Goal: Information Seeking & Learning: Learn about a topic

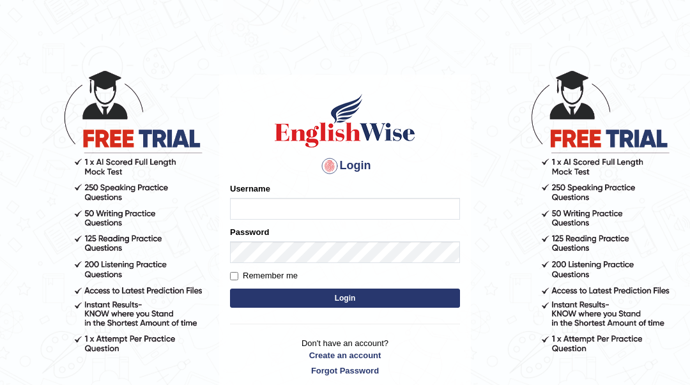
click at [335, 209] on input "Username" at bounding box center [345, 209] width 230 height 22
type input "Sahernuman"
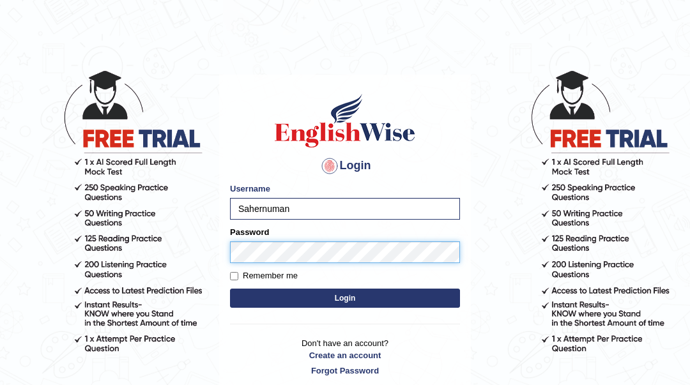
click at [230, 289] on button "Login" at bounding box center [345, 298] width 230 height 19
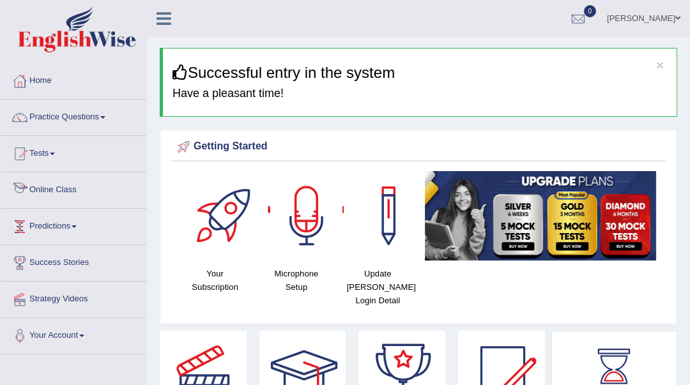
click at [79, 188] on link "Online Class" at bounding box center [74, 188] width 146 height 32
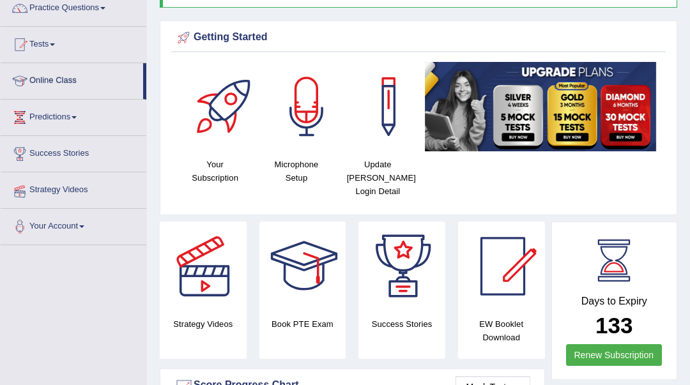
scroll to position [425, 0]
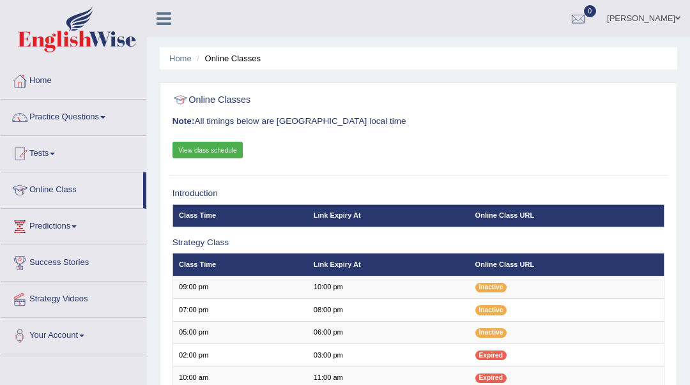
click at [89, 119] on link "Practice Questions" at bounding box center [74, 116] width 146 height 32
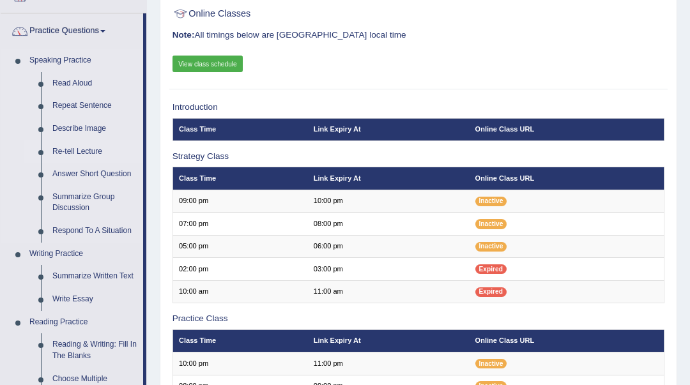
scroll to position [85, 0]
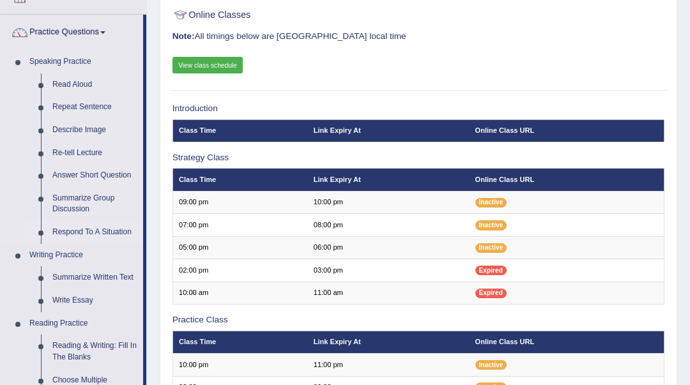
click at [79, 227] on link "Respond To A Situation" at bounding box center [95, 232] width 96 height 23
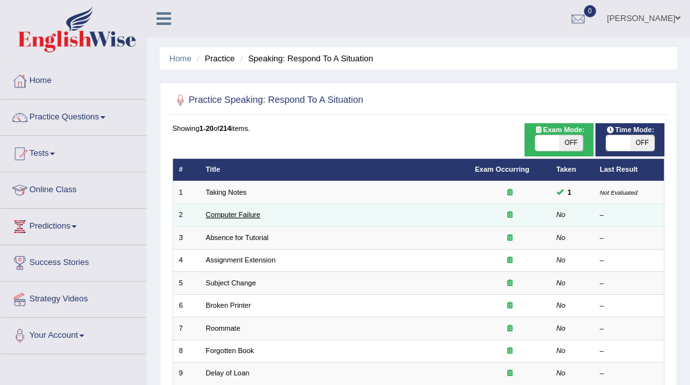
click at [229, 217] on link "Computer Failure" at bounding box center [233, 215] width 54 height 8
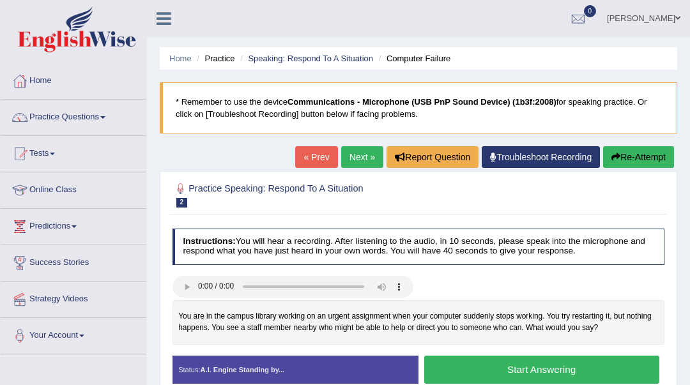
click at [512, 366] on button "Start Answering" at bounding box center [541, 369] width 235 height 27
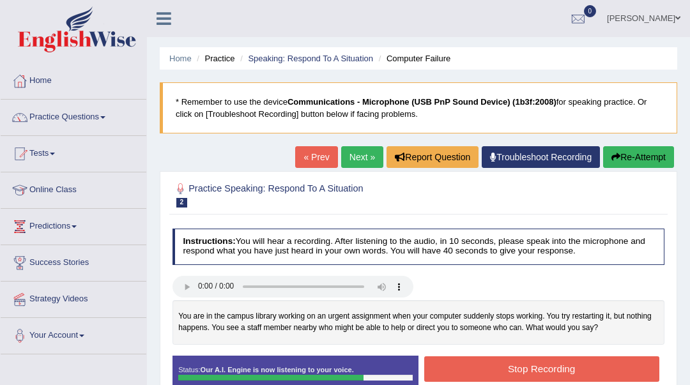
click at [507, 367] on button "Stop Recording" at bounding box center [541, 368] width 235 height 25
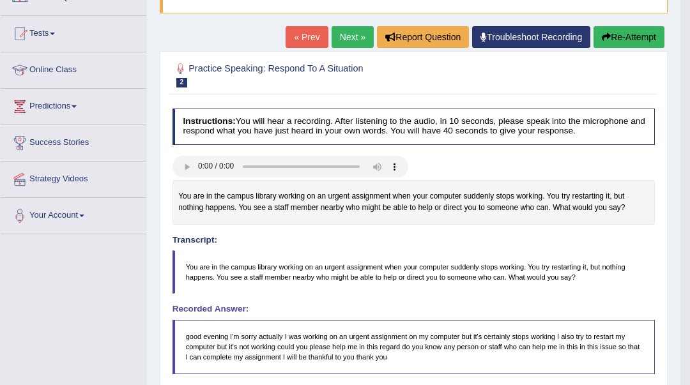
scroll to position [85, 0]
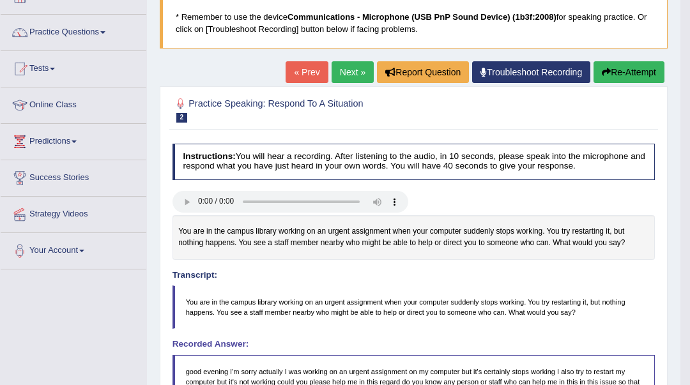
click at [337, 66] on link "Next »" at bounding box center [352, 72] width 42 height 22
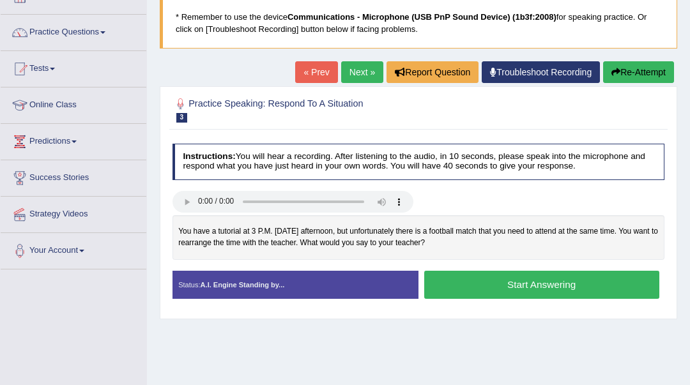
click at [533, 289] on button "Start Answering" at bounding box center [541, 284] width 235 height 27
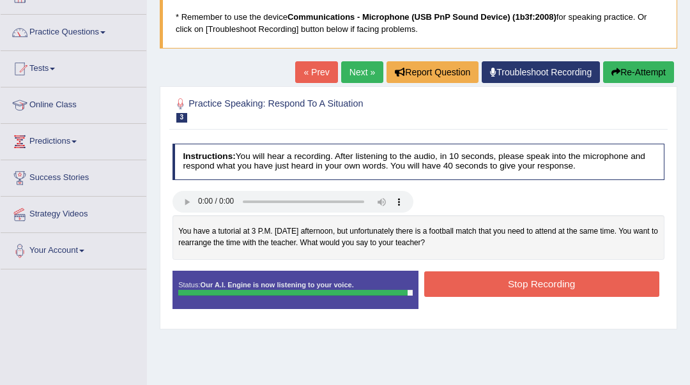
click at [533, 289] on button "Stop Recording" at bounding box center [541, 283] width 235 height 25
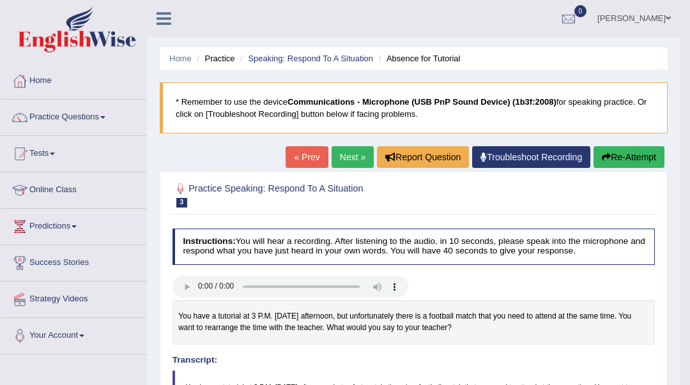
click at [357, 162] on link "Next »" at bounding box center [352, 157] width 42 height 22
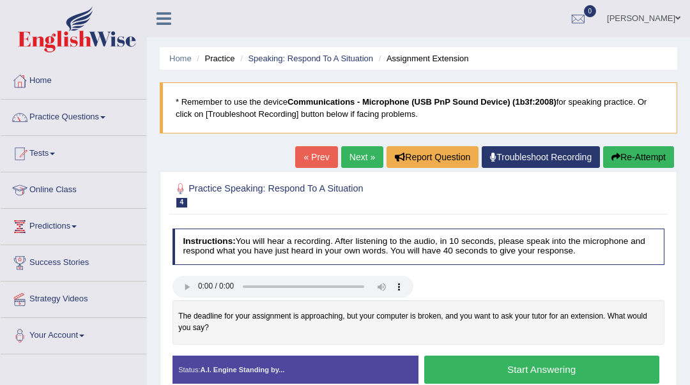
click at [461, 368] on button "Start Answering" at bounding box center [541, 369] width 235 height 27
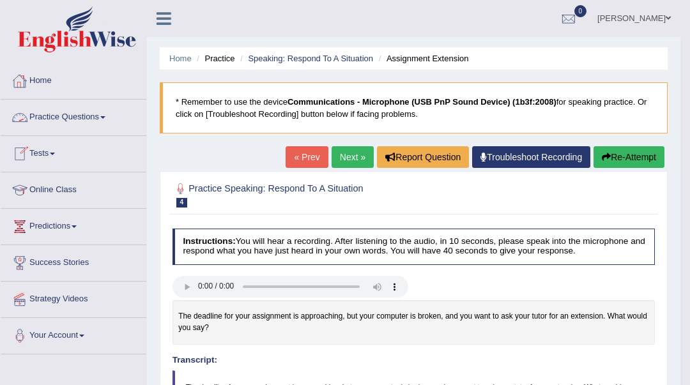
click at [89, 119] on link "Practice Questions" at bounding box center [74, 116] width 146 height 32
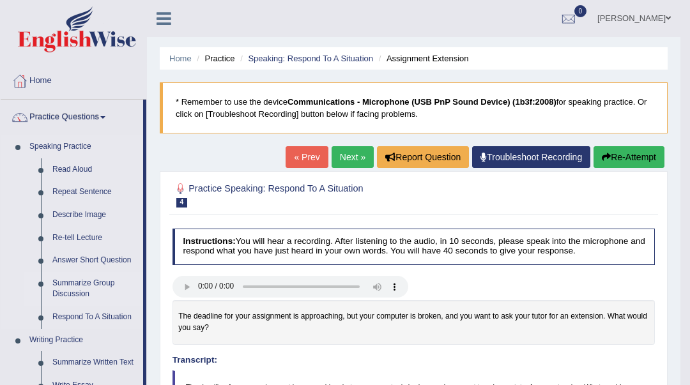
click at [77, 291] on link "Summarize Group Discussion" at bounding box center [95, 289] width 96 height 34
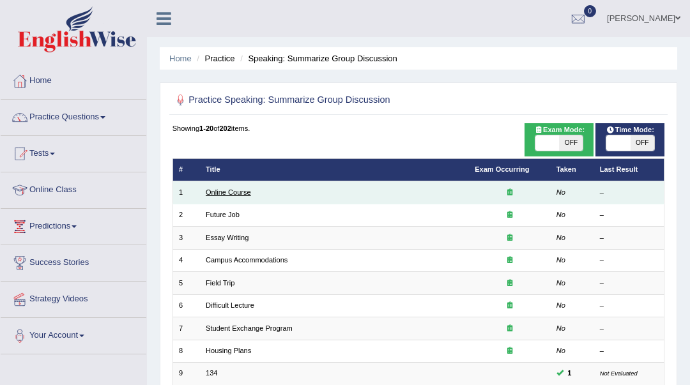
click at [235, 193] on link "Online Course" at bounding box center [228, 192] width 45 height 8
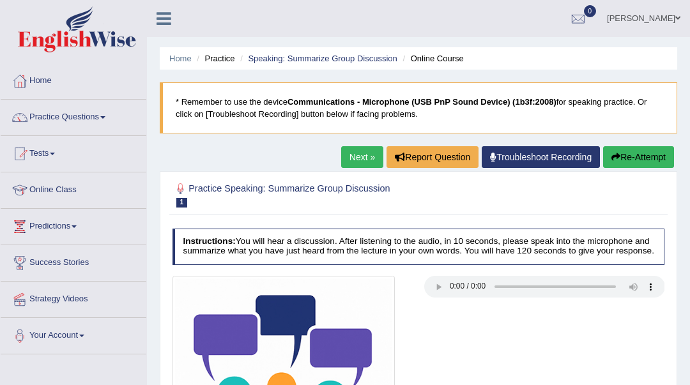
scroll to position [170, 0]
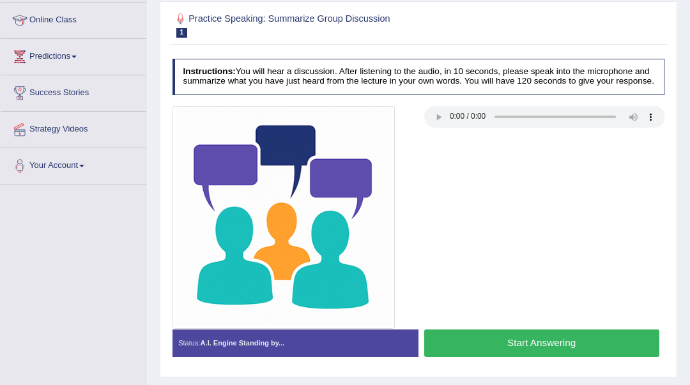
click at [590, 339] on button "Start Answering" at bounding box center [541, 342] width 235 height 27
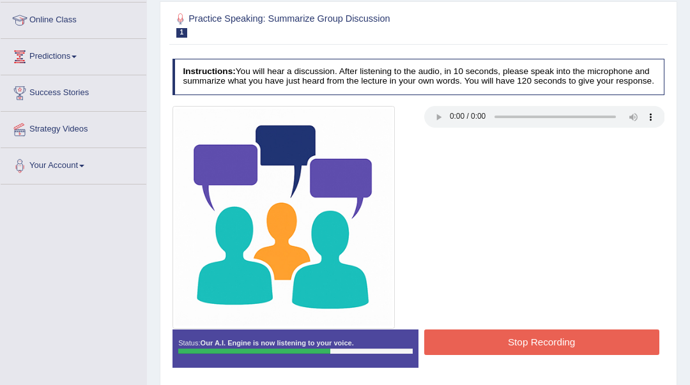
click at [590, 339] on button "Stop Recording" at bounding box center [541, 341] width 235 height 25
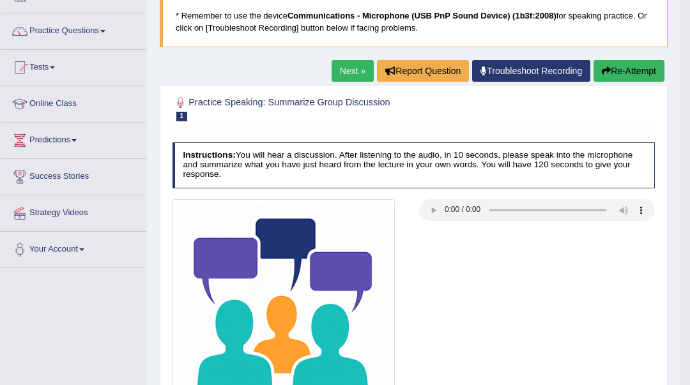
scroll to position [0, 0]
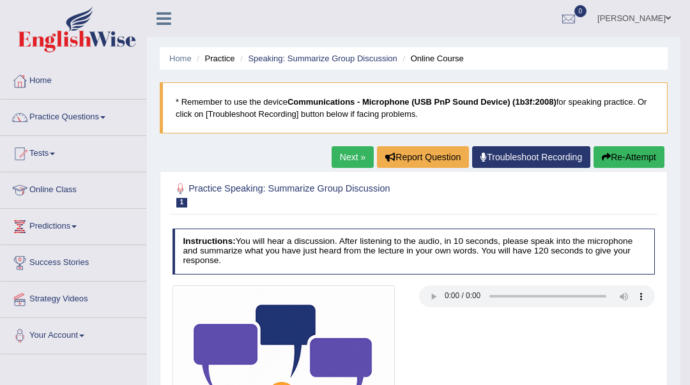
click at [343, 153] on link "Next »" at bounding box center [352, 157] width 42 height 22
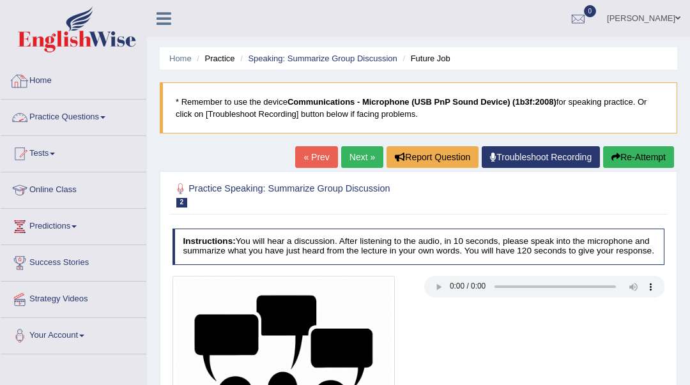
click at [107, 122] on link "Practice Questions" at bounding box center [74, 116] width 146 height 32
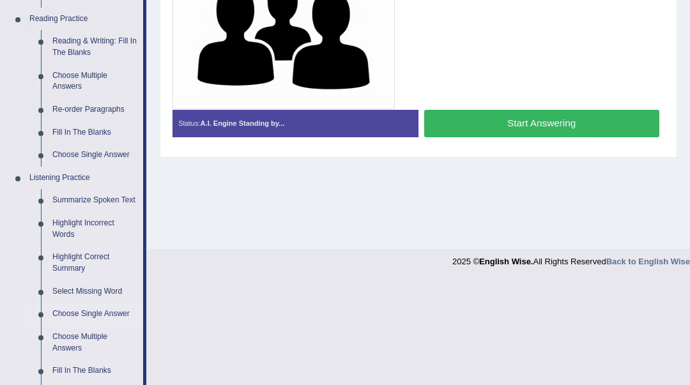
scroll to position [340, 0]
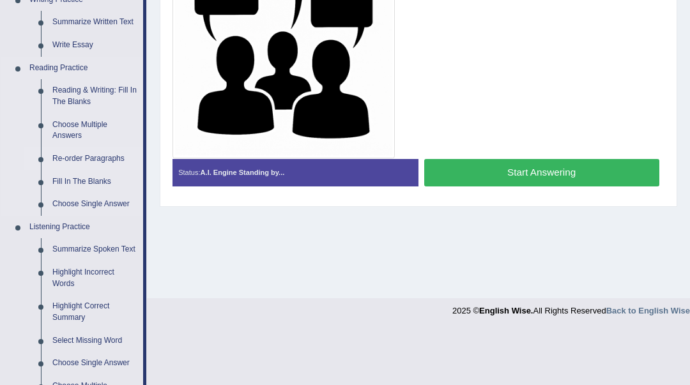
click at [99, 158] on link "Re-order Paragraphs" at bounding box center [95, 159] width 96 height 23
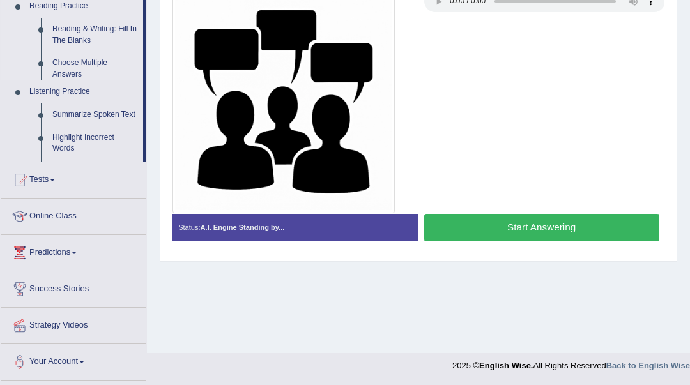
scroll to position [285, 0]
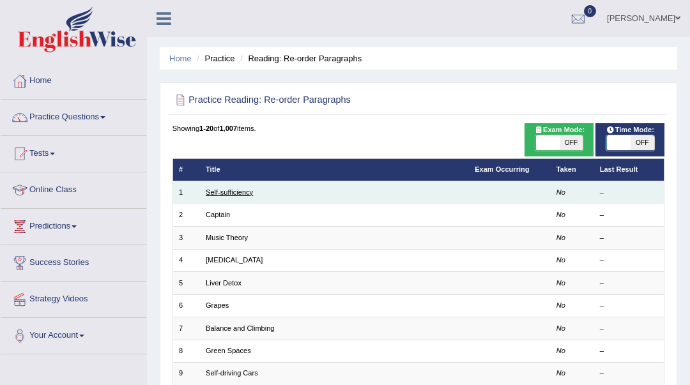
click at [235, 190] on link "Self-sufficiency" at bounding box center [229, 192] width 47 height 8
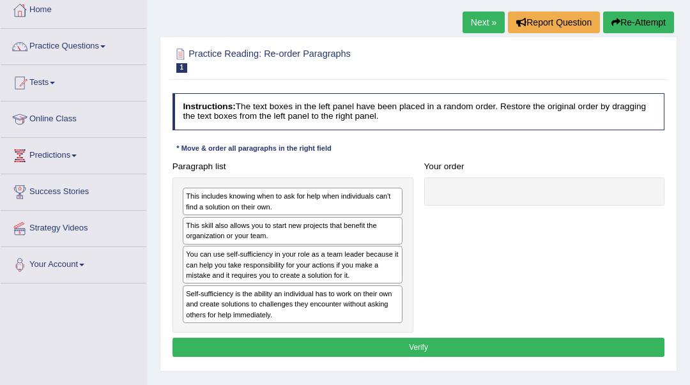
scroll to position [85, 0]
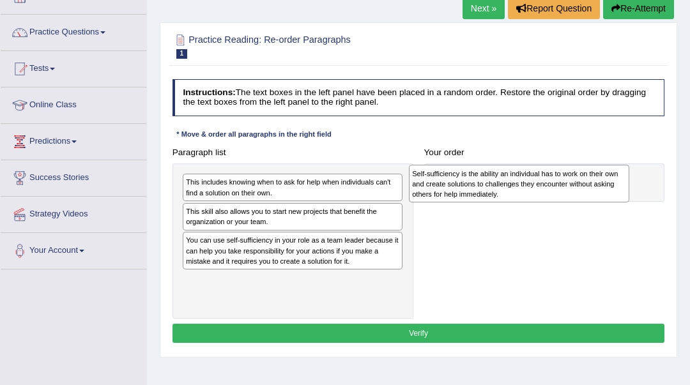
drag, startPoint x: 303, startPoint y: 287, endPoint x: 571, endPoint y: 186, distance: 287.4
click at [571, 186] on div "Self-sufficiency is the ability an individual has to work on their own and crea…" at bounding box center [519, 184] width 220 height 38
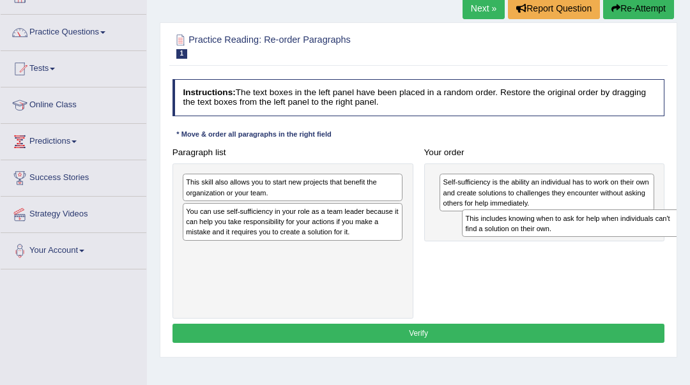
drag, startPoint x: 345, startPoint y: 188, endPoint x: 676, endPoint y: 236, distance: 334.8
click at [676, 236] on div "Practice Reading: Re-order Paragraphs 1 Self-sufficiency Instructions: The text…" at bounding box center [418, 189] width 517 height 335
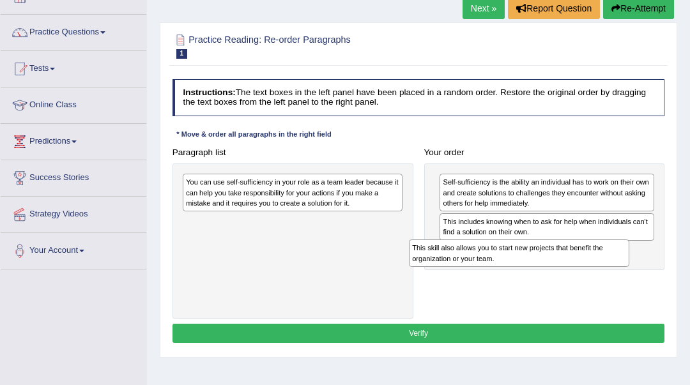
drag, startPoint x: 326, startPoint y: 192, endPoint x: 595, endPoint y: 275, distance: 282.0
click at [595, 275] on div "Paragraph list This skill also allows you to start new projects that benefit th…" at bounding box center [418, 231] width 503 height 176
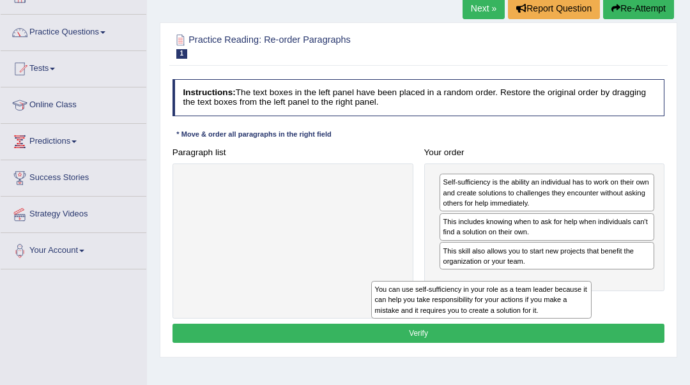
drag, startPoint x: 324, startPoint y: 208, endPoint x: 549, endPoint y: 340, distance: 260.8
click at [549, 340] on div "Instructions: The text boxes in the left panel have been placed in a random ord…" at bounding box center [417, 212] width 497 height 277
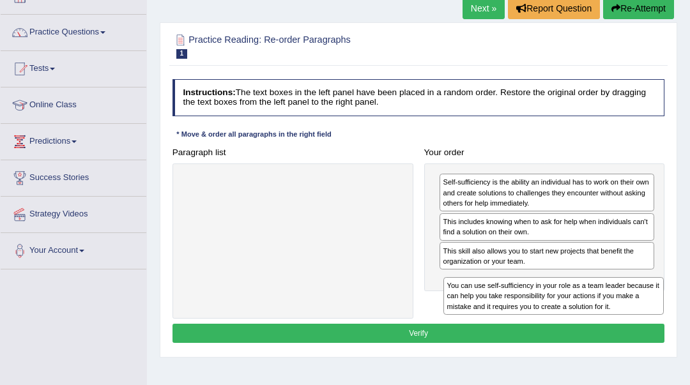
drag, startPoint x: 368, startPoint y: 209, endPoint x: 678, endPoint y: 336, distance: 334.7
click at [678, 336] on div "Home Practice Reading: Re-order Paragraphs Self-sufficiency Next » Report Quest…" at bounding box center [418, 234] width 543 height 639
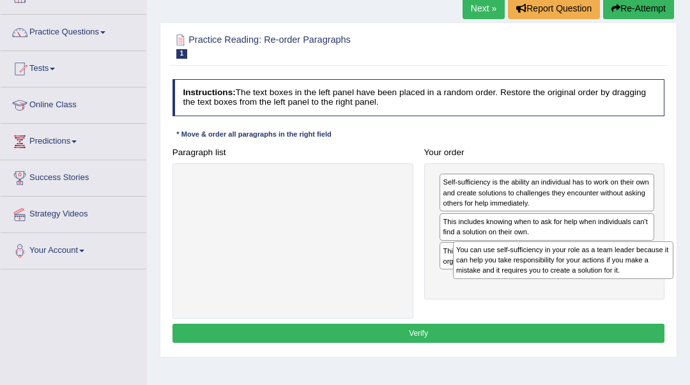
drag, startPoint x: 231, startPoint y: 193, endPoint x: 552, endPoint y: 279, distance: 331.8
click at [552, 279] on div "Paragraph list You can use self-sufficiency in your role as a team leader becau…" at bounding box center [418, 231] width 503 height 176
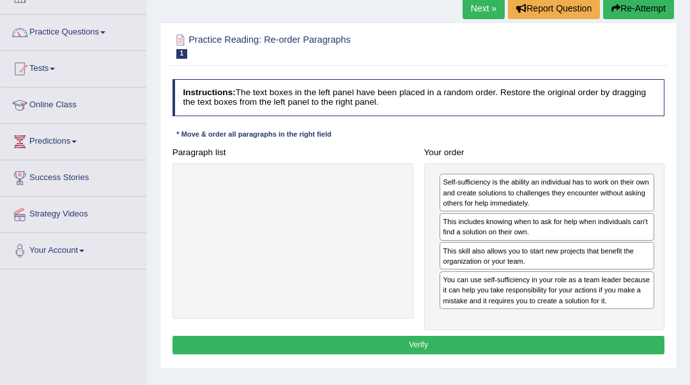
click at [469, 350] on button "Verify" at bounding box center [418, 345] width 492 height 19
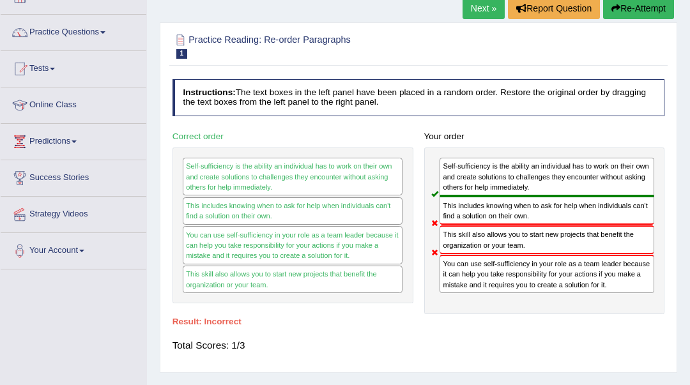
click at [618, 11] on button "Re-Attempt" at bounding box center [638, 8] width 71 height 22
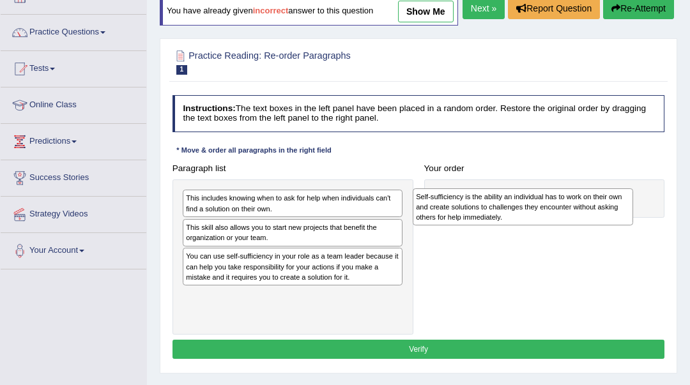
drag, startPoint x: 285, startPoint y: 331, endPoint x: 558, endPoint y: 237, distance: 289.0
click at [558, 226] on div "Self-sufficiency is the ability an individual has to work on their own and crea…" at bounding box center [523, 207] width 220 height 38
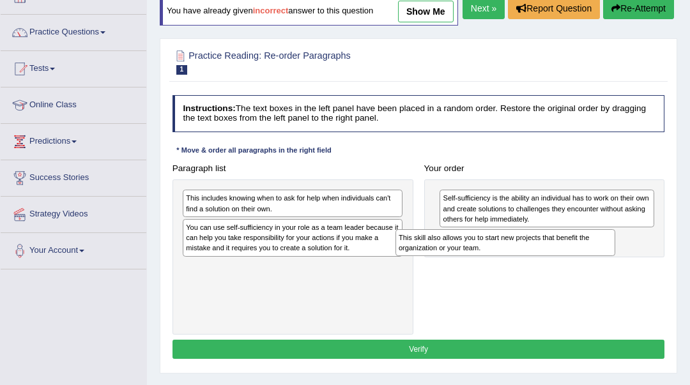
drag, startPoint x: 356, startPoint y: 262, endPoint x: 609, endPoint y: 284, distance: 253.8
click at [609, 284] on div "Paragraph list This includes knowing when to ask for help when individuals can'…" at bounding box center [418, 247] width 503 height 176
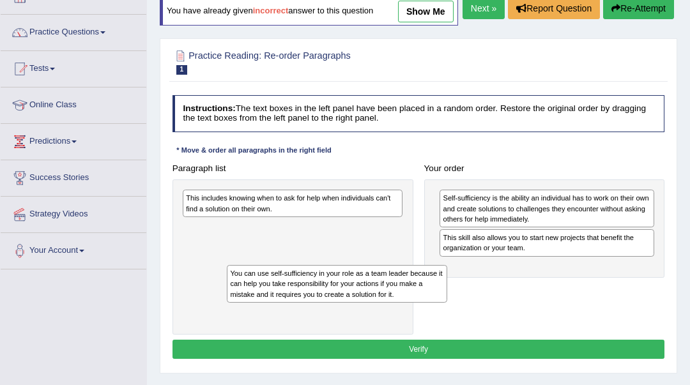
drag, startPoint x: 346, startPoint y: 247, endPoint x: 356, endPoint y: 248, distance: 10.2
click at [356, 265] on div "You can use self-sufficiency in your role as a team leader because it can help …" at bounding box center [337, 284] width 220 height 38
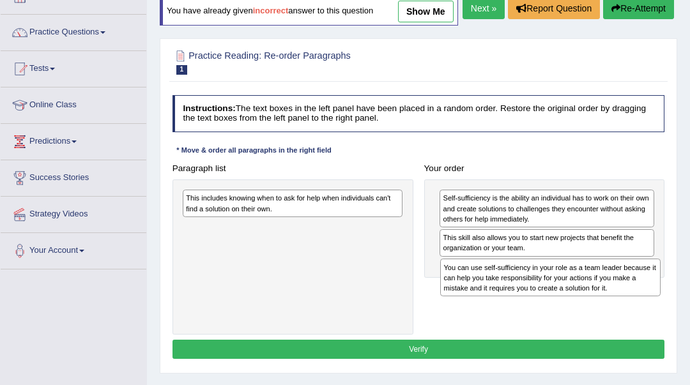
drag, startPoint x: 346, startPoint y: 248, endPoint x: 652, endPoint y: 307, distance: 311.3
click at [652, 296] on div "You can use self-sufficiency in your role as a team leader because it can help …" at bounding box center [550, 278] width 220 height 38
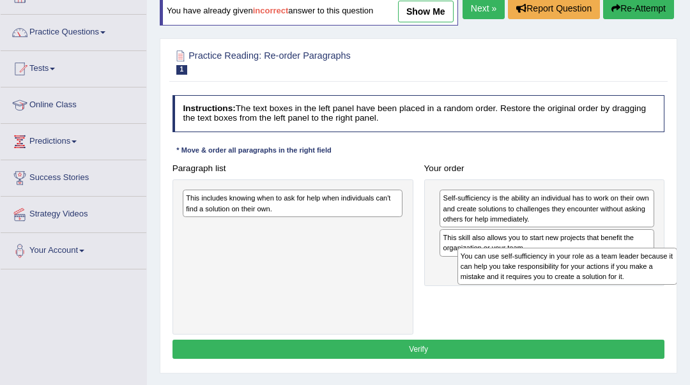
drag, startPoint x: 234, startPoint y: 268, endPoint x: 559, endPoint y: 313, distance: 328.7
click at [559, 313] on div "Paragraph list This includes knowing when to ask for help when individuals can'…" at bounding box center [418, 247] width 503 height 176
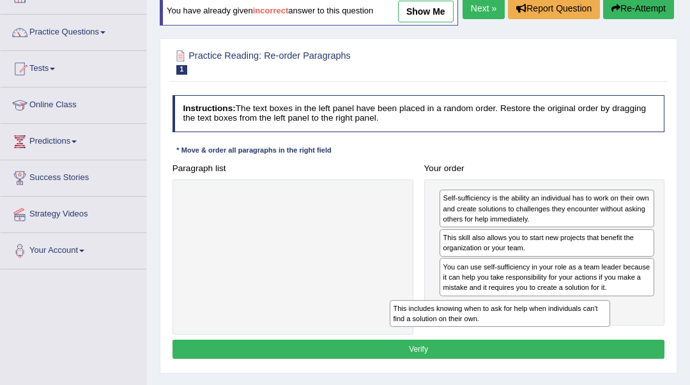
drag, startPoint x: 333, startPoint y: 234, endPoint x: 579, endPoint y: 369, distance: 281.2
click at [579, 367] on div "Instructions: The text boxes in the left panel have been placed in a random ord…" at bounding box center [417, 228] width 497 height 277
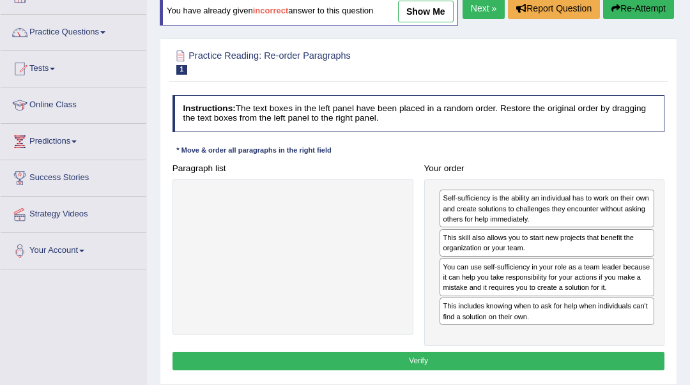
scroll to position [255, 0]
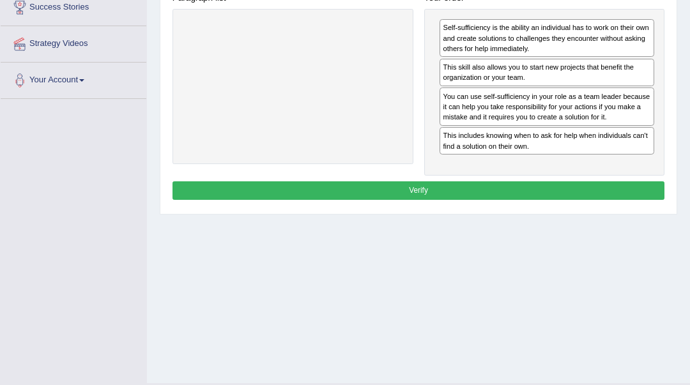
click at [453, 200] on button "Verify" at bounding box center [418, 190] width 492 height 19
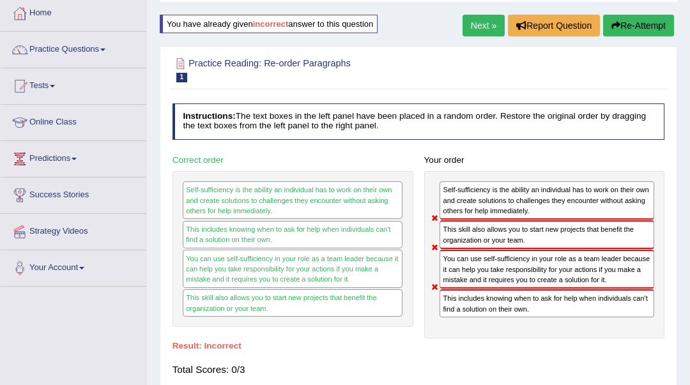
scroll to position [0, 0]
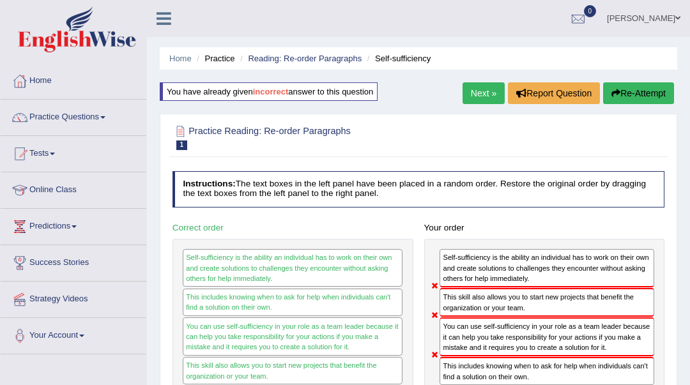
click at [632, 87] on button "Re-Attempt" at bounding box center [638, 93] width 71 height 22
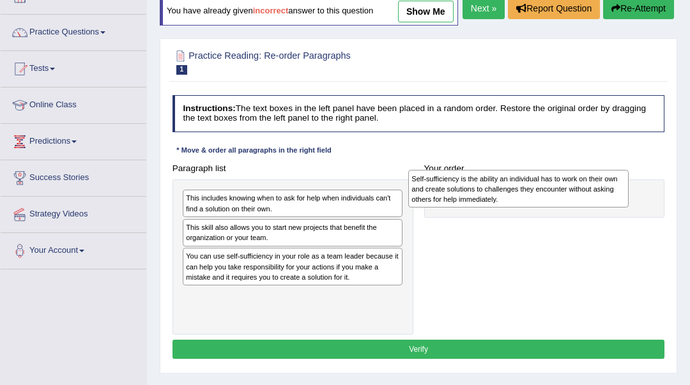
drag, startPoint x: 282, startPoint y: 326, endPoint x: 550, endPoint y: 212, distance: 291.5
click at [550, 208] on div "Self-sufficiency is the ability an individual has to work on their own and crea…" at bounding box center [518, 189] width 220 height 38
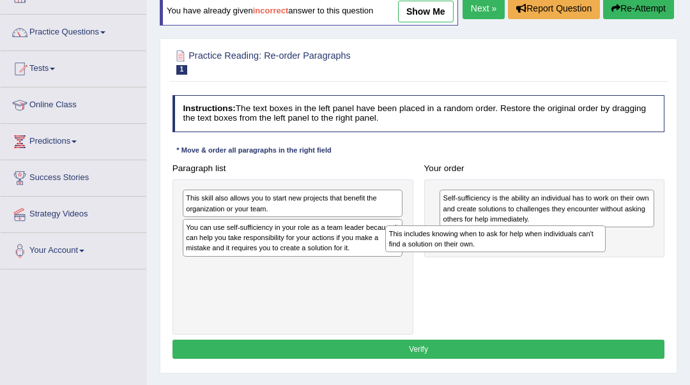
drag, startPoint x: 321, startPoint y: 237, endPoint x: 562, endPoint y: 284, distance: 246.0
click at [562, 284] on div "Paragraph list This includes knowing when to ask for help when individuals can'…" at bounding box center [418, 247] width 503 height 176
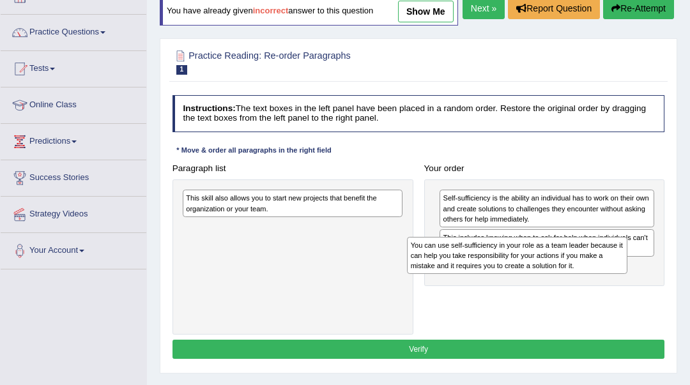
drag, startPoint x: 313, startPoint y: 265, endPoint x: 580, endPoint y: 297, distance: 268.8
click at [580, 275] on div "You can use self-sufficiency in your role as a team leader because it can help …" at bounding box center [517, 256] width 220 height 38
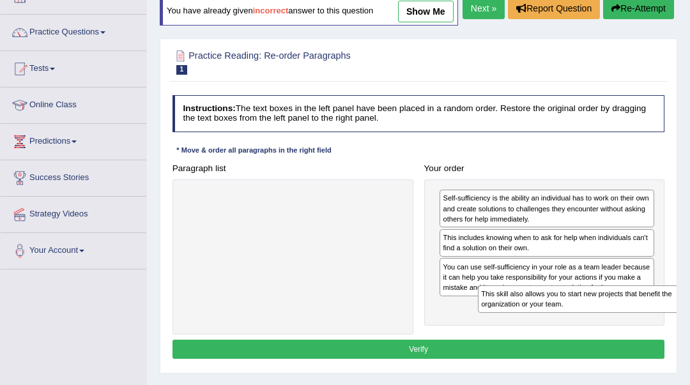
drag, startPoint x: 202, startPoint y: 227, endPoint x: 552, endPoint y: 345, distance: 369.3
click at [552, 335] on div "Paragraph list This skill also allows you to start new projects that benefit th…" at bounding box center [418, 247] width 503 height 176
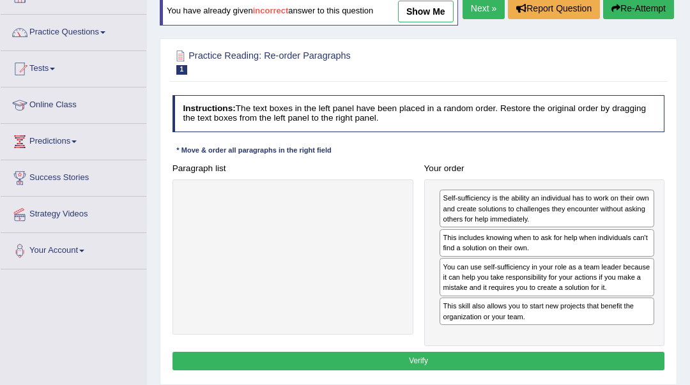
click at [538, 370] on button "Verify" at bounding box center [418, 361] width 492 height 19
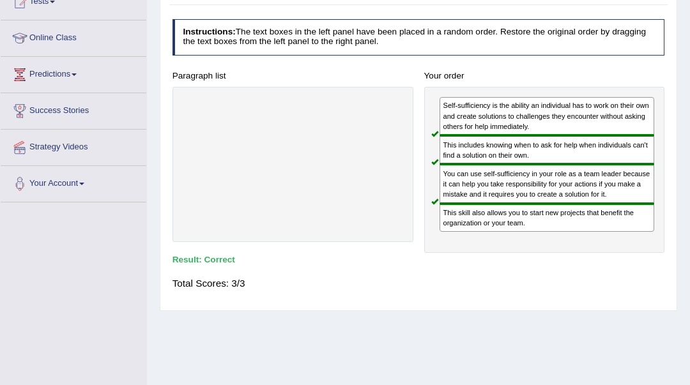
scroll to position [85, 0]
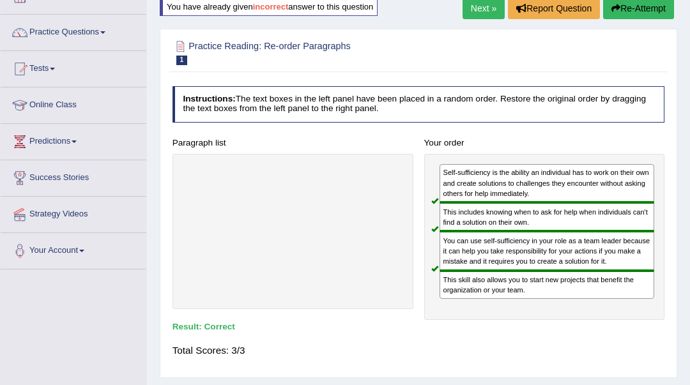
click at [485, 10] on link "Next »" at bounding box center [483, 8] width 42 height 22
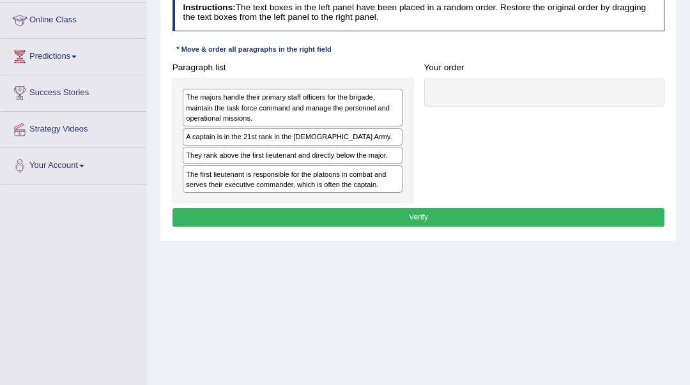
click at [329, 140] on div "A captain is in the 21st rank in the [DEMOGRAPHIC_DATA] Army." at bounding box center [293, 136] width 220 height 17
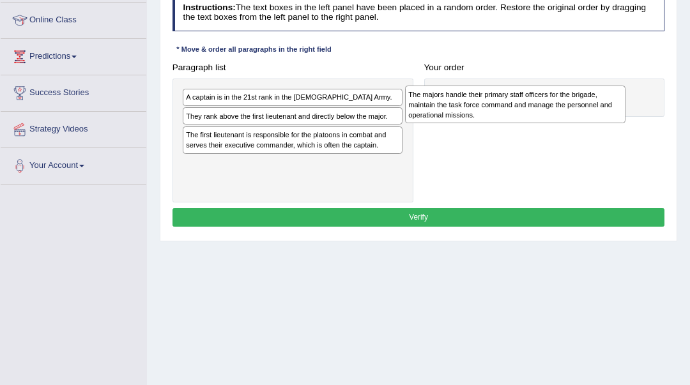
drag, startPoint x: 333, startPoint y: 102, endPoint x: 598, endPoint y: 104, distance: 264.4
click at [598, 104] on div "The majors handle their primary staff officers for the brigade, maintain the ta…" at bounding box center [515, 105] width 220 height 38
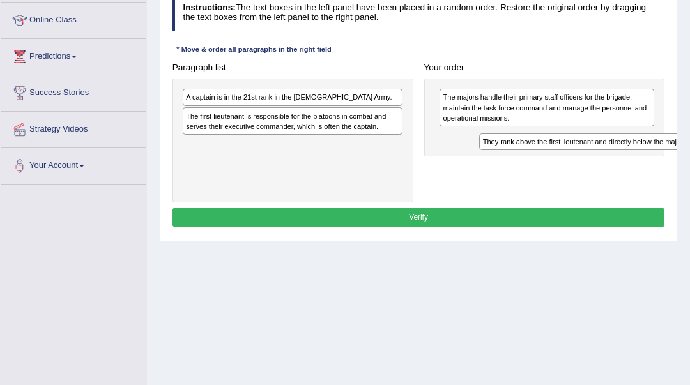
drag, startPoint x: 318, startPoint y: 108, endPoint x: 670, endPoint y: 148, distance: 354.1
click at [670, 148] on div "They rank above the first lieutenant and directly below the major." at bounding box center [589, 141] width 220 height 17
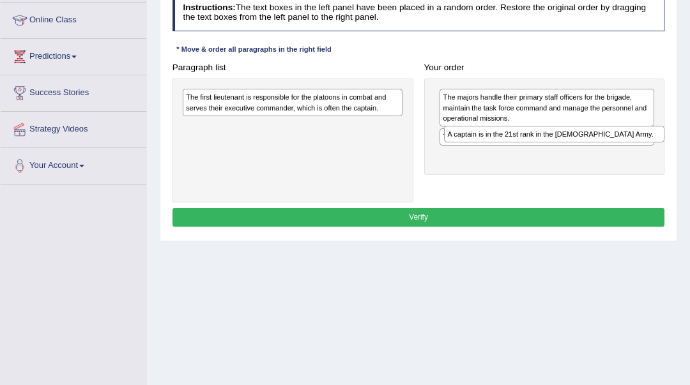
drag, startPoint x: 339, startPoint y: 89, endPoint x: 649, endPoint y: 139, distance: 314.3
click at [649, 139] on div "A captain is in the 21st rank in the [DEMOGRAPHIC_DATA] Army." at bounding box center [554, 134] width 220 height 17
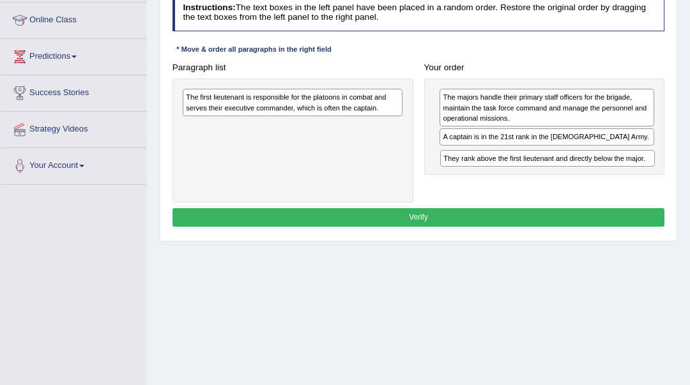
drag, startPoint x: 649, startPoint y: 139, endPoint x: 653, endPoint y: 184, distance: 45.5
click at [653, 184] on div "Paragraph list The first lieutenant is responsible for the platoons in combat a…" at bounding box center [418, 130] width 503 height 144
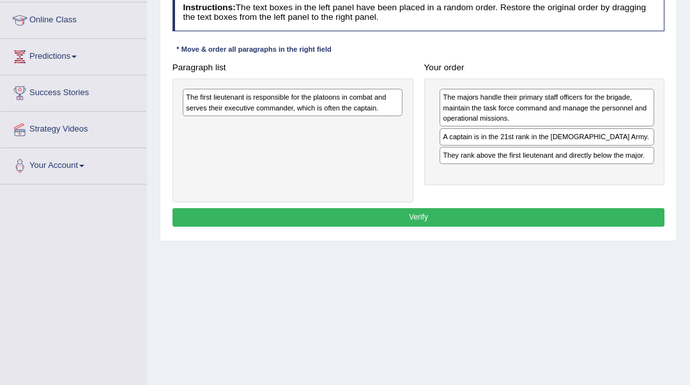
drag, startPoint x: 355, startPoint y: 117, endPoint x: 402, endPoint y: 135, distance: 50.8
click at [586, 238] on div "Practice Reading: Re-order Paragraphs 2 Captain Instructions: The text boxes in…" at bounding box center [418, 89] width 517 height 304
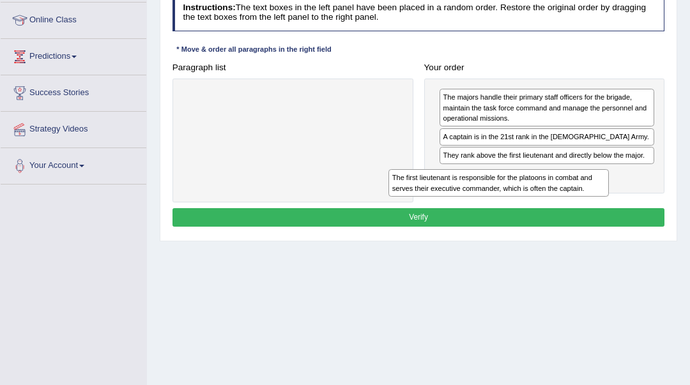
drag, startPoint x: 303, startPoint y: 107, endPoint x: 543, endPoint y: 202, distance: 257.9
click at [543, 202] on div "Instructions: The text boxes in the left panel have been placed in a random ord…" at bounding box center [417, 112] width 497 height 246
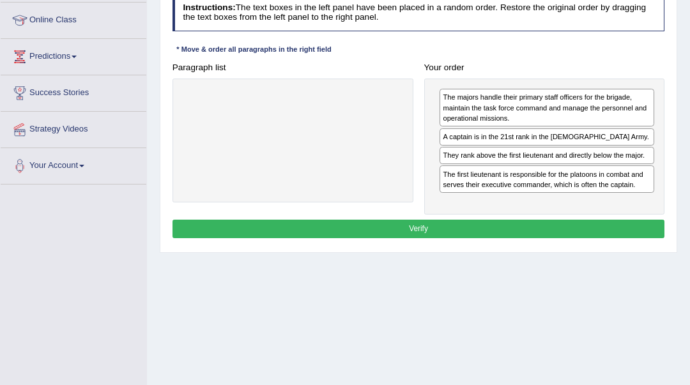
click at [554, 225] on button "Verify" at bounding box center [418, 229] width 492 height 19
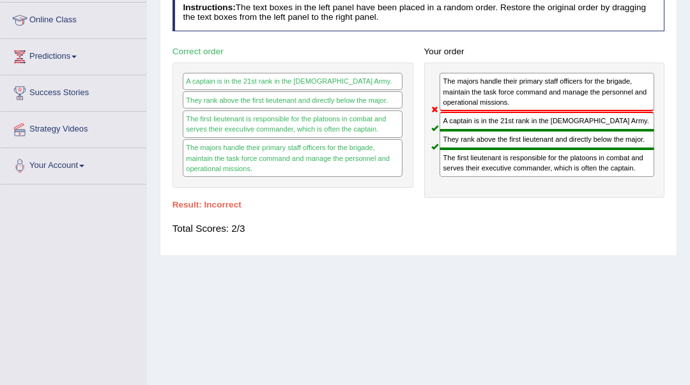
click at [531, 173] on div "The first lieutenant is responsible for the platoons in combat and serves their…" at bounding box center [546, 163] width 215 height 28
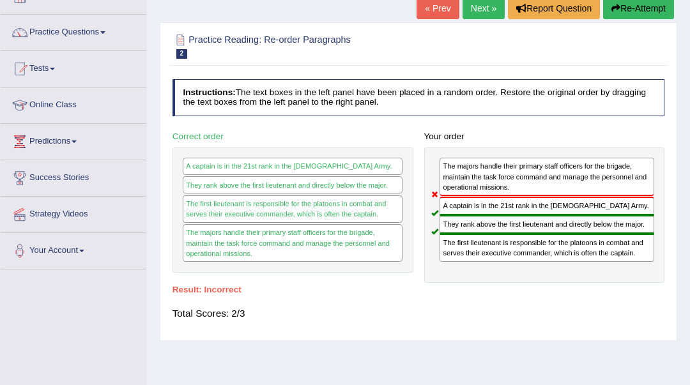
click at [458, 257] on div "The first lieutenant is responsible for the platoons in combat and serves their…" at bounding box center [546, 248] width 215 height 28
click at [622, 9] on button "Re-Attempt" at bounding box center [638, 8] width 71 height 22
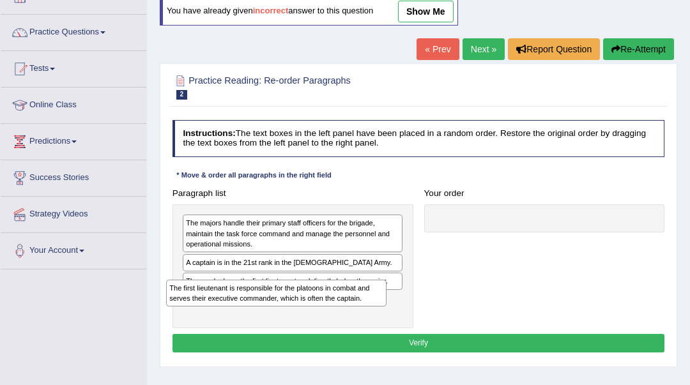
drag, startPoint x: 337, startPoint y: 292, endPoint x: 289, endPoint y: 317, distance: 54.8
click at [289, 317] on div "The majors handle their primary staff officers for the brigade, maintain the ta…" at bounding box center [292, 266] width 241 height 124
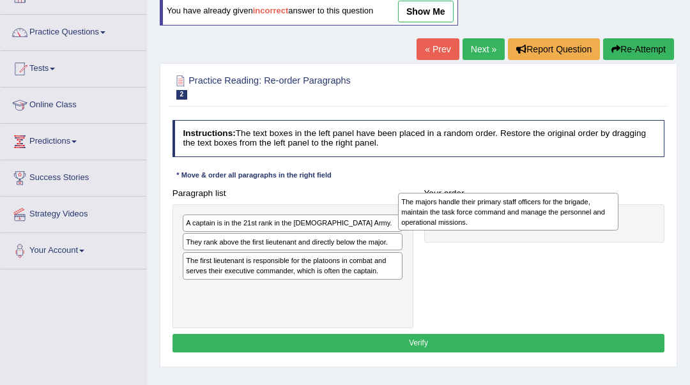
drag, startPoint x: 298, startPoint y: 234, endPoint x: 554, endPoint y: 214, distance: 256.9
click at [554, 214] on div "The majors handle their primary staff officers for the brigade, maintain the ta…" at bounding box center [508, 212] width 220 height 38
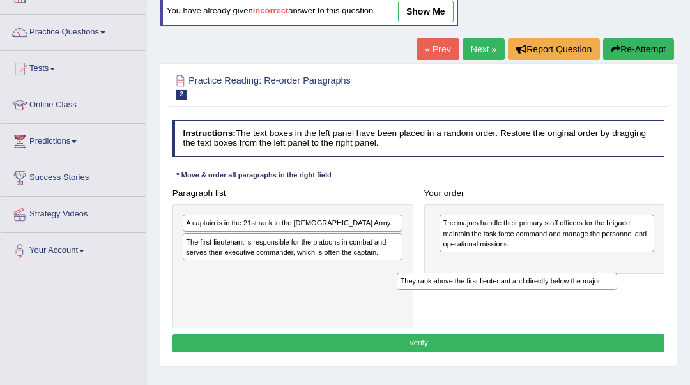
drag, startPoint x: 349, startPoint y: 244, endPoint x: 604, endPoint y: 299, distance: 260.8
click at [604, 299] on div "Paragraph list A captain is in the 21st rank in the [DEMOGRAPHIC_DATA] Army. Th…" at bounding box center [418, 256] width 503 height 144
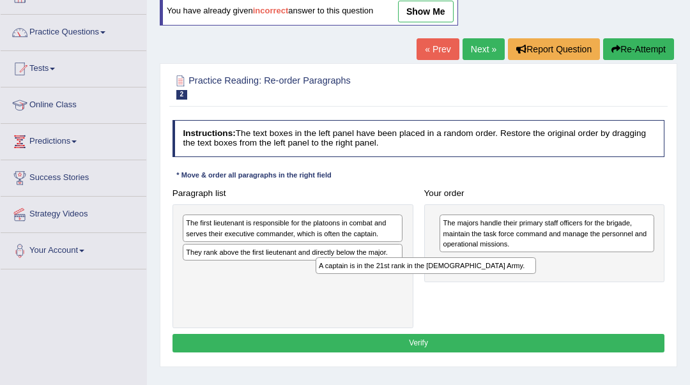
drag, startPoint x: 220, startPoint y: 228, endPoint x: 331, endPoint y: 279, distance: 121.7
click at [331, 279] on div "A captain is in the 21st rank in the [DEMOGRAPHIC_DATA] Army. The first lieuten…" at bounding box center [292, 266] width 241 height 124
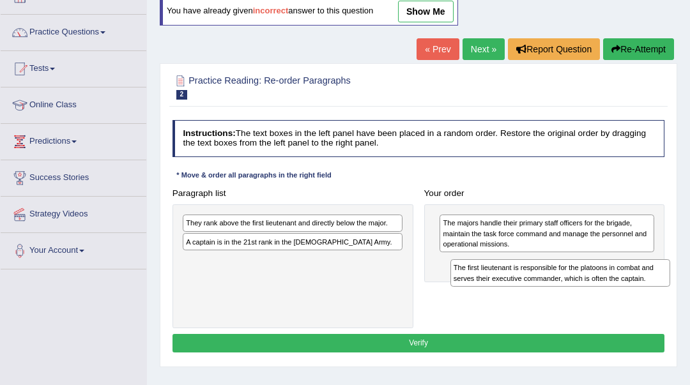
drag, startPoint x: 262, startPoint y: 238, endPoint x: 579, endPoint y: 296, distance: 322.6
click at [579, 296] on div "Paragraph list The first lieutenant is responsible for the platoons in combat a…" at bounding box center [418, 256] width 503 height 144
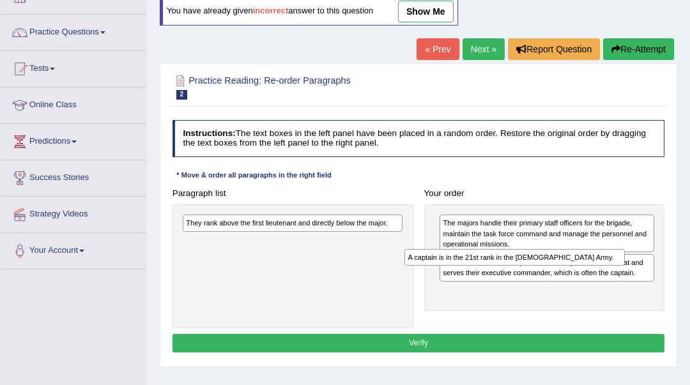
drag, startPoint x: 285, startPoint y: 245, endPoint x: 549, endPoint y: 273, distance: 265.1
click at [549, 273] on div "Paragraph list They rank above the first lieutenant and directly below the majo…" at bounding box center [418, 256] width 503 height 144
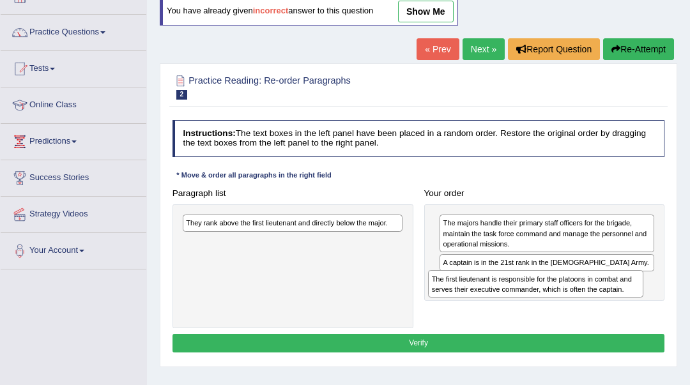
drag, startPoint x: 475, startPoint y: 275, endPoint x: 465, endPoint y: 307, distance: 33.3
click at [465, 307] on div "Paragraph list They rank above the first lieutenant and directly below the majo…" at bounding box center [418, 256] width 503 height 144
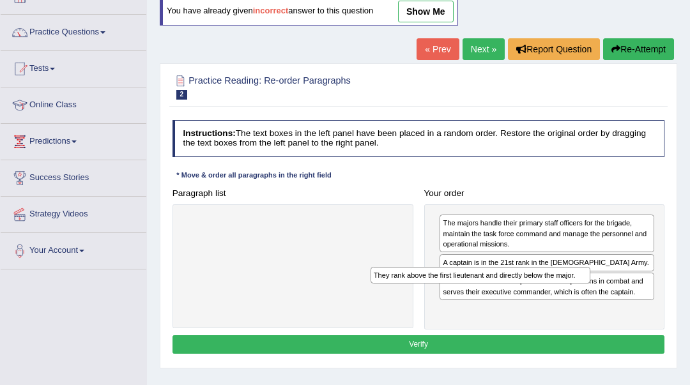
drag, startPoint x: 317, startPoint y: 223, endPoint x: 541, endPoint y: 291, distance: 233.3
click at [541, 291] on div "Paragraph list They rank above the first lieutenant and directly below the majo…" at bounding box center [418, 257] width 503 height 146
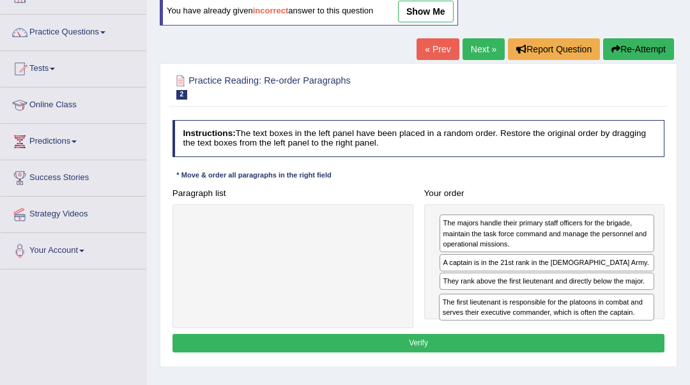
drag, startPoint x: 526, startPoint y: 292, endPoint x: 529, endPoint y: 333, distance: 41.0
click at [529, 333] on div "Instructions: The text boxes in the left panel have been placed in a random ord…" at bounding box center [417, 238] width 497 height 246
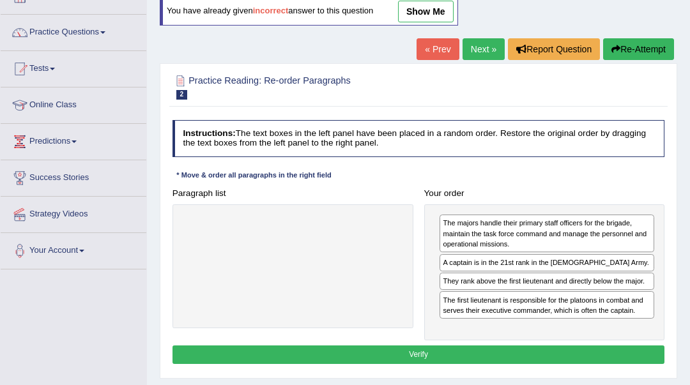
click at [524, 349] on button "Verify" at bounding box center [418, 354] width 492 height 19
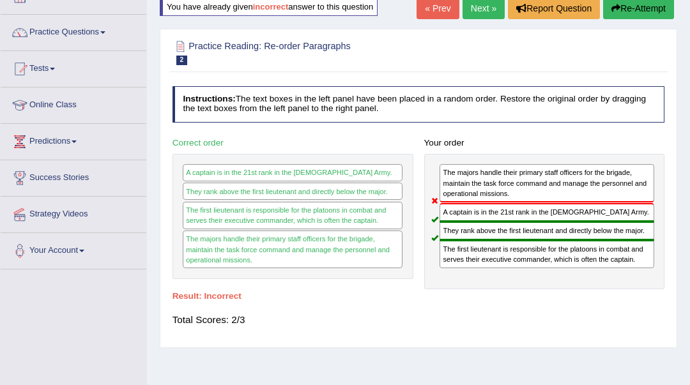
click at [662, 15] on button "Re-Attempt" at bounding box center [638, 8] width 71 height 22
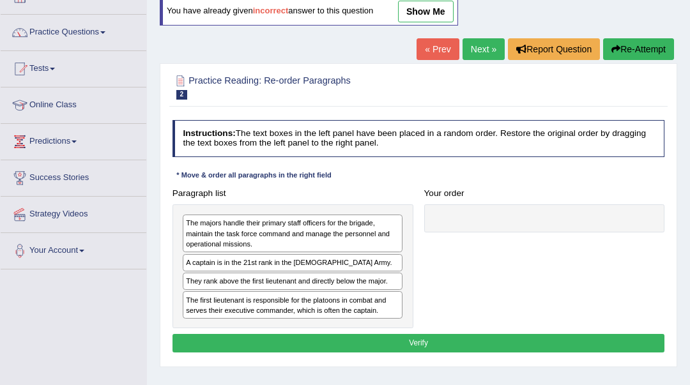
scroll to position [85, 0]
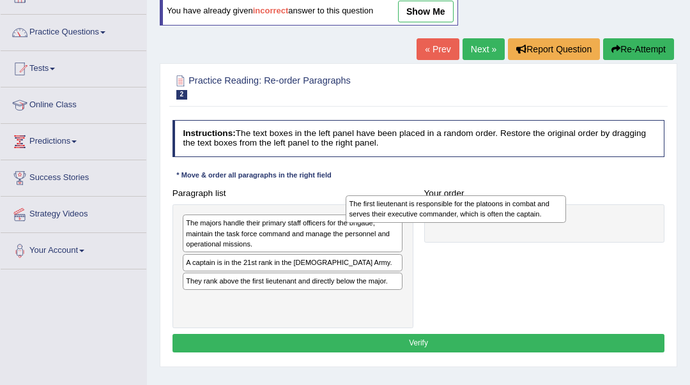
drag, startPoint x: 297, startPoint y: 298, endPoint x: 492, endPoint y: 204, distance: 216.2
click at [492, 204] on div "The first lieutenant is responsible for the platoons in combat and serves their…" at bounding box center [455, 208] width 220 height 27
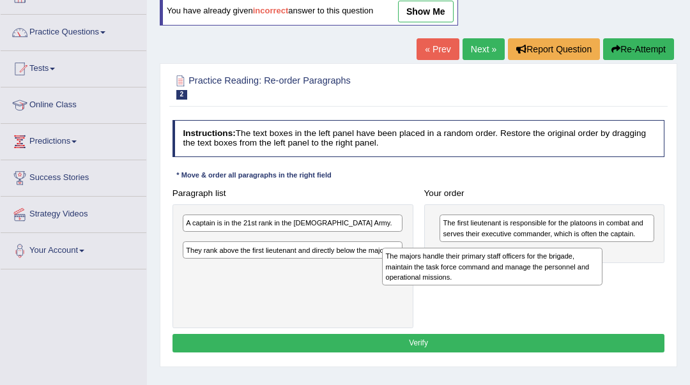
drag, startPoint x: 355, startPoint y: 231, endPoint x: 594, endPoint y: 275, distance: 242.8
click at [594, 275] on div "The majors handle their primary staff officers for the brigade, maintain the ta…" at bounding box center [492, 267] width 220 height 38
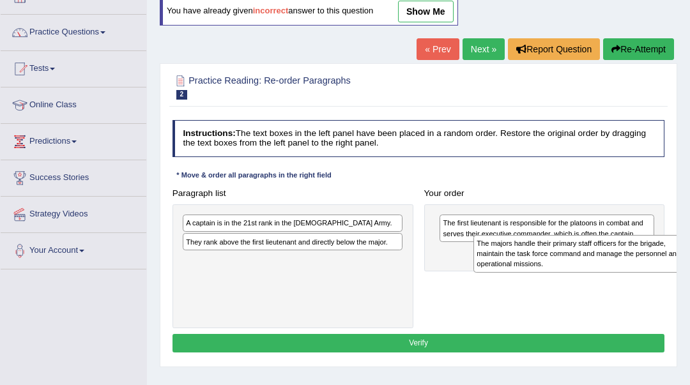
drag, startPoint x: 354, startPoint y: 248, endPoint x: 699, endPoint y: 259, distance: 345.0
click at [689, 259] on html "Toggle navigation Home Practice Questions Speaking Practice Read Aloud Repeat S…" at bounding box center [345, 107] width 690 height 385
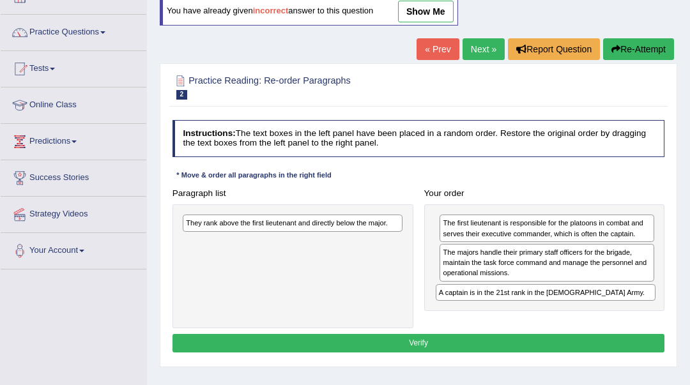
drag, startPoint x: 266, startPoint y: 223, endPoint x: 566, endPoint y: 310, distance: 312.6
click at [566, 310] on div "Paragraph list A captain is in the 21st rank in the [DEMOGRAPHIC_DATA] Army. Th…" at bounding box center [418, 256] width 503 height 144
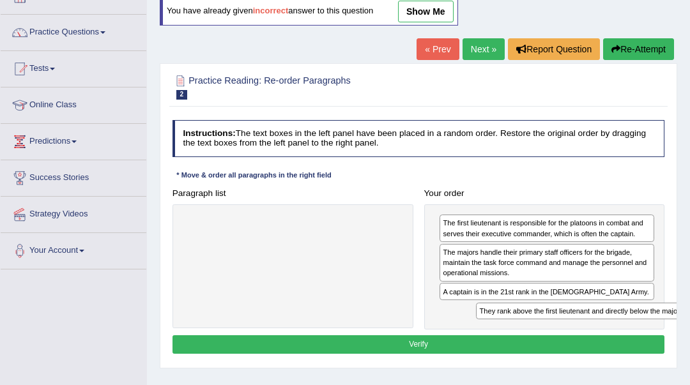
drag, startPoint x: 310, startPoint y: 227, endPoint x: 658, endPoint y: 336, distance: 364.7
click at [658, 336] on div "Instructions: The text boxes in the left panel have been placed in a random ord…" at bounding box center [417, 239] width 497 height 248
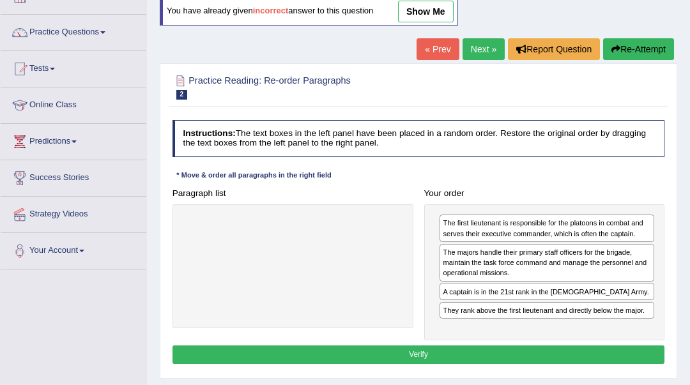
click at [629, 354] on button "Verify" at bounding box center [418, 354] width 492 height 19
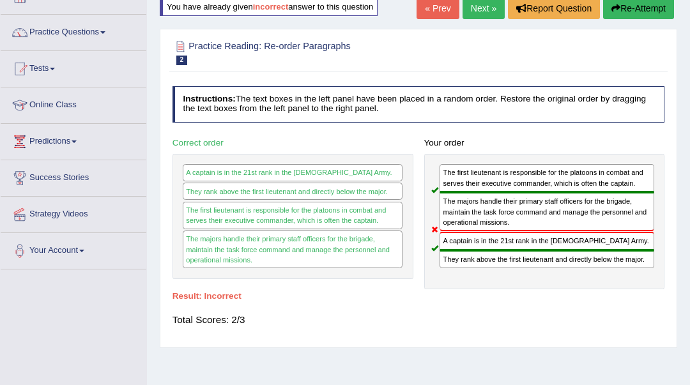
click at [632, 1] on button "Re-Attempt" at bounding box center [638, 8] width 71 height 22
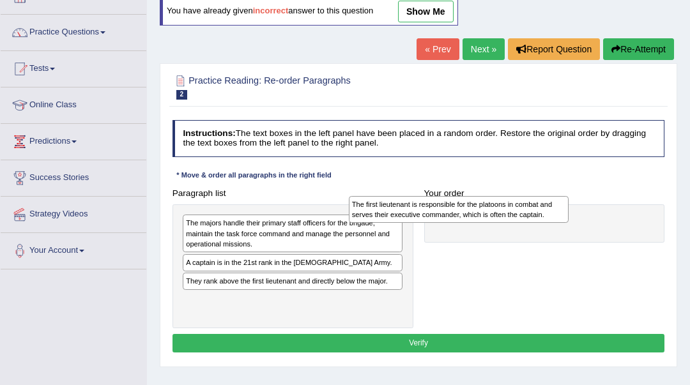
drag, startPoint x: 284, startPoint y: 296, endPoint x: 473, endPoint y: 209, distance: 207.7
click at [473, 209] on div "The first lieutenant is responsible for the platoons in combat and serves their…" at bounding box center [459, 209] width 220 height 27
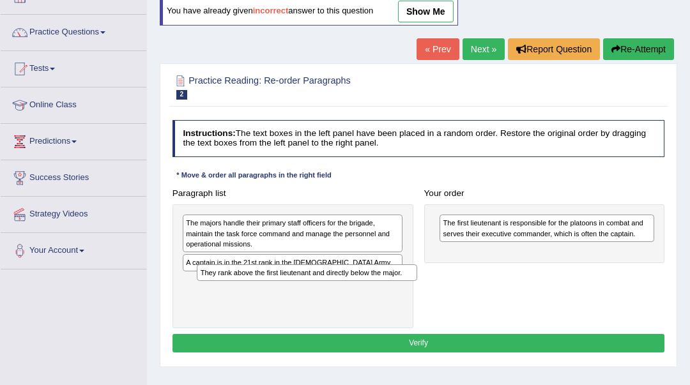
drag, startPoint x: 324, startPoint y: 285, endPoint x: 344, endPoint y: 292, distance: 21.0
click at [344, 292] on div "The majors handle their primary staff officers for the brigade, maintain the ta…" at bounding box center [292, 266] width 241 height 124
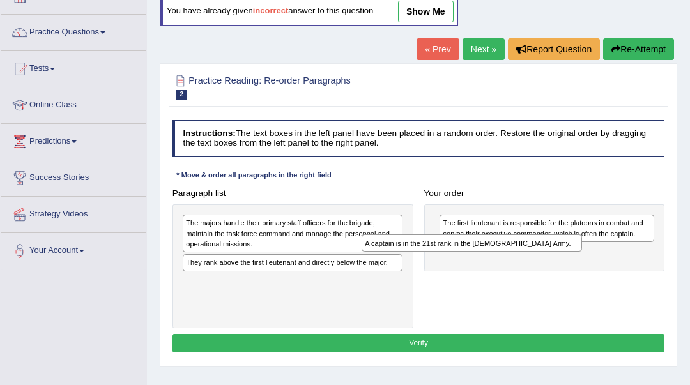
drag, startPoint x: 340, startPoint y: 267, endPoint x: 554, endPoint y: 257, distance: 213.5
click at [554, 257] on div "Paragraph list The majors handle their primary staff officers for the brigade, …" at bounding box center [418, 256] width 503 height 144
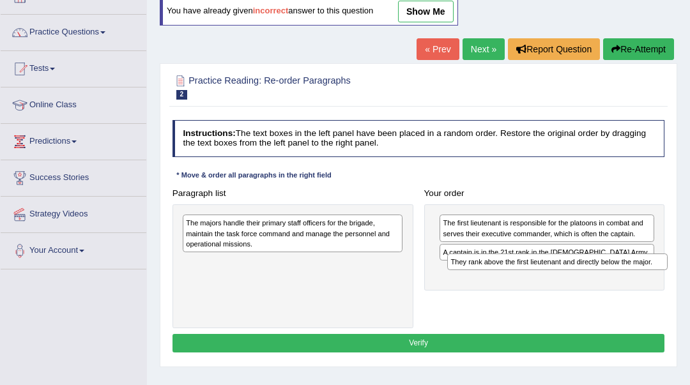
drag, startPoint x: 384, startPoint y: 262, endPoint x: 699, endPoint y: 274, distance: 314.4
click at [689, 274] on html "Toggle navigation Home Practice Questions Speaking Practice Read Aloud Repeat S…" at bounding box center [345, 107] width 690 height 385
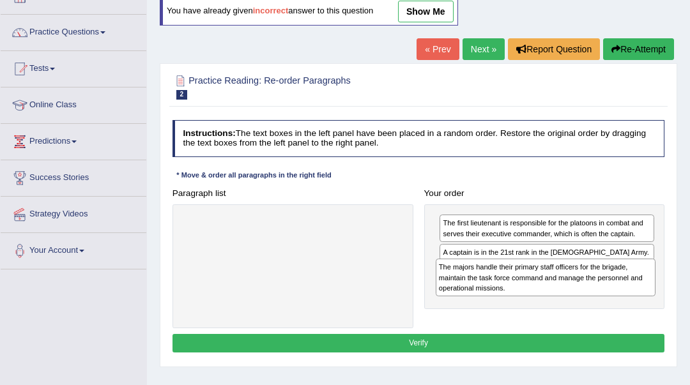
drag, startPoint x: 272, startPoint y: 242, endPoint x: 572, endPoint y: 299, distance: 305.6
click at [572, 299] on div "Paragraph list The majors handle their primary staff officers for the brigade, …" at bounding box center [418, 256] width 503 height 144
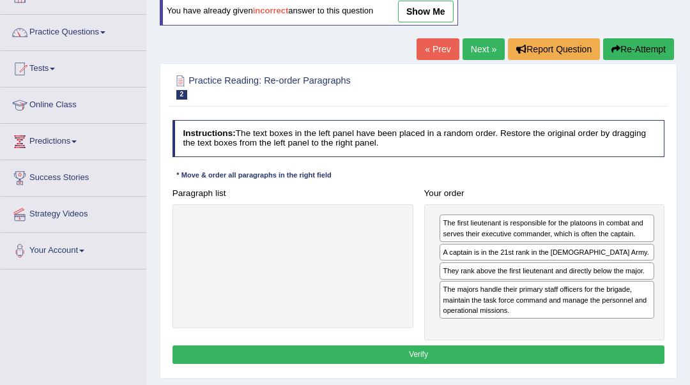
click at [549, 356] on button "Verify" at bounding box center [418, 354] width 492 height 19
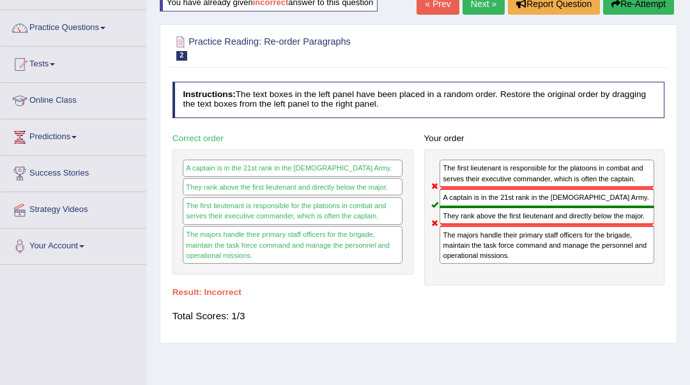
scroll to position [85, 0]
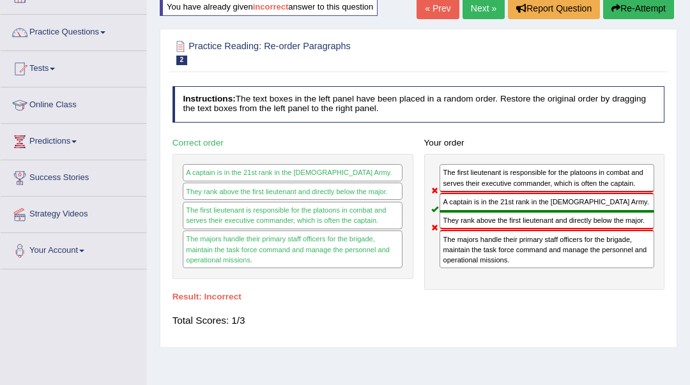
click at [483, 11] on link "Next »" at bounding box center [483, 8] width 42 height 22
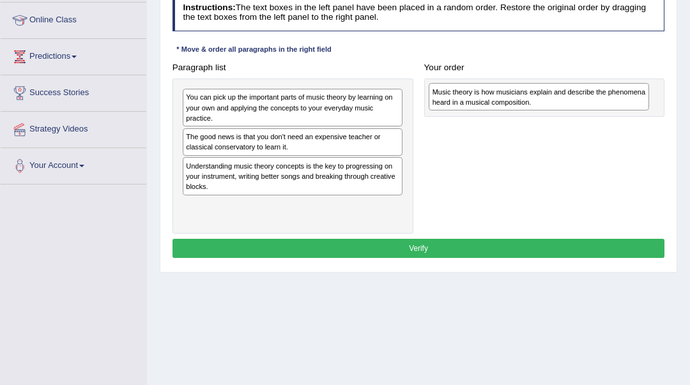
drag, startPoint x: 289, startPoint y: 175, endPoint x: 582, endPoint y: 107, distance: 300.3
click at [582, 107] on div "Music theory is how musicians explain and describe the phenomena heard in a mus…" at bounding box center [538, 96] width 220 height 27
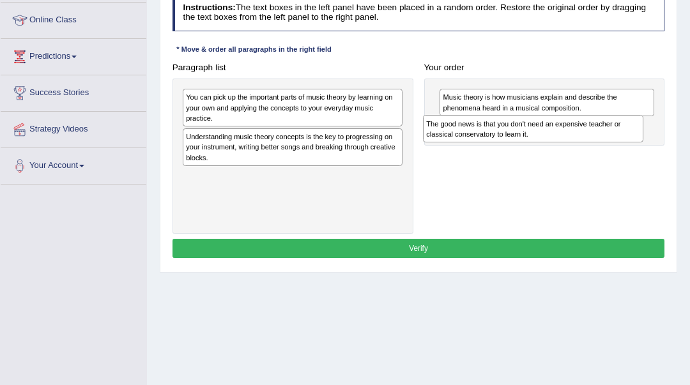
drag, startPoint x: 371, startPoint y: 139, endPoint x: 656, endPoint y: 136, distance: 285.4
click at [656, 136] on div "Paragraph list You can pick up the important parts of music theory by learning …" at bounding box center [418, 146] width 503 height 176
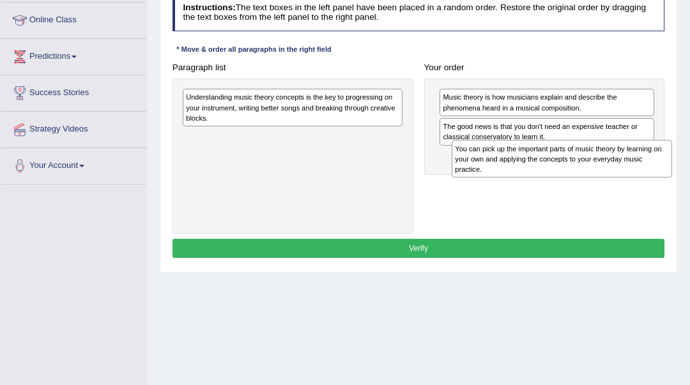
drag, startPoint x: 379, startPoint y: 114, endPoint x: 698, endPoint y: 179, distance: 325.8
click at [689, 179] on html "Toggle navigation Home Practice Questions Speaking Practice Read Aloud Repeat S…" at bounding box center [345, 22] width 690 height 385
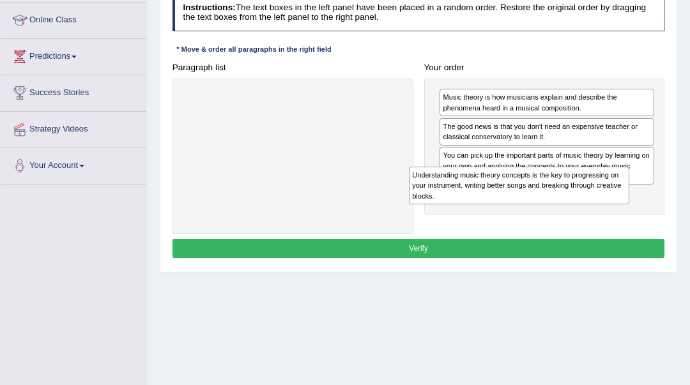
drag, startPoint x: 322, startPoint y: 115, endPoint x: 589, endPoint y: 206, distance: 281.5
click at [589, 206] on div "Paragraph list Understanding music theory concepts is the key to progressing on…" at bounding box center [418, 146] width 503 height 176
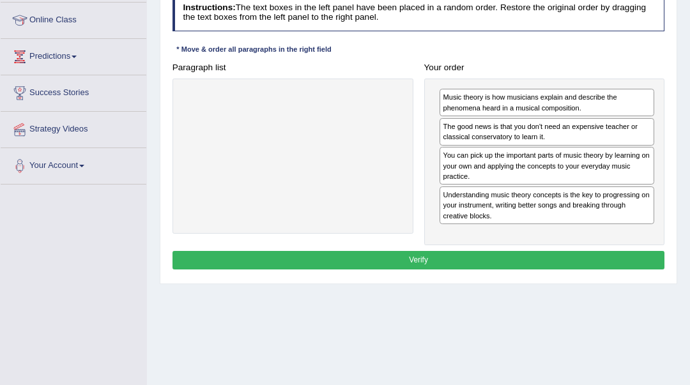
click at [579, 254] on button "Verify" at bounding box center [418, 260] width 492 height 19
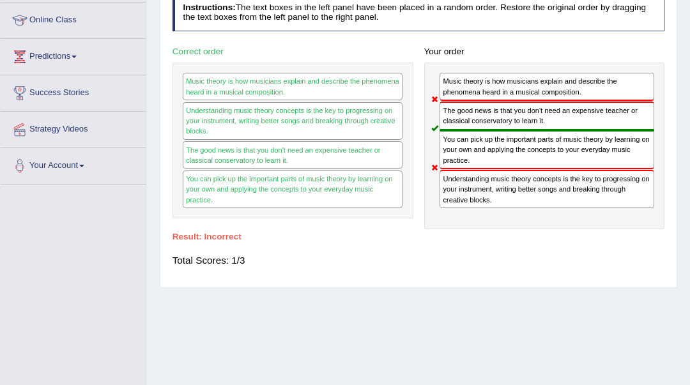
scroll to position [85, 0]
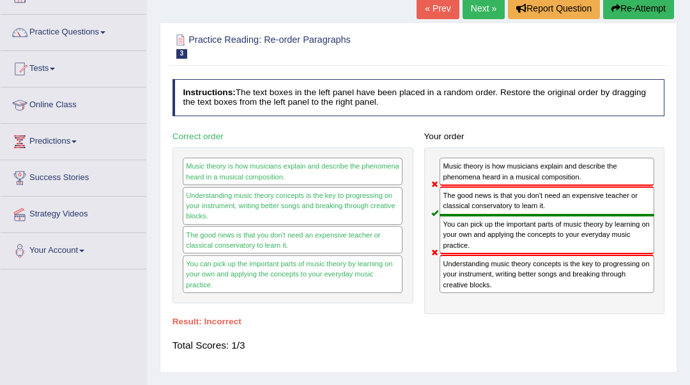
click at [471, 11] on link "Next »" at bounding box center [483, 8] width 42 height 22
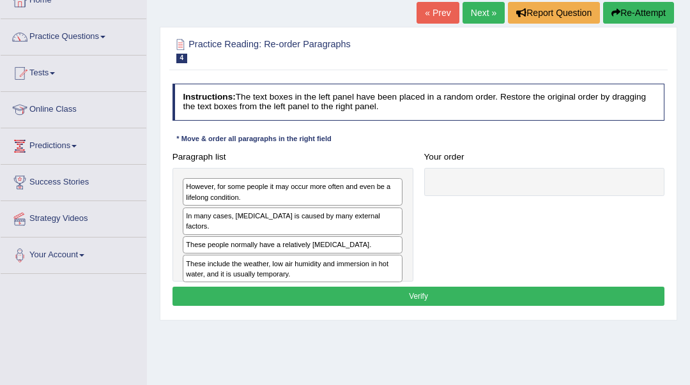
scroll to position [85, 0]
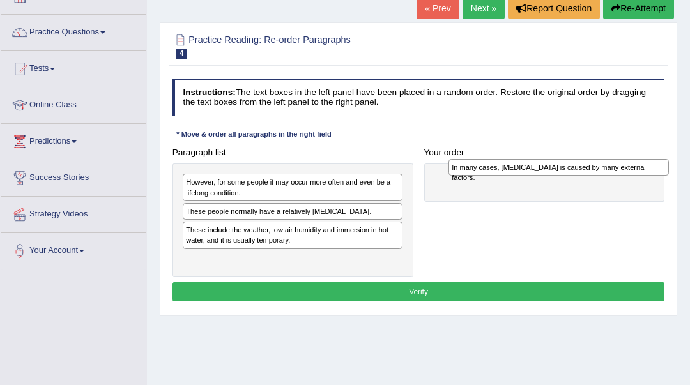
drag, startPoint x: 317, startPoint y: 216, endPoint x: 633, endPoint y: 176, distance: 318.1
click at [633, 176] on div "Paragraph list However, for some people it may occur more often and even be a l…" at bounding box center [418, 210] width 503 height 134
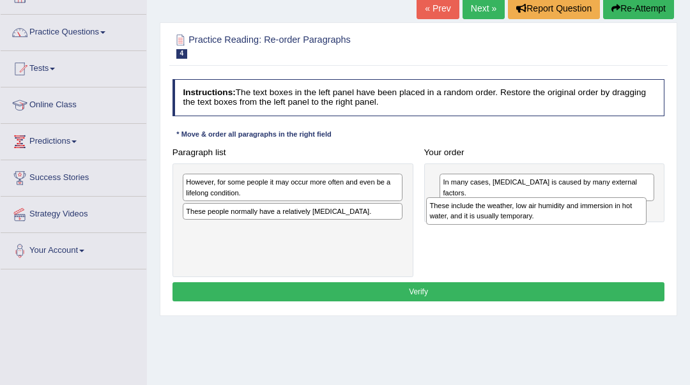
drag, startPoint x: 202, startPoint y: 235, endPoint x: 492, endPoint y: 221, distance: 289.6
click at [492, 221] on div "These include the weather, low air humidity and immersion in hot water, and it …" at bounding box center [536, 210] width 220 height 27
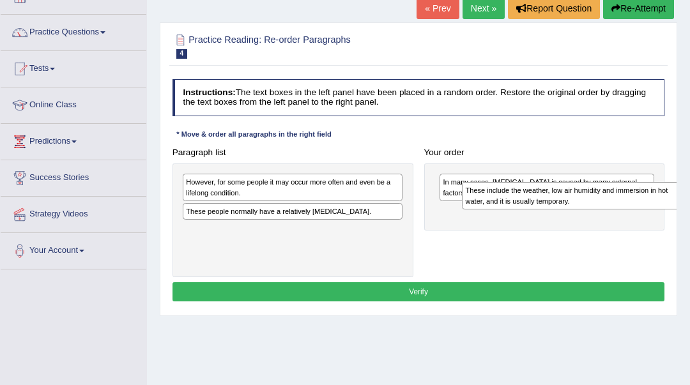
drag, startPoint x: 319, startPoint y: 235, endPoint x: 650, endPoint y: 203, distance: 332.9
click at [650, 203] on div "These include the weather, low air humidity and immersion in hot water, and it …" at bounding box center [572, 195] width 220 height 27
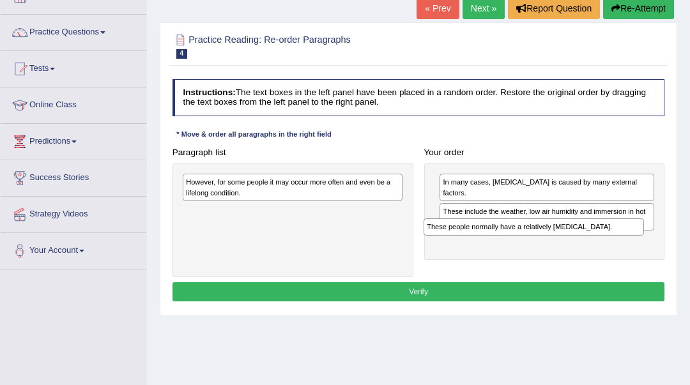
drag, startPoint x: 190, startPoint y: 213, endPoint x: 476, endPoint y: 243, distance: 287.6
click at [476, 243] on div "Paragraph list However, for some people it may occur more often and even be a l…" at bounding box center [418, 210] width 503 height 134
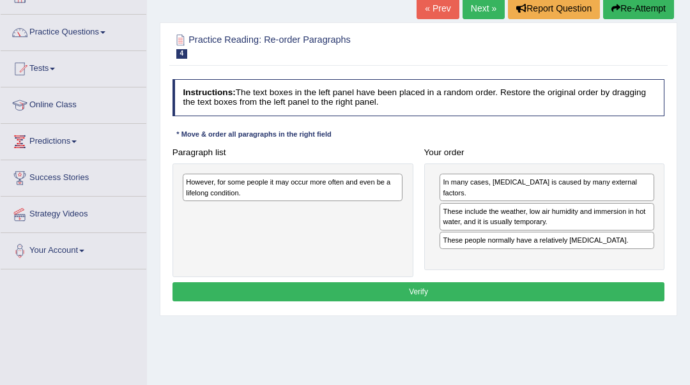
drag, startPoint x: 333, startPoint y: 197, endPoint x: 242, endPoint y: 178, distance: 93.3
click at [518, 247] on div "Paragraph list However, for some people it may occur more often and even be a l…" at bounding box center [418, 210] width 503 height 134
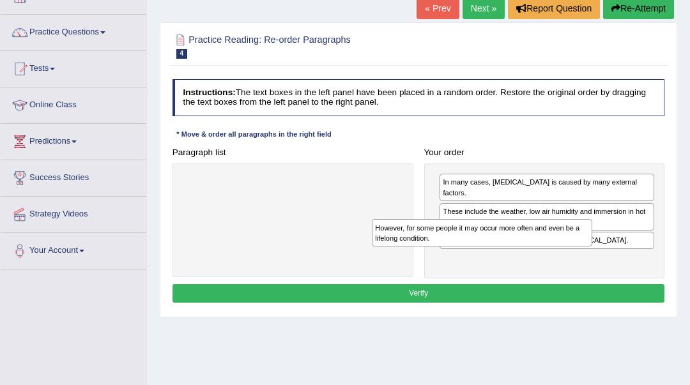
click at [254, 191] on div "However, for some people it may occur more often and even be a lifelong conditi…" at bounding box center [292, 220] width 241 height 114
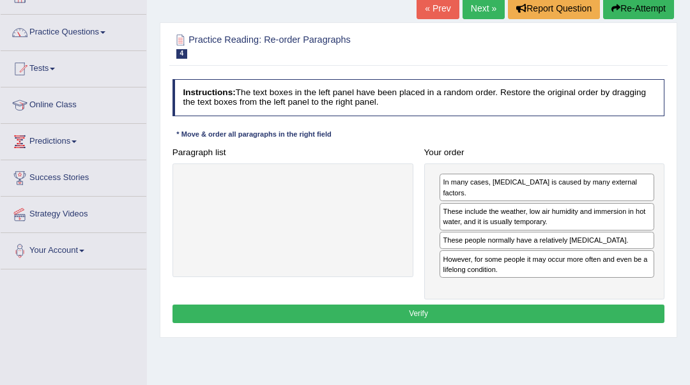
click at [314, 305] on button "Verify" at bounding box center [418, 314] width 492 height 19
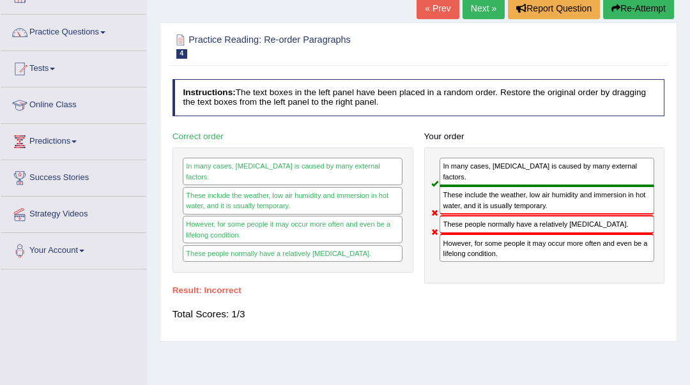
drag, startPoint x: 474, startPoint y: 218, endPoint x: 486, endPoint y: 254, distance: 37.6
click at [486, 254] on div "In many cases, dry skin is caused by many external factors. These include the w…" at bounding box center [544, 216] width 241 height 136
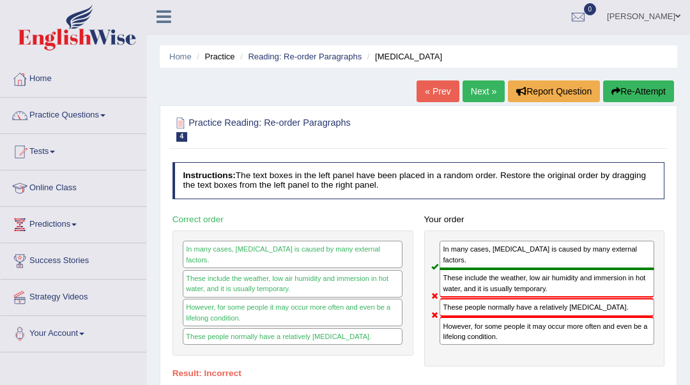
scroll to position [0, 0]
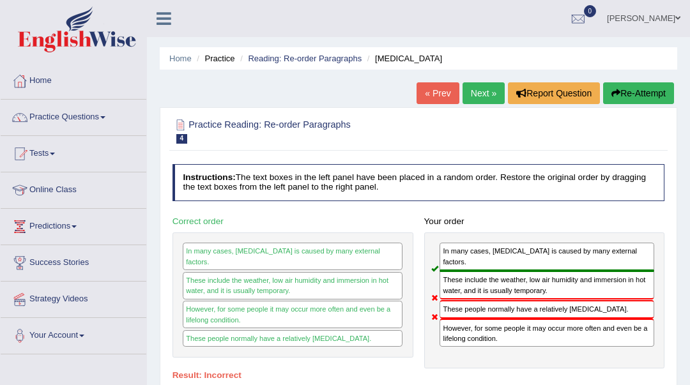
click at [479, 97] on link "Next »" at bounding box center [483, 93] width 42 height 22
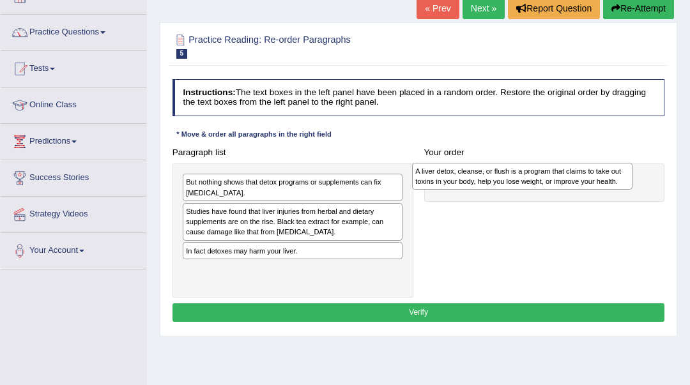
drag, startPoint x: 338, startPoint y: 229, endPoint x: 611, endPoint y: 193, distance: 275.1
click at [611, 193] on div "Paragraph list But nothing shows that detox programs or supplements can fix [ME…" at bounding box center [418, 220] width 503 height 155
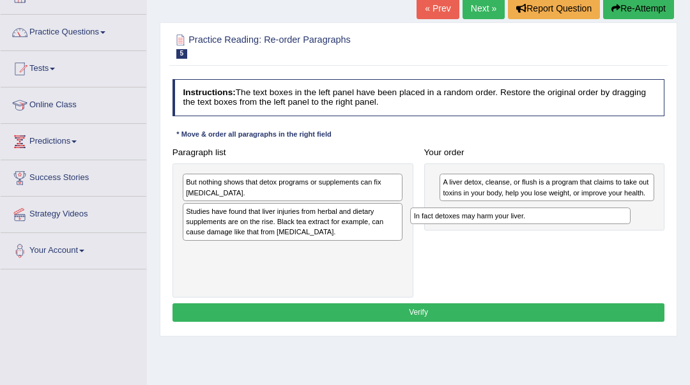
drag, startPoint x: 326, startPoint y: 254, endPoint x: 596, endPoint y: 231, distance: 271.7
click at [596, 231] on div "Paragraph list But nothing shows that detox programs or supplements can fix [ME…" at bounding box center [418, 220] width 503 height 155
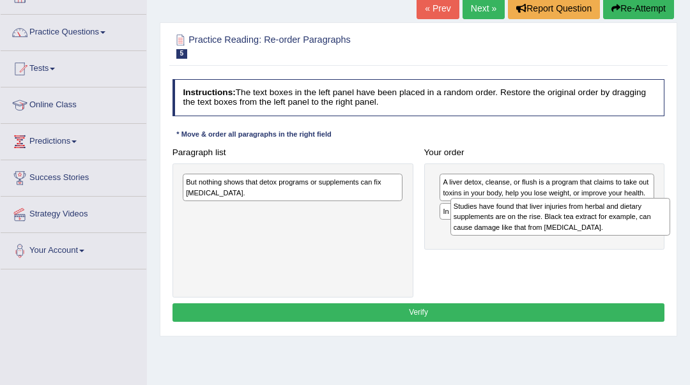
drag, startPoint x: 333, startPoint y: 225, endPoint x: 651, endPoint y: 231, distance: 317.4
click at [651, 231] on div "Studies have found that liver injuries from herbal and dietary supplements are …" at bounding box center [560, 217] width 220 height 38
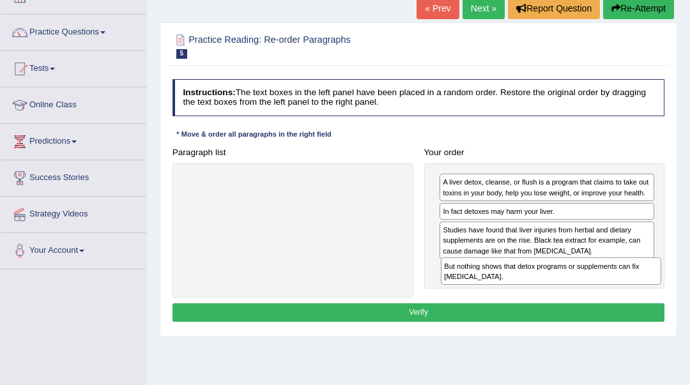
drag, startPoint x: 342, startPoint y: 199, endPoint x: 649, endPoint y: 303, distance: 323.7
click at [649, 303] on div "Instructions: The text boxes in the left panel have been placed in a random ord…" at bounding box center [417, 202] width 497 height 257
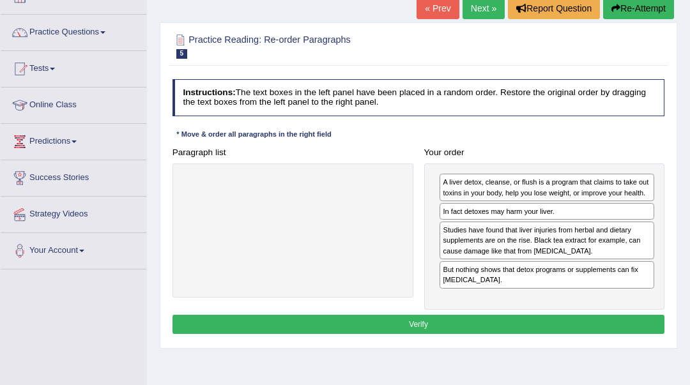
click at [618, 318] on button "Verify" at bounding box center [418, 324] width 492 height 19
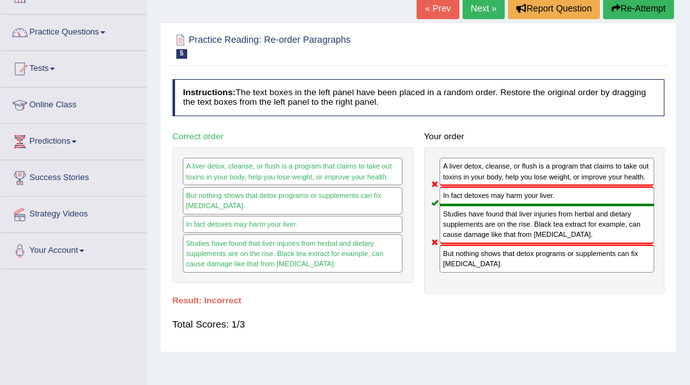
click at [478, 11] on link "Next »" at bounding box center [483, 8] width 42 height 22
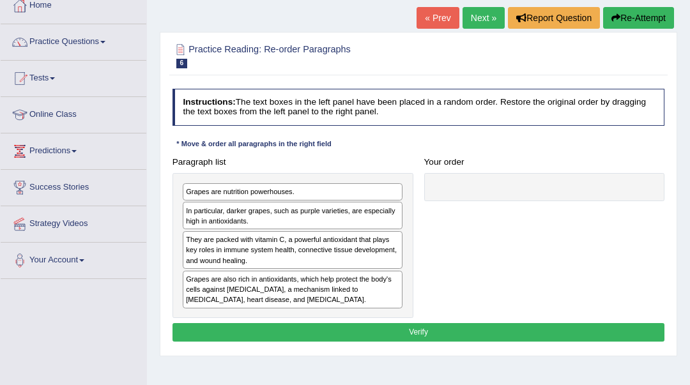
scroll to position [85, 0]
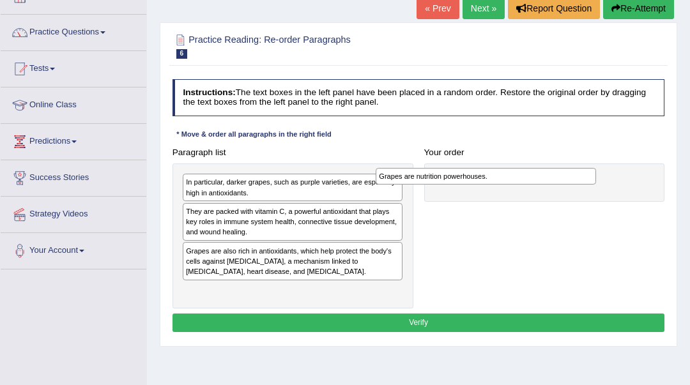
drag, startPoint x: 310, startPoint y: 188, endPoint x: 540, endPoint y: 187, distance: 229.9
click at [540, 187] on div "Paragraph list Grapes are nutrition powerhouses. In particular, darker grapes, …" at bounding box center [418, 225] width 503 height 165
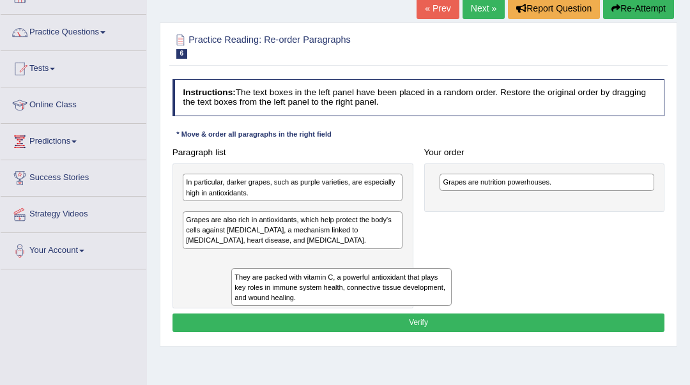
drag, startPoint x: 363, startPoint y: 230, endPoint x: 414, endPoint y: 315, distance: 99.7
click at [422, 317] on div "Instructions: The text boxes in the left panel have been placed in a random ord…" at bounding box center [417, 207] width 497 height 267
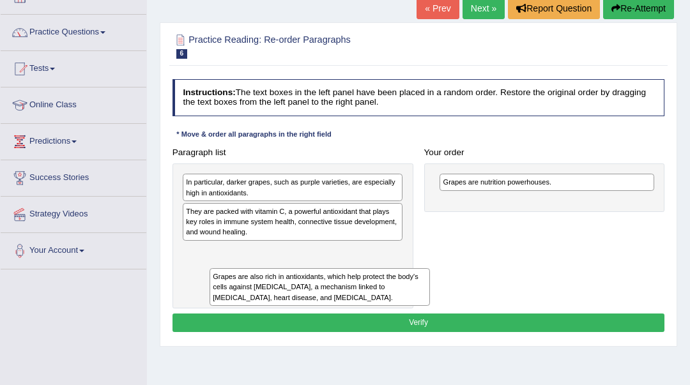
drag, startPoint x: 317, startPoint y: 268, endPoint x: 351, endPoint y: 317, distance: 59.5
click at [351, 317] on div "Instructions: The text boxes in the left panel have been placed in a random ord…" at bounding box center [417, 207] width 497 height 267
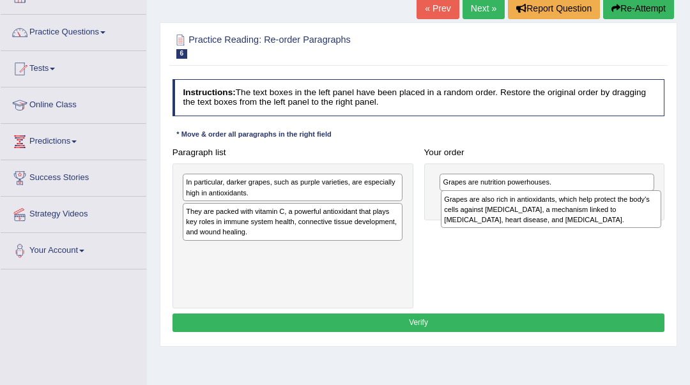
drag, startPoint x: 332, startPoint y: 259, endPoint x: 626, endPoint y: 216, distance: 297.4
click at [626, 216] on div "Grapes are also rich in antioxidants, which help protect the body's cells again…" at bounding box center [551, 209] width 220 height 38
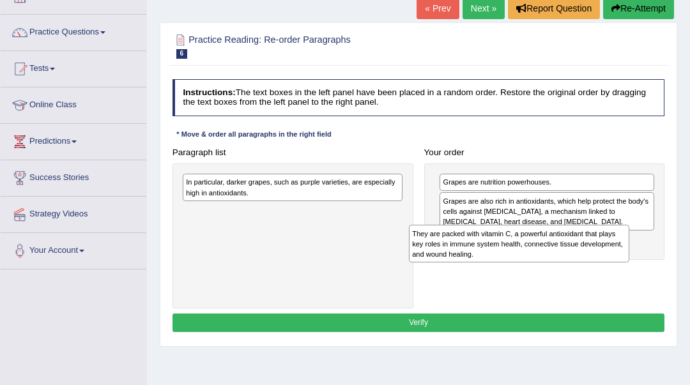
drag, startPoint x: 259, startPoint y: 219, endPoint x: 528, endPoint y: 256, distance: 271.4
click at [528, 256] on div "They are packed with vitamin C, a powerful antioxidant that plays key roles in …" at bounding box center [519, 244] width 220 height 38
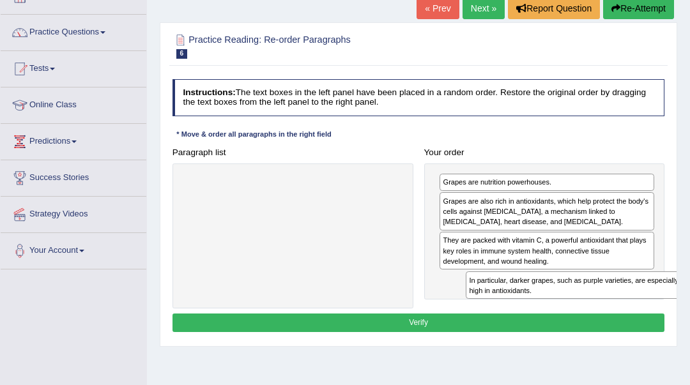
drag, startPoint x: 257, startPoint y: 195, endPoint x: 593, endPoint y: 315, distance: 356.9
click at [593, 315] on div "Instructions: The text boxes in the left panel have been placed in a random ord…" at bounding box center [417, 207] width 497 height 267
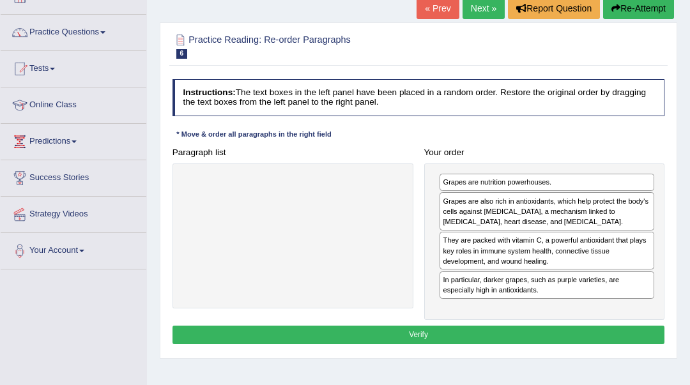
click at [594, 330] on button "Verify" at bounding box center [418, 335] width 492 height 19
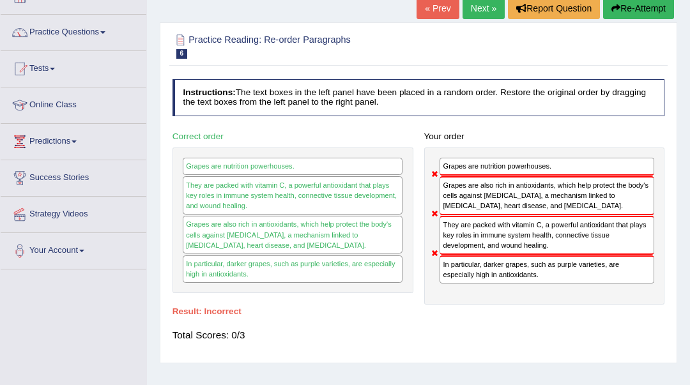
click at [652, 7] on button "Re-Attempt" at bounding box center [638, 8] width 71 height 22
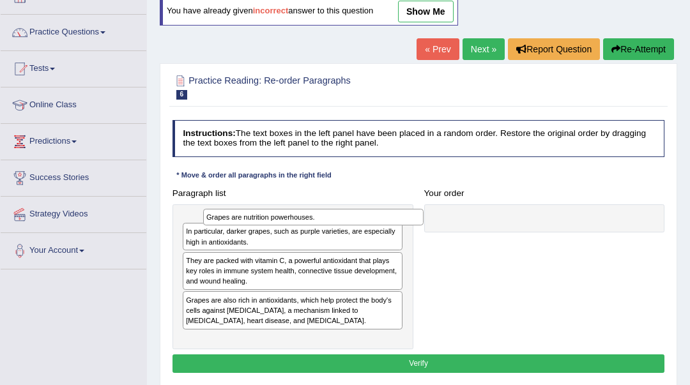
scroll to position [85, 0]
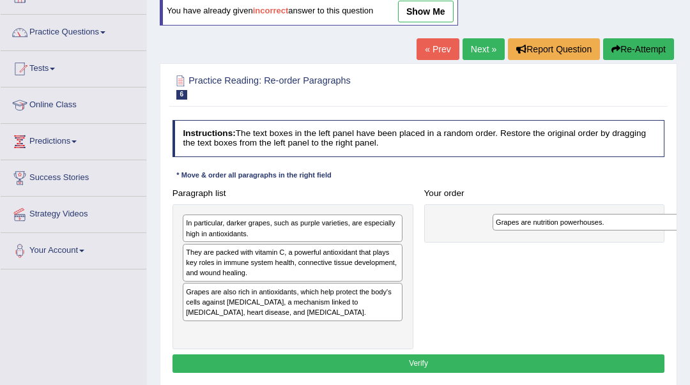
click at [670, 231] on div "Practice Reading: Re-order Paragraphs 6 Grapes Instructions: The text boxes in …" at bounding box center [418, 225] width 517 height 324
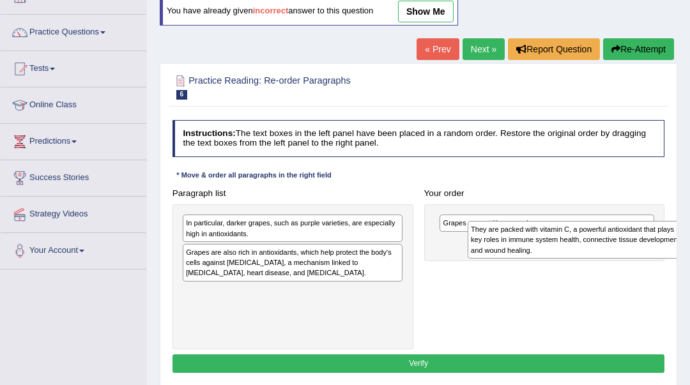
drag, startPoint x: 276, startPoint y: 251, endPoint x: 614, endPoint y: 236, distance: 338.1
click at [614, 236] on div "They are packed with vitamin C, a powerful antioxidant that plays key roles in …" at bounding box center [577, 240] width 220 height 38
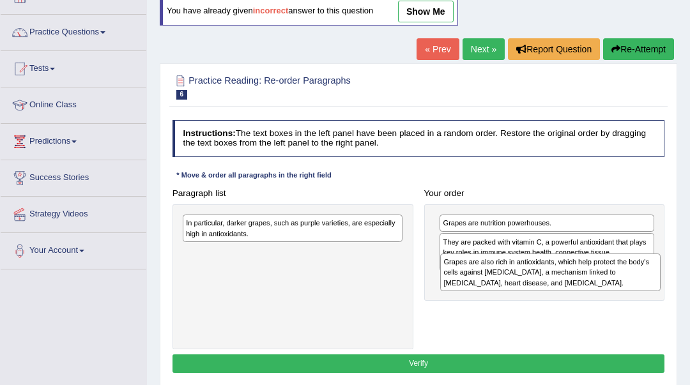
drag, startPoint x: 417, startPoint y: 271, endPoint x: 623, endPoint y: 291, distance: 206.6
click at [623, 291] on div "Paragraph list In particular, darker grapes, such as purple varieties, are espe…" at bounding box center [418, 266] width 503 height 165
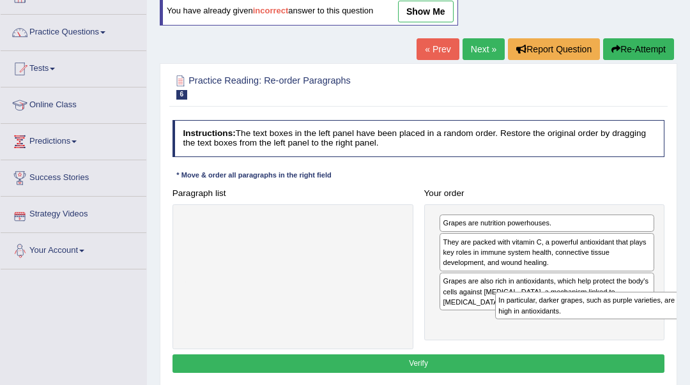
drag, startPoint x: 208, startPoint y: 223, endPoint x: 578, endPoint y: 320, distance: 382.7
click at [578, 320] on div "Paragraph list In particular, darker grapes, such as purple varieties, are espe…" at bounding box center [418, 266] width 503 height 165
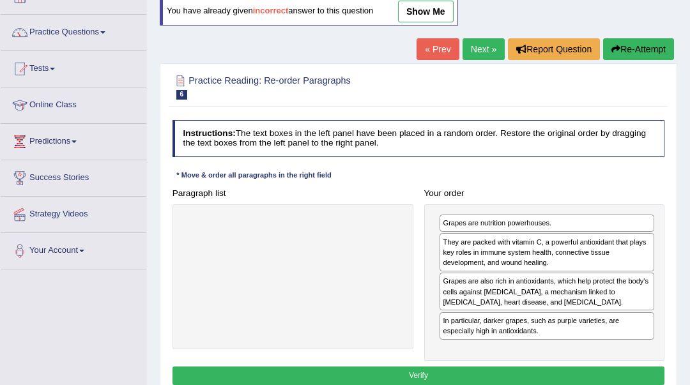
click at [518, 374] on button "Verify" at bounding box center [418, 376] width 492 height 19
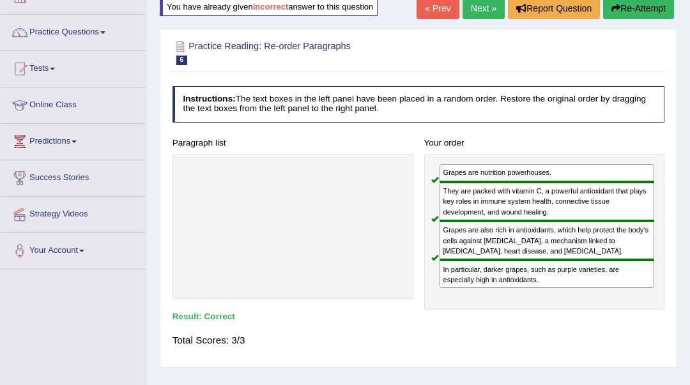
click at [480, 9] on link "Next »" at bounding box center [483, 8] width 42 height 22
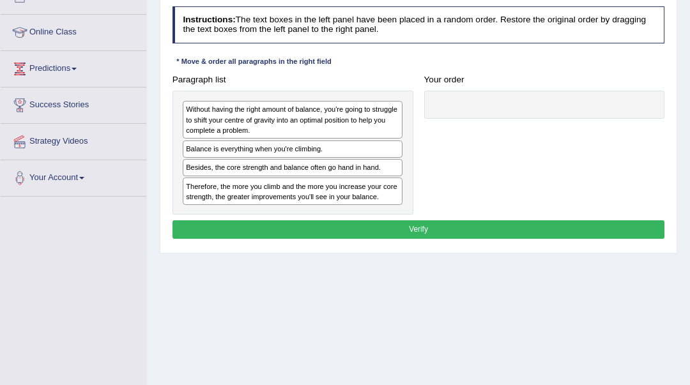
scroll to position [170, 0]
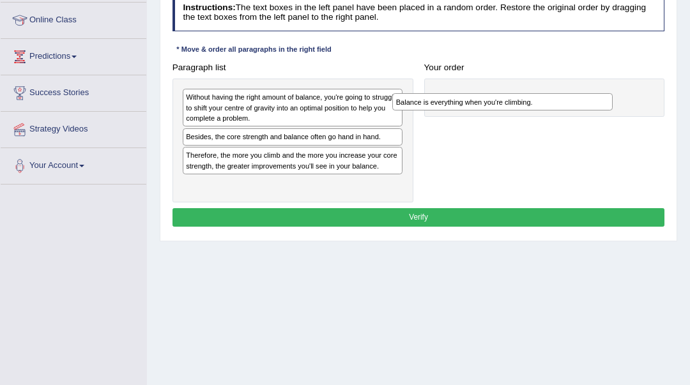
drag, startPoint x: 271, startPoint y: 138, endPoint x: 520, endPoint y: 109, distance: 251.3
click at [520, 109] on div "Balance is everything when you're climbing." at bounding box center [502, 101] width 220 height 17
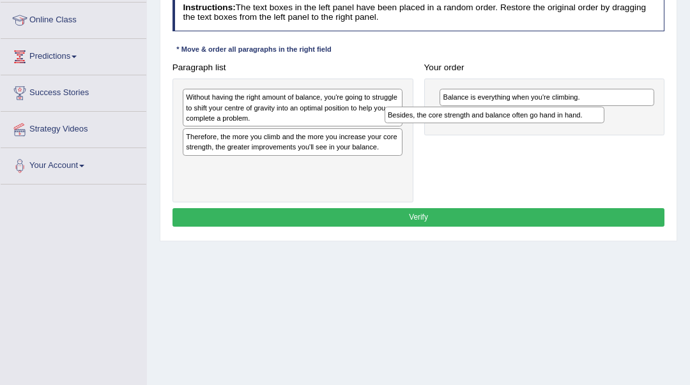
drag, startPoint x: 358, startPoint y: 142, endPoint x: 598, endPoint y: 129, distance: 240.4
click at [598, 129] on div "Paragraph list Without having the right amount of balance, you're going to stru…" at bounding box center [418, 130] width 503 height 144
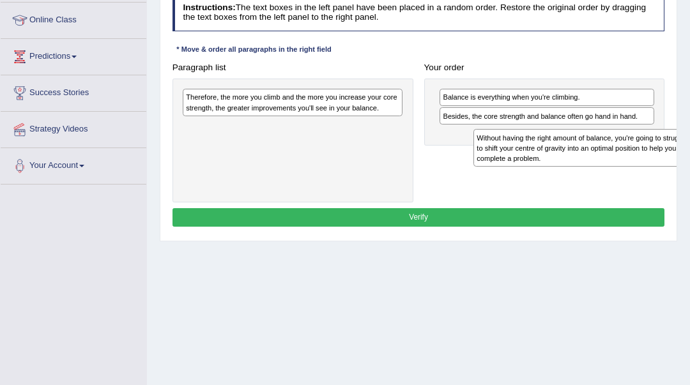
drag, startPoint x: 345, startPoint y: 118, endPoint x: 688, endPoint y: 169, distance: 346.7
click at [688, 169] on div "Home Practice Reading: Re-order Paragraphs Balance and Climbing « Prev Next » R…" at bounding box center [418, 149] width 543 height 639
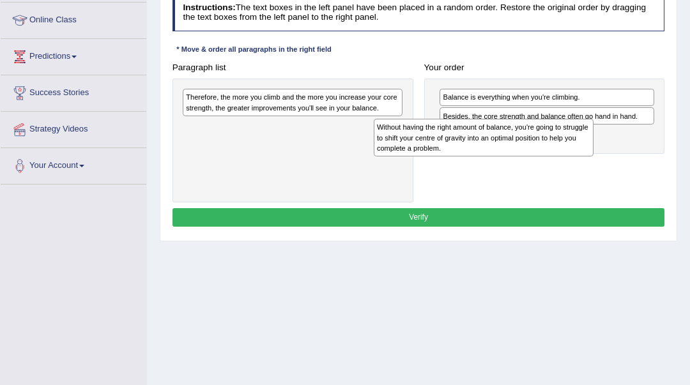
drag, startPoint x: 342, startPoint y: 135, endPoint x: 570, endPoint y: 148, distance: 227.6
click at [570, 148] on div "Without having the right amount of balance, you're going to struggle to shift y…" at bounding box center [484, 138] width 220 height 38
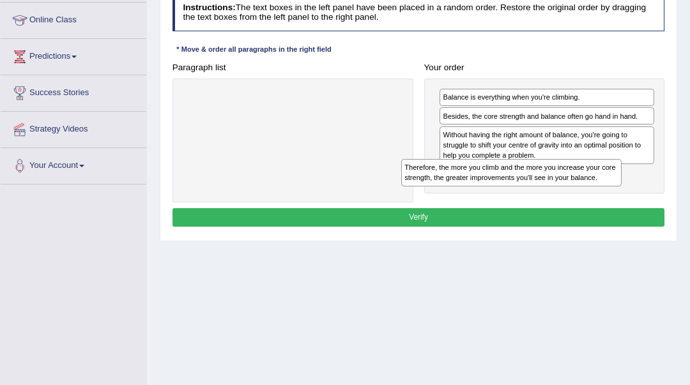
drag, startPoint x: 304, startPoint y: 107, endPoint x: 564, endPoint y: 195, distance: 274.4
click at [564, 195] on div "Paragraph list Therefore, the more you climb and the more you increase your cor…" at bounding box center [418, 130] width 503 height 144
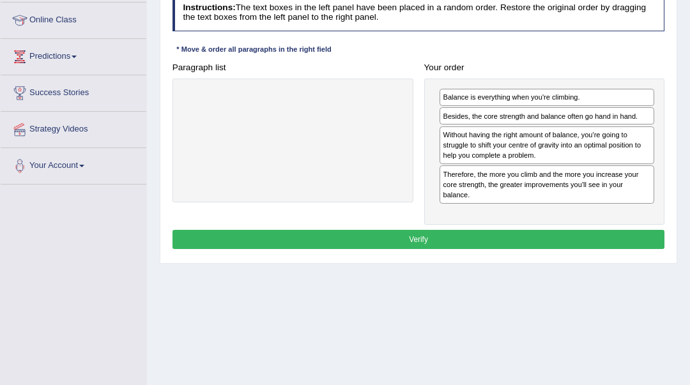
click at [561, 236] on button "Verify" at bounding box center [418, 239] width 492 height 19
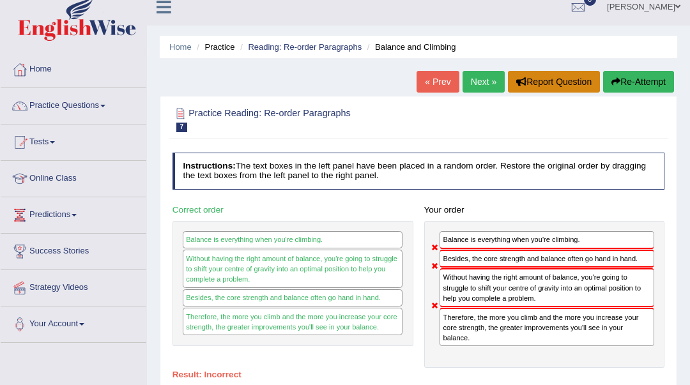
scroll to position [0, 0]
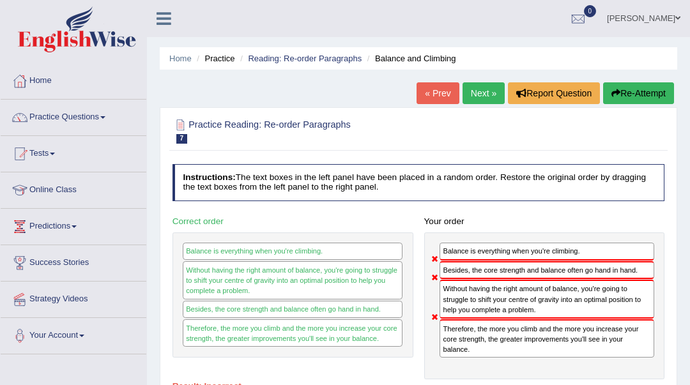
click at [629, 91] on button "Re-Attempt" at bounding box center [638, 93] width 71 height 22
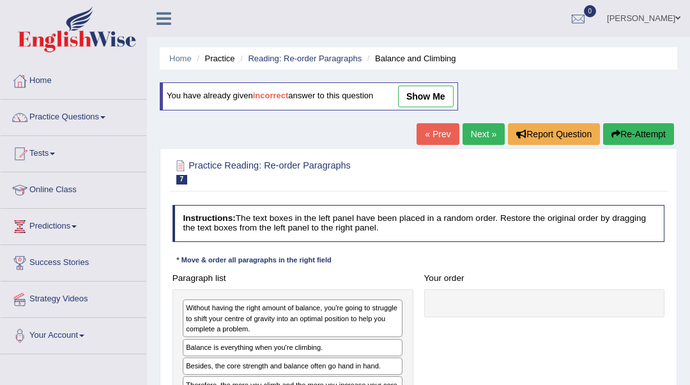
drag, startPoint x: 221, startPoint y: 356, endPoint x: 374, endPoint y: 361, distance: 153.4
click at [436, 348] on div "Paragraph list Without having the right amount of balance, you're going to stru…" at bounding box center [418, 341] width 503 height 144
drag, startPoint x: 359, startPoint y: 354, endPoint x: 338, endPoint y: 365, distance: 22.8
click at [479, 328] on div "Paragraph list Without having the right amount of balance, you're going to stru…" at bounding box center [418, 341] width 503 height 144
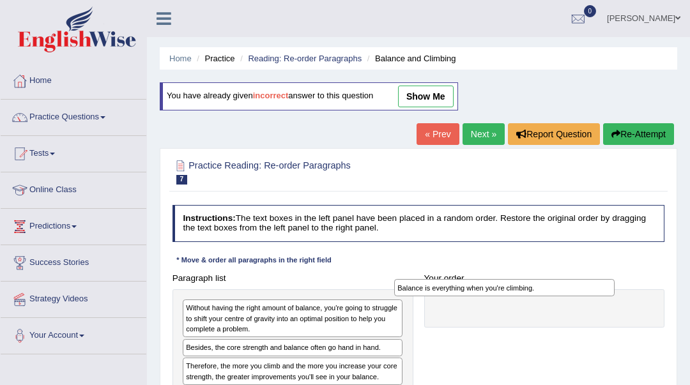
drag, startPoint x: 292, startPoint y: 352, endPoint x: 544, endPoint y: 294, distance: 258.1
click at [544, 294] on div "Balance is everything when you're climbing." at bounding box center [504, 287] width 220 height 17
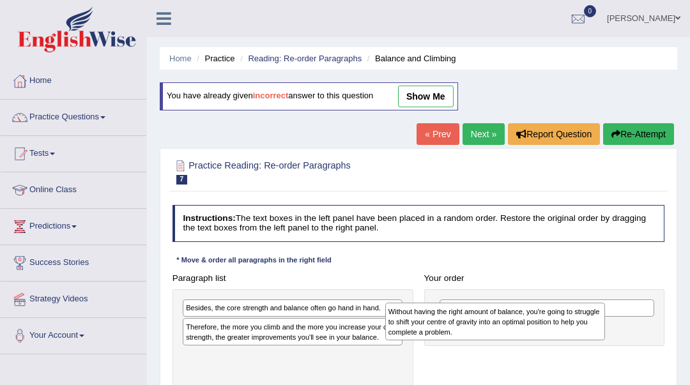
drag, startPoint x: 324, startPoint y: 334, endPoint x: 564, endPoint y: 344, distance: 240.3
click at [564, 344] on div "Paragraph list Without having the right amount of balance, you're going to stru…" at bounding box center [418, 341] width 503 height 144
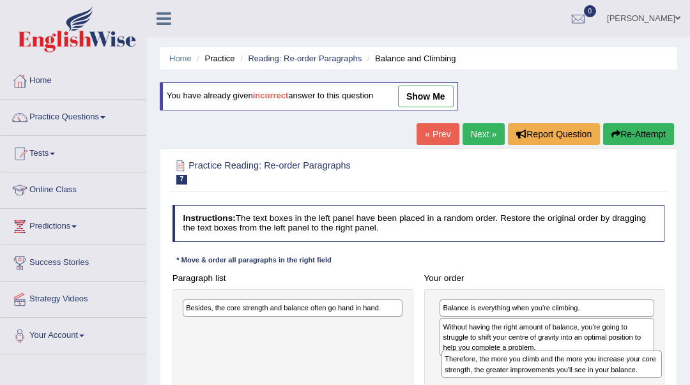
drag, startPoint x: 305, startPoint y: 317, endPoint x: 612, endPoint y: 365, distance: 310.8
click at [612, 365] on div "Therefore, the more you climb and the more you increase your core strength, the…" at bounding box center [551, 364] width 220 height 27
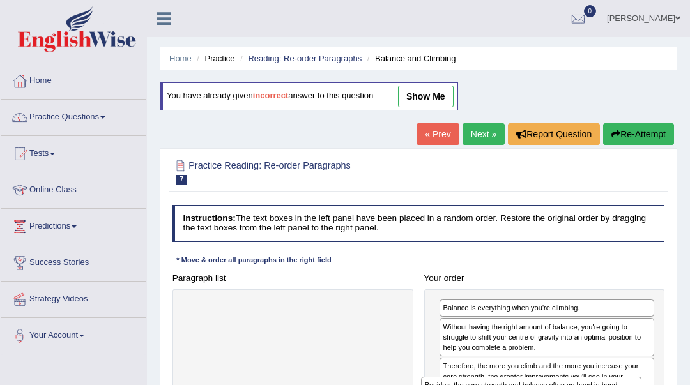
drag, startPoint x: 293, startPoint y: 305, endPoint x: 577, endPoint y: 402, distance: 299.7
click at [577, 384] on html "Toggle navigation Home Practice Questions Speaking Practice Read Aloud Repeat S…" at bounding box center [345, 192] width 690 height 385
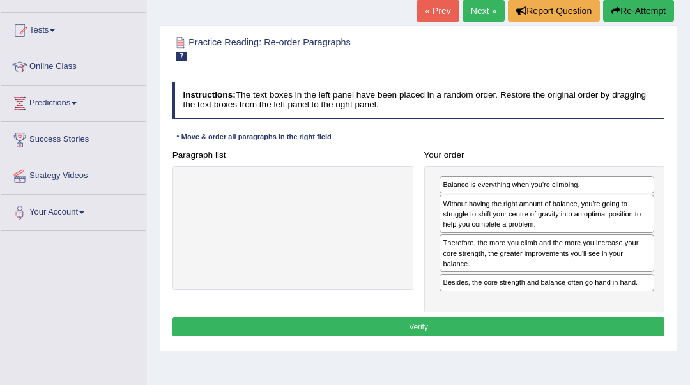
scroll to position [170, 0]
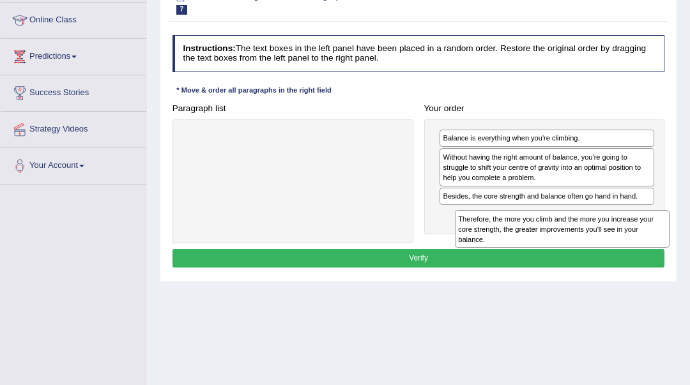
drag, startPoint x: 486, startPoint y: 215, endPoint x: 508, endPoint y: 257, distance: 48.0
click at [508, 257] on div "Instructions: The text boxes in the left panel have been placed in a random ord…" at bounding box center [417, 153] width 497 height 246
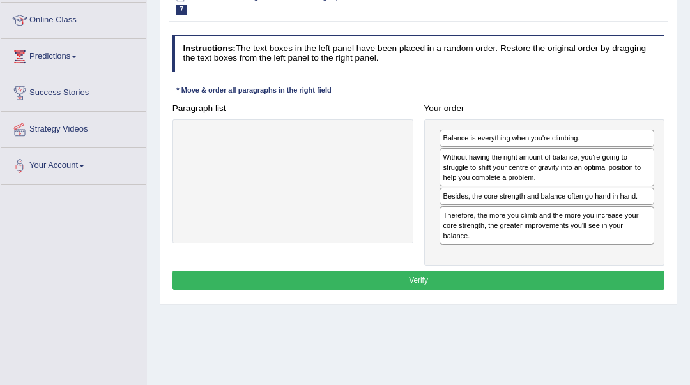
click at [408, 284] on button "Verify" at bounding box center [418, 280] width 492 height 19
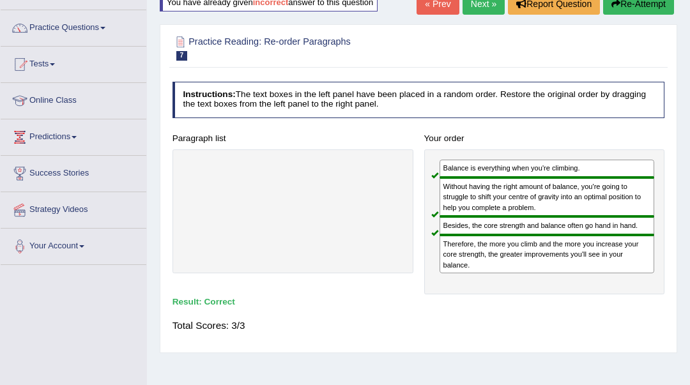
scroll to position [85, 0]
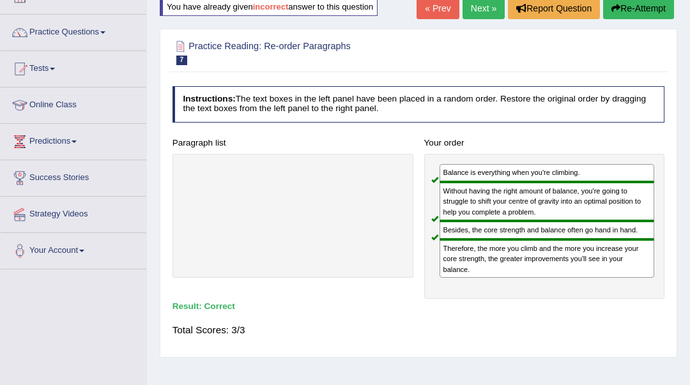
click at [475, 8] on link "Next »" at bounding box center [483, 8] width 42 height 22
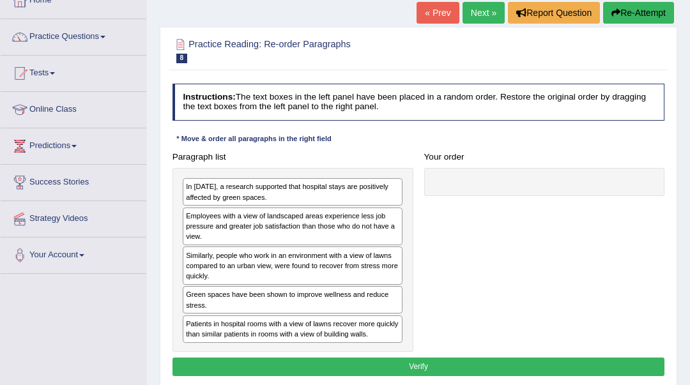
scroll to position [85, 0]
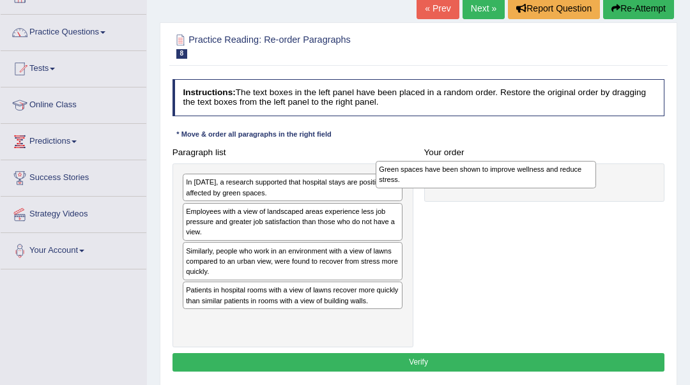
drag, startPoint x: 347, startPoint y: 299, endPoint x: 577, endPoint y: 183, distance: 257.6
click at [577, 183] on div "Green spaces have been shown to improve wellness and reduce stress." at bounding box center [485, 174] width 220 height 27
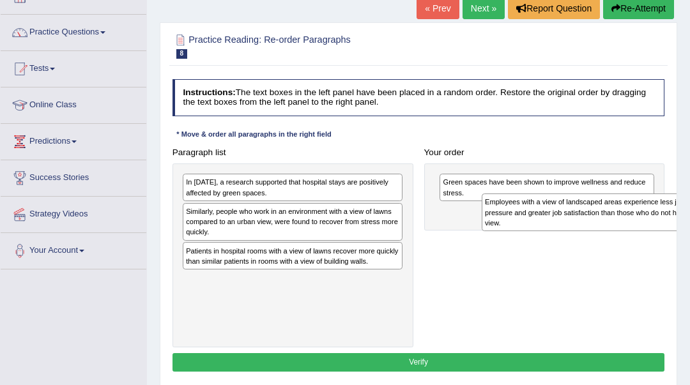
drag, startPoint x: 291, startPoint y: 233, endPoint x: 646, endPoint y: 233, distance: 354.4
click at [646, 233] on div "Paragraph list In [DATE], a research supported that hospital stays are positive…" at bounding box center [418, 245] width 503 height 204
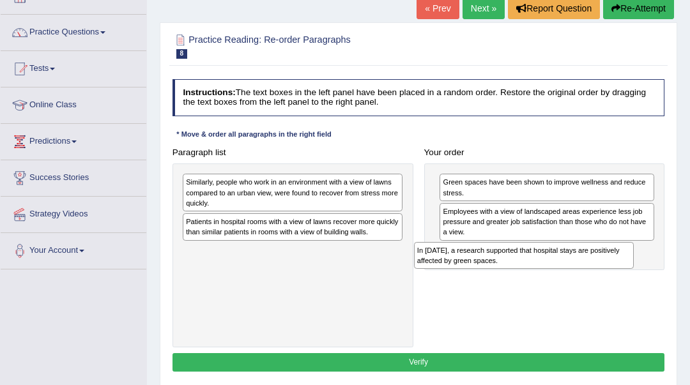
drag, startPoint x: 377, startPoint y: 199, endPoint x: 652, endPoint y: 285, distance: 287.6
click at [652, 285] on div "Paragraph list In 2002, a research supported that hospital stays are positively…" at bounding box center [418, 245] width 503 height 204
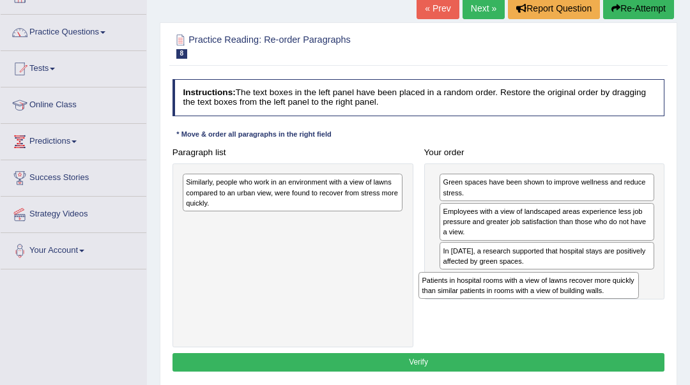
drag, startPoint x: 377, startPoint y: 232, endPoint x: 657, endPoint y: 314, distance: 292.0
click at [657, 314] on div "Paragraph list Similarly, people who work in an environment with a view of lawn…" at bounding box center [418, 245] width 503 height 204
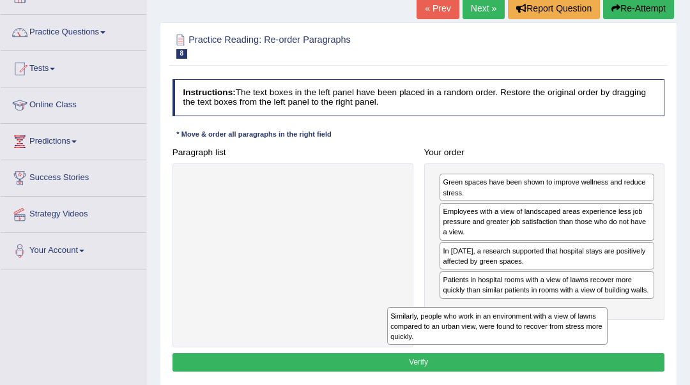
drag, startPoint x: 359, startPoint y: 209, endPoint x: 602, endPoint y: 372, distance: 292.7
click at [602, 372] on div "Instructions: The text boxes in the left panel have been placed in a random ord…" at bounding box center [417, 227] width 497 height 307
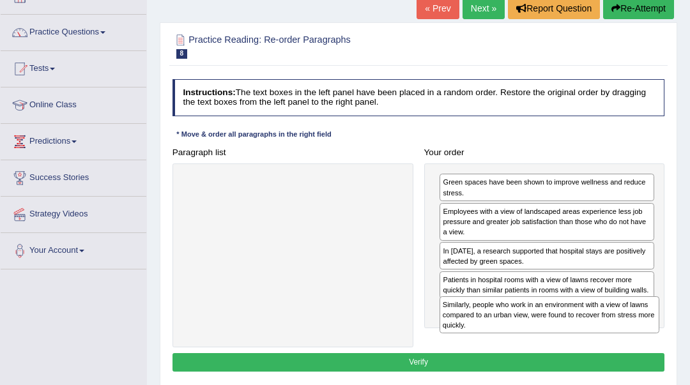
drag, startPoint x: 382, startPoint y: 223, endPoint x: 679, endPoint y: 358, distance: 326.6
click at [679, 358] on div "Home Practice Reading: Re-order Paragraphs Green Spaces « Prev Next » Report Qu…" at bounding box center [418, 234] width 543 height 639
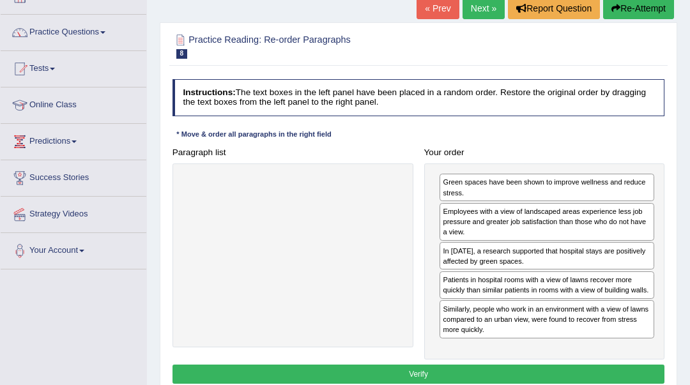
click at [554, 374] on button "Verify" at bounding box center [418, 374] width 492 height 19
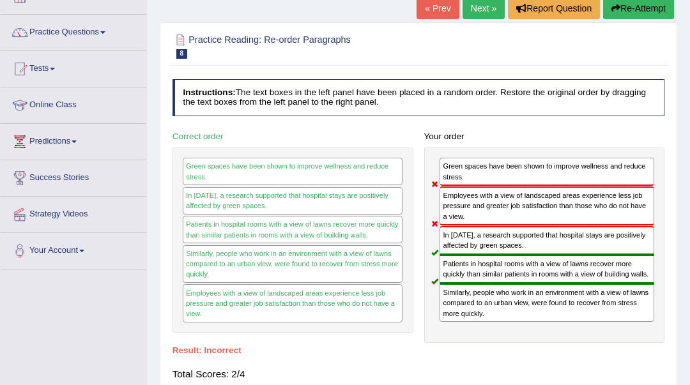
click at [626, 17] on button "Re-Attempt" at bounding box center [638, 8] width 71 height 22
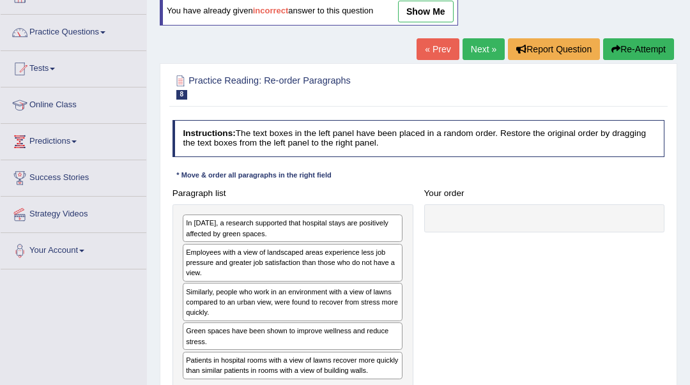
scroll to position [170, 0]
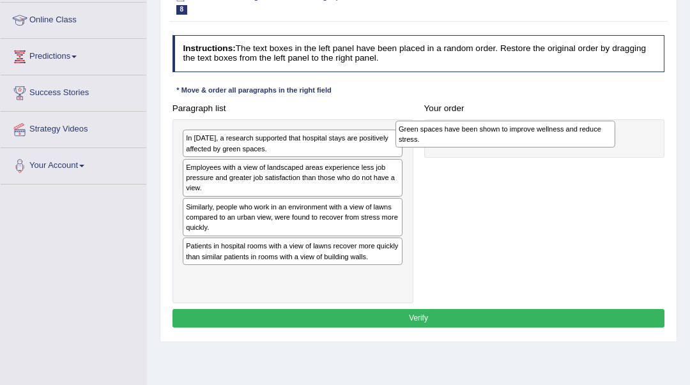
drag, startPoint x: 267, startPoint y: 257, endPoint x: 520, endPoint y: 144, distance: 277.2
click at [520, 144] on div "Green spaces have been shown to improve wellness and reduce stress." at bounding box center [505, 134] width 220 height 27
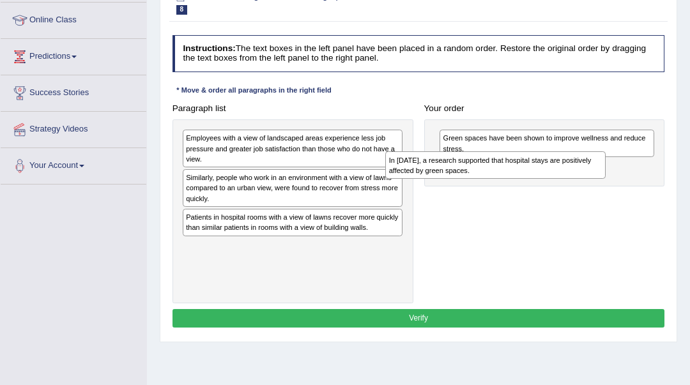
drag, startPoint x: 322, startPoint y: 148, endPoint x: 564, endPoint y: 179, distance: 243.4
click at [564, 179] on div "Paragraph list In 2002, a research supported that hospital stays are positively…" at bounding box center [418, 201] width 503 height 204
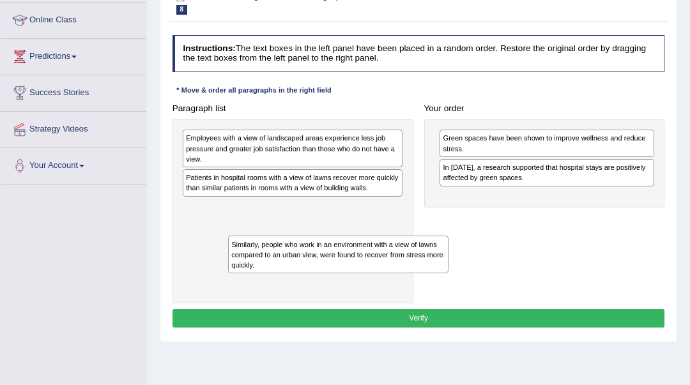
drag, startPoint x: 306, startPoint y: 193, endPoint x: 344, endPoint y: 274, distance: 89.1
click at [344, 274] on div "Employees with a view of landscaped areas experience less job pressure and grea…" at bounding box center [292, 211] width 241 height 184
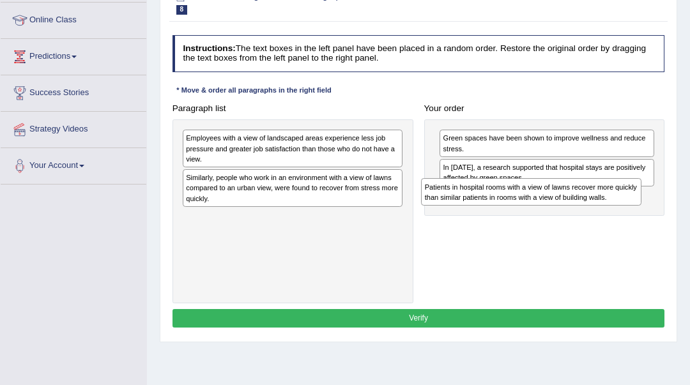
drag, startPoint x: 328, startPoint y: 178, endPoint x: 610, endPoint y: 199, distance: 282.4
click at [610, 199] on div "Patients in hospital rooms with a view of lawns recover more quickly than simil…" at bounding box center [531, 191] width 220 height 27
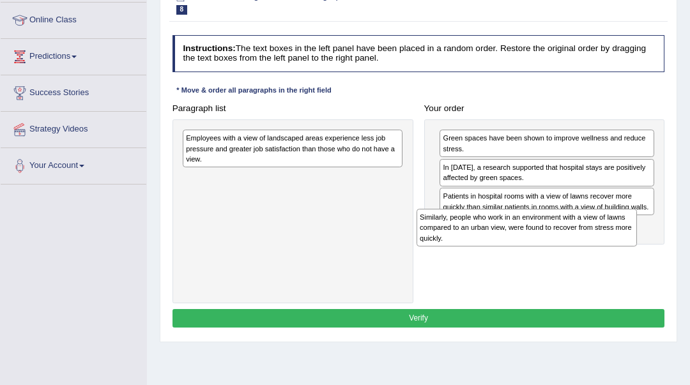
drag, startPoint x: 455, startPoint y: 231, endPoint x: 630, endPoint y: 263, distance: 178.0
click at [630, 263] on div "Paragraph list Employees with a view of landscaped areas experience less job pr…" at bounding box center [418, 201] width 503 height 204
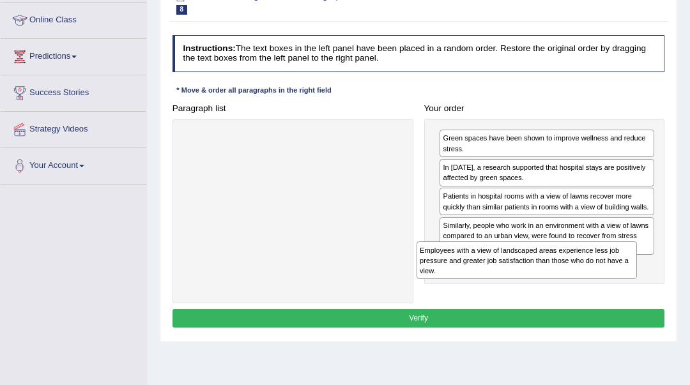
drag, startPoint x: 317, startPoint y: 224, endPoint x: 521, endPoint y: 287, distance: 213.9
click at [521, 287] on div "Paragraph list Employees with a view of landscaped areas experience less job pr…" at bounding box center [418, 201] width 503 height 204
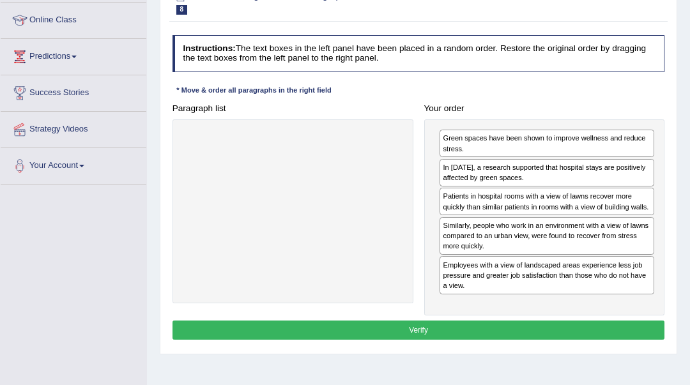
click at [521, 321] on button "Verify" at bounding box center [418, 330] width 492 height 19
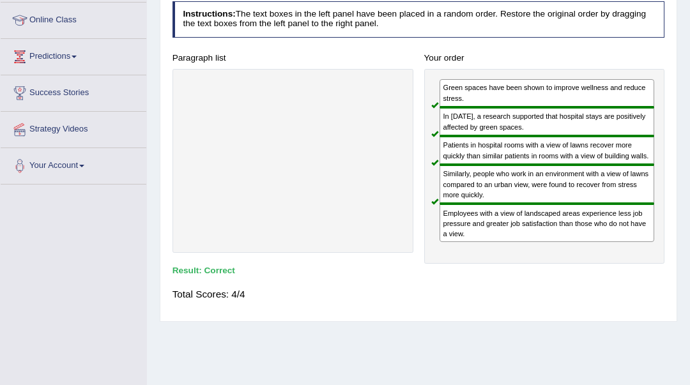
scroll to position [0, 0]
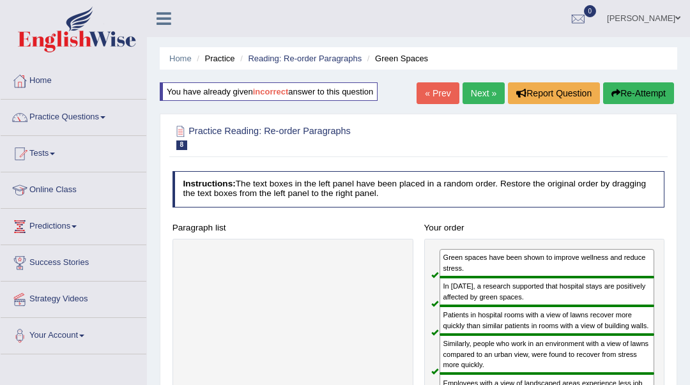
click at [481, 94] on link "Next »" at bounding box center [483, 93] width 42 height 22
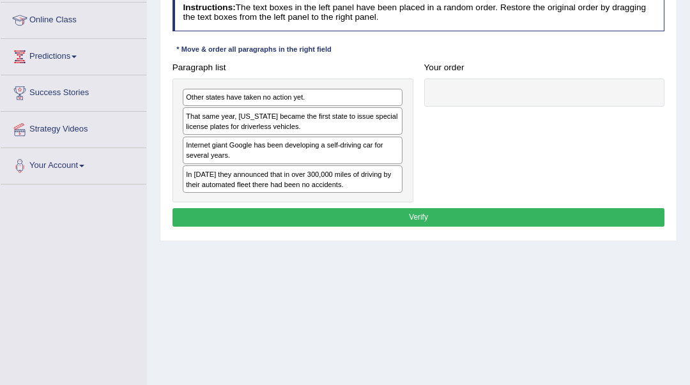
scroll to position [170, 0]
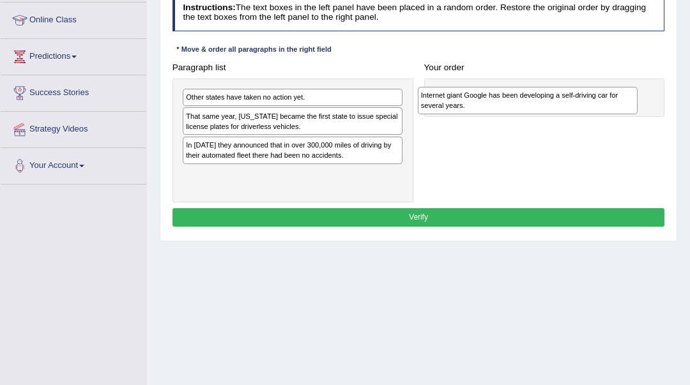
drag, startPoint x: 319, startPoint y: 155, endPoint x: 598, endPoint y: 110, distance: 282.6
click at [598, 110] on div "Internet giant Google has been developing a self-driving car for several years." at bounding box center [528, 100] width 220 height 27
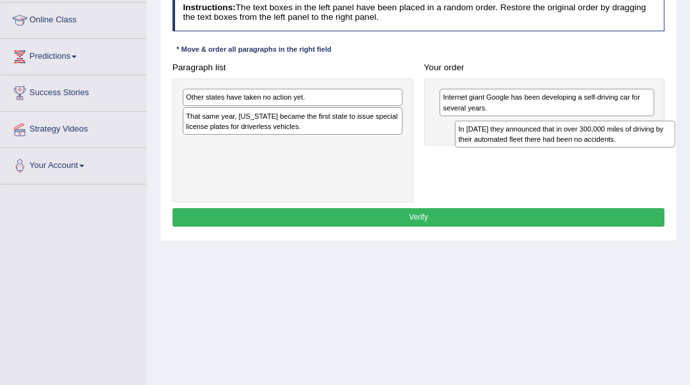
drag, startPoint x: 339, startPoint y: 156, endPoint x: 662, endPoint y: 152, distance: 323.1
click at [662, 152] on div "Paragraph list Other states have taken no action yet. That same year, Nevada be…" at bounding box center [418, 130] width 503 height 144
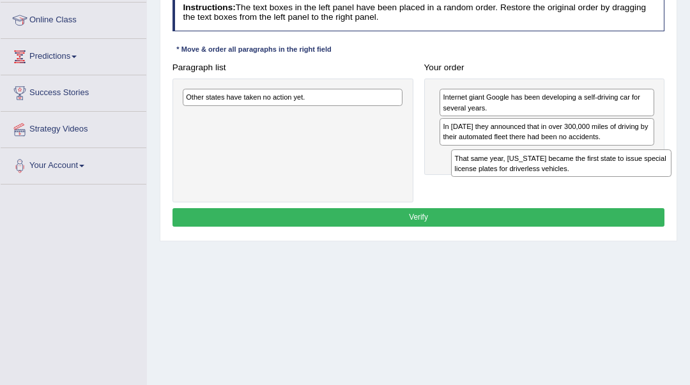
drag, startPoint x: 342, startPoint y: 126, endPoint x: 661, endPoint y: 185, distance: 324.0
click at [661, 185] on div "Paragraph list Other states have taken no action yet. That same year, Nevada be…" at bounding box center [418, 130] width 503 height 144
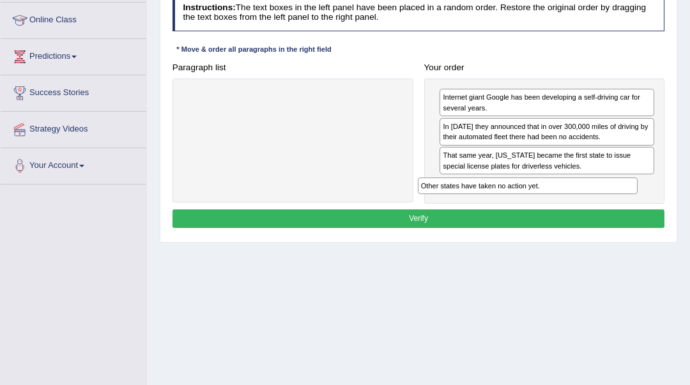
drag, startPoint x: 326, startPoint y: 102, endPoint x: 605, endPoint y: 211, distance: 299.6
click at [605, 211] on div "Instructions: The text boxes in the left panel have been placed in a random ord…" at bounding box center [417, 113] width 497 height 248
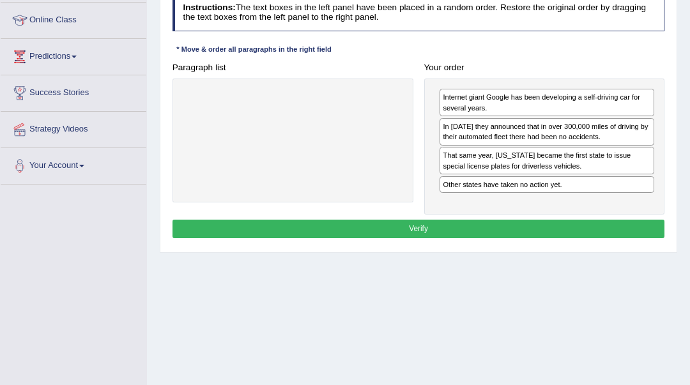
click at [607, 231] on button "Verify" at bounding box center [418, 229] width 492 height 19
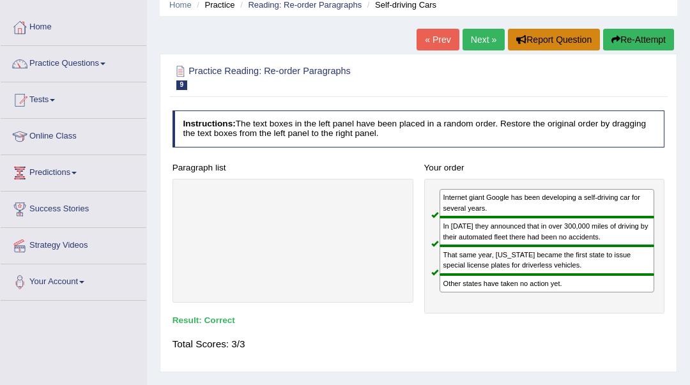
scroll to position [0, 0]
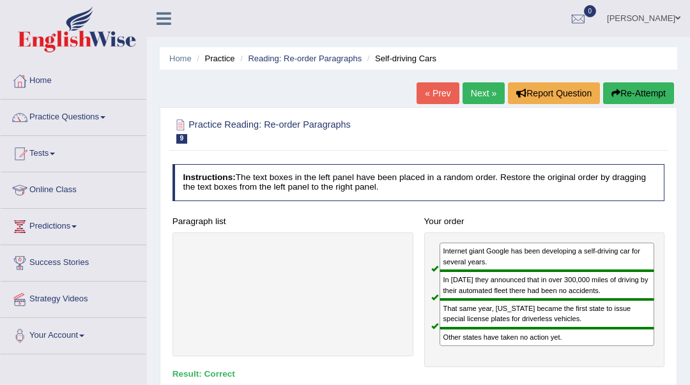
click at [483, 99] on link "Next »" at bounding box center [483, 93] width 42 height 22
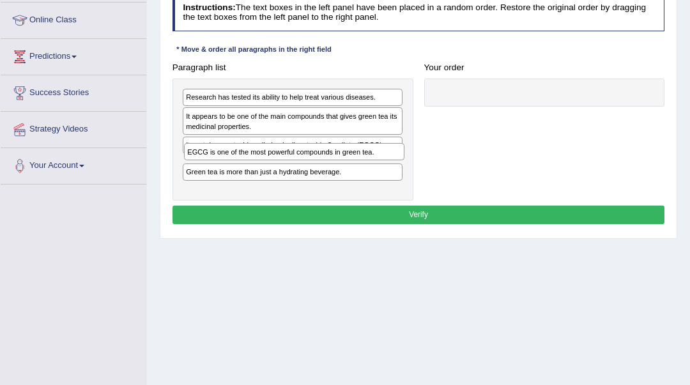
click at [263, 169] on div "Research has tested its ability to help treat various diseases. It appears to b…" at bounding box center [292, 140] width 241 height 122
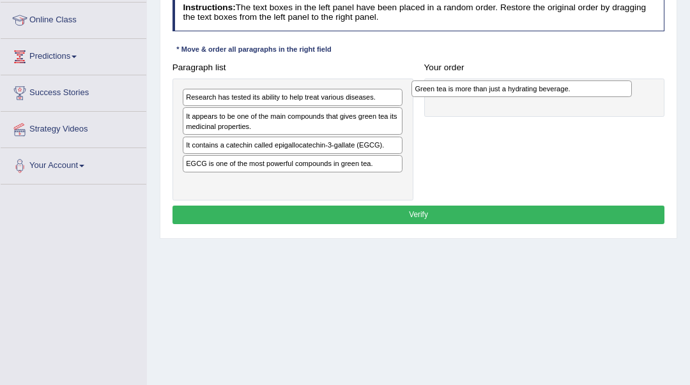
drag, startPoint x: 255, startPoint y: 185, endPoint x: 527, endPoint y: 97, distance: 285.9
click at [527, 97] on div "Paragraph list Research has tested its ability to help treat various diseases. …" at bounding box center [418, 129] width 503 height 142
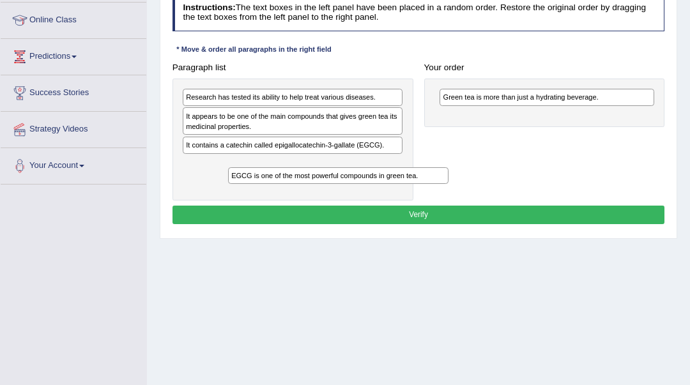
drag, startPoint x: 303, startPoint y: 164, endPoint x: 336, endPoint y: 201, distance: 49.3
click at [336, 201] on div "Instructions: The text boxes in the left panel have been placed in a random ord…" at bounding box center [417, 111] width 497 height 244
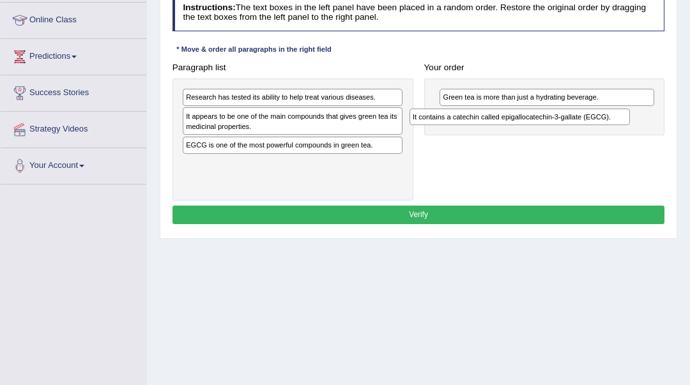
drag, startPoint x: 321, startPoint y: 151, endPoint x: 593, endPoint y: 132, distance: 272.7
click at [593, 132] on div "Paragraph list Research has tested its ability to help treat various diseases. …" at bounding box center [418, 129] width 503 height 142
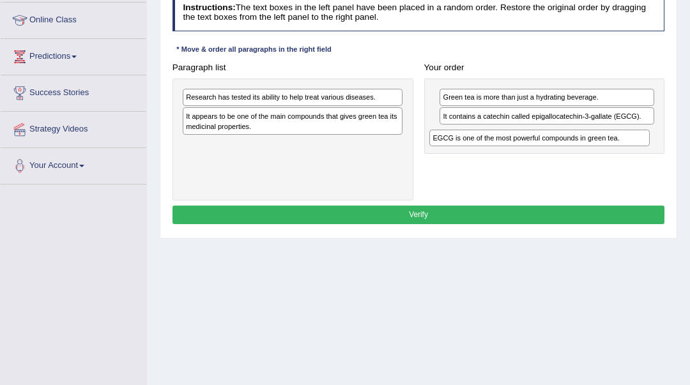
drag, startPoint x: 365, startPoint y: 148, endPoint x: 658, endPoint y: 154, distance: 293.1
click at [658, 154] on div "Paragraph list Research has tested its ability to help treat various diseases. …" at bounding box center [418, 129] width 503 height 142
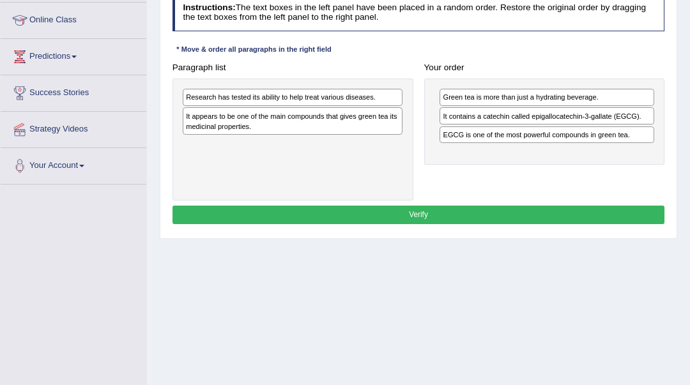
drag, startPoint x: 409, startPoint y: 162, endPoint x: 450, endPoint y: 178, distance: 43.9
click at [450, 178] on div "Paragraph list Research has tested its ability to help treat various diseases. …" at bounding box center [418, 129] width 503 height 142
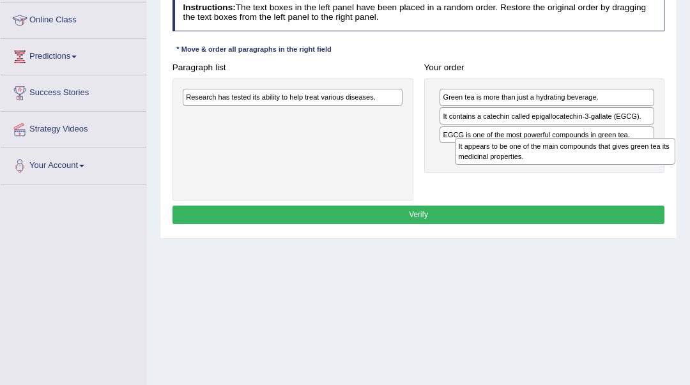
drag, startPoint x: 376, startPoint y: 130, endPoint x: 699, endPoint y: 174, distance: 325.5
click at [689, 174] on html "Toggle navigation Home Practice Questions Speaking Practice Read Aloud Repeat S…" at bounding box center [345, 22] width 690 height 385
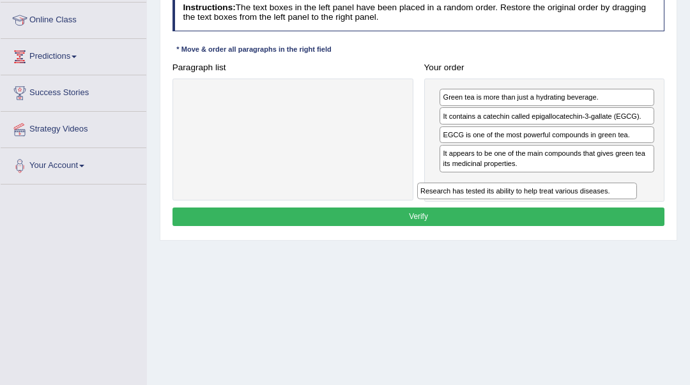
drag, startPoint x: 354, startPoint y: 104, endPoint x: 632, endPoint y: 218, distance: 300.1
click at [632, 218] on div "Instructions: The text boxes in the left panel have been placed in a random ord…" at bounding box center [417, 112] width 497 height 246
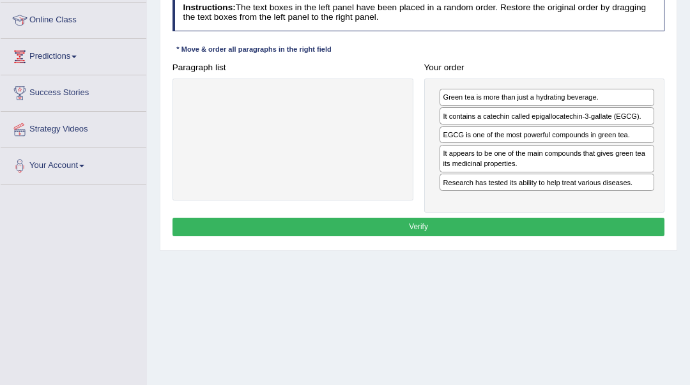
click at [610, 225] on button "Verify" at bounding box center [418, 227] width 492 height 19
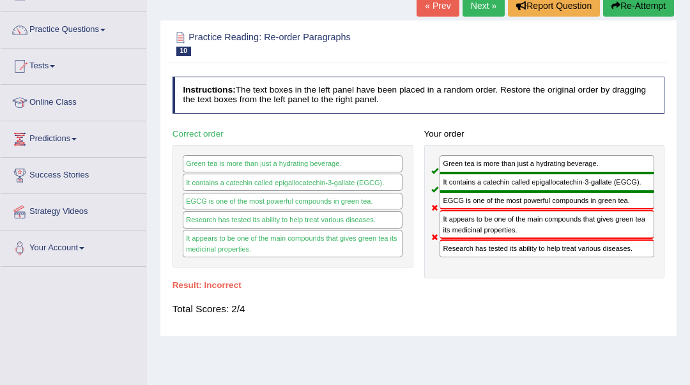
scroll to position [85, 0]
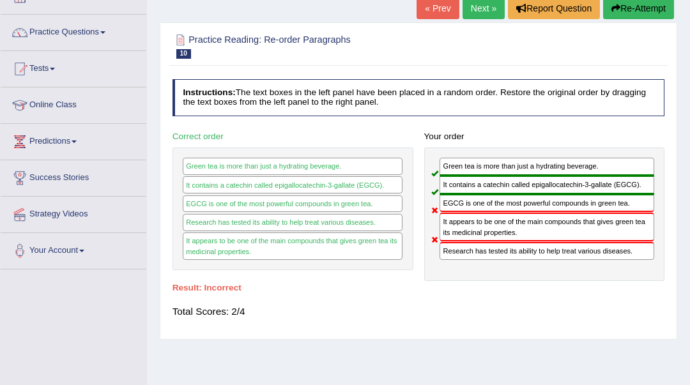
click at [639, 8] on button "Re-Attempt" at bounding box center [638, 8] width 71 height 22
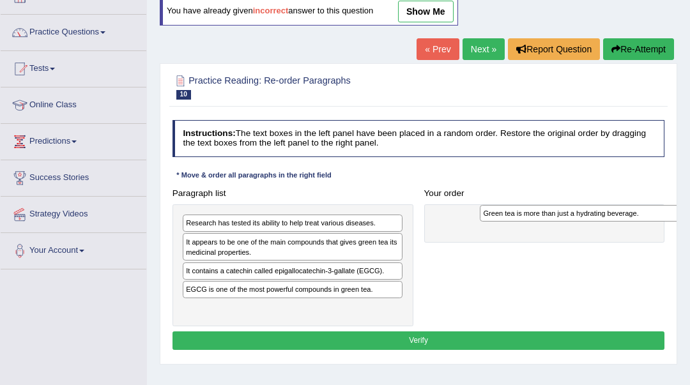
drag, startPoint x: 358, startPoint y: 283, endPoint x: 624, endPoint y: 223, distance: 273.6
click at [624, 223] on div "Paragraph list Research has tested its ability to help treat various diseases. …" at bounding box center [418, 255] width 503 height 142
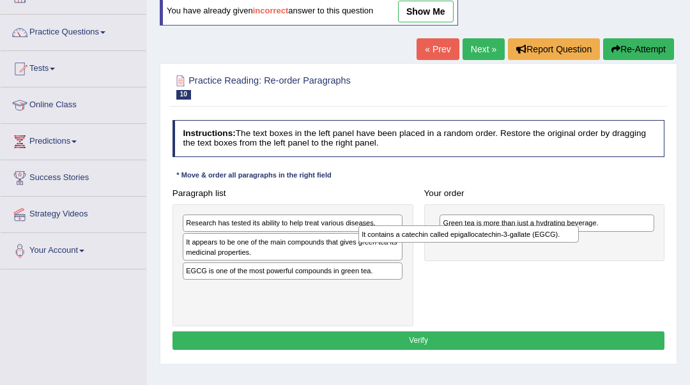
drag, startPoint x: 404, startPoint y: 273, endPoint x: 576, endPoint y: 248, distance: 174.1
click at [576, 248] on div "Paragraph list Research has tested its ability to help treat various diseases. …" at bounding box center [418, 255] width 503 height 142
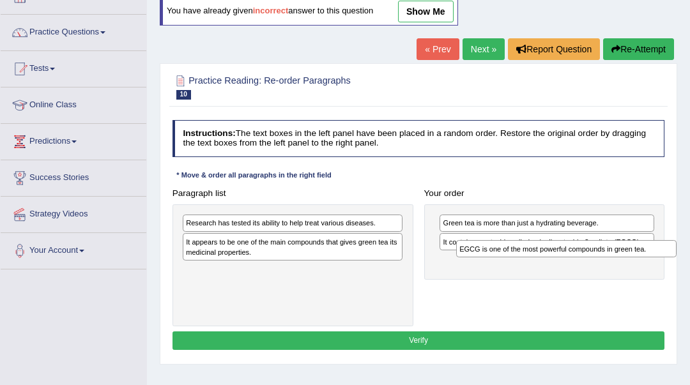
drag, startPoint x: 332, startPoint y: 273, endPoint x: 657, endPoint y: 266, distance: 325.1
click at [657, 266] on div "Paragraph list Research has tested its ability to help treat various diseases. …" at bounding box center [418, 255] width 503 height 142
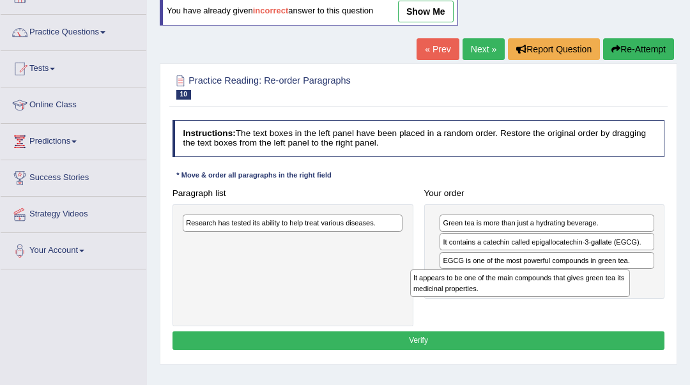
drag, startPoint x: 350, startPoint y: 287, endPoint x: 566, endPoint y: 303, distance: 217.1
click at [566, 303] on div "Paragraph list Research has tested its ability to help treat various diseases. …" at bounding box center [418, 255] width 503 height 142
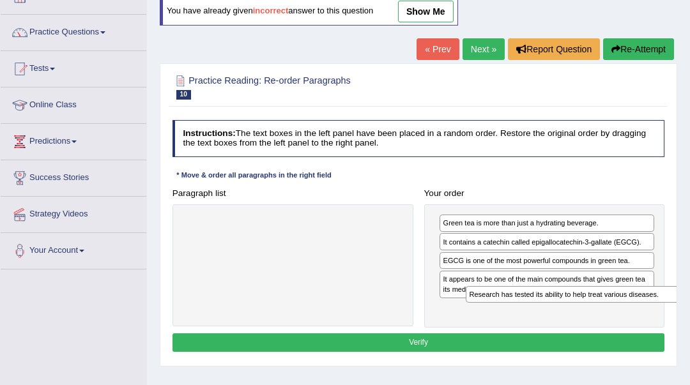
drag, startPoint x: 346, startPoint y: 241, endPoint x: 669, endPoint y: 313, distance: 331.1
click at [669, 313] on div "Paragraph list Research has tested its ability to help treat various diseases. …" at bounding box center [418, 256] width 503 height 144
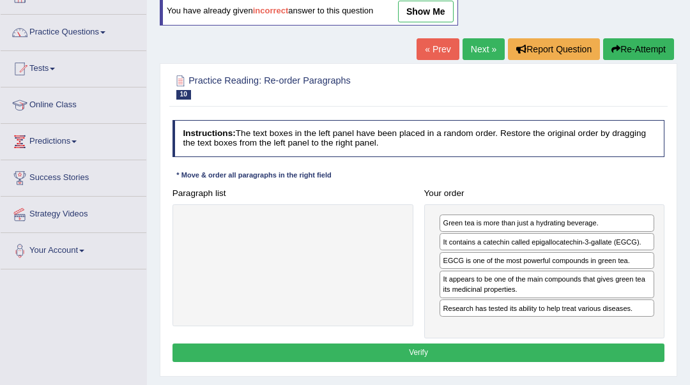
click at [622, 356] on button "Verify" at bounding box center [418, 353] width 492 height 19
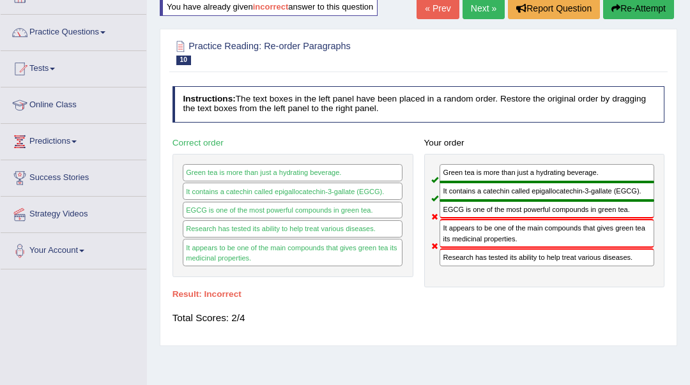
click at [632, 8] on button "Re-Attempt" at bounding box center [638, 8] width 71 height 22
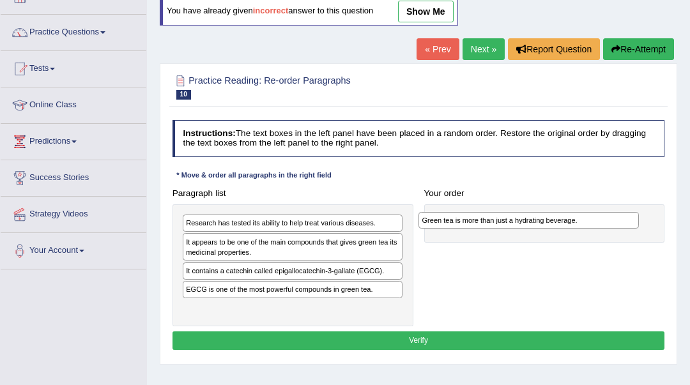
drag, startPoint x: 232, startPoint y: 311, endPoint x: 513, endPoint y: 229, distance: 292.0
click at [513, 229] on div "Paragraph list Research has tested its ability to help treat various diseases. …" at bounding box center [418, 255] width 503 height 142
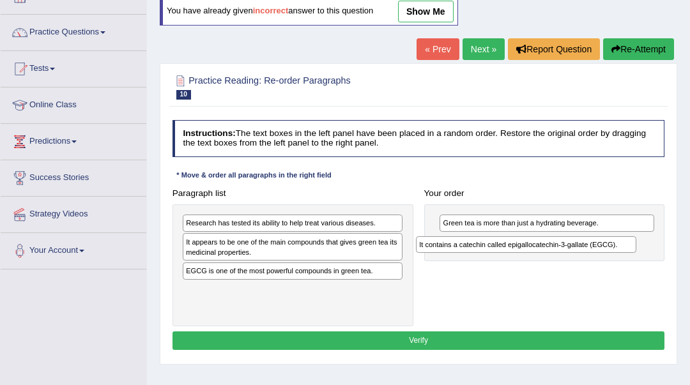
drag, startPoint x: 333, startPoint y: 273, endPoint x: 610, endPoint y: 257, distance: 277.6
click at [610, 257] on div "Paragraph list Research has tested its ability to help treat various diseases. …" at bounding box center [418, 255] width 503 height 142
drag, startPoint x: 354, startPoint y: 278, endPoint x: 506, endPoint y: 286, distance: 152.8
click at [506, 286] on div "Paragraph list Research has tested its ability to help treat various diseases. …" at bounding box center [418, 255] width 503 height 142
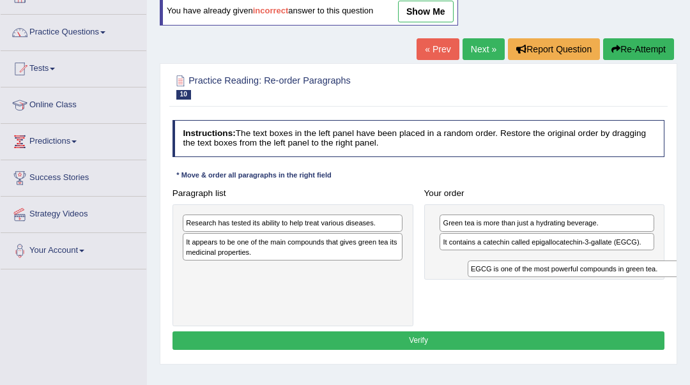
drag, startPoint x: 310, startPoint y: 280, endPoint x: 646, endPoint y: 289, distance: 335.4
click at [646, 289] on div "Paragraph list Research has tested its ability to help treat various diseases. …" at bounding box center [418, 255] width 503 height 142
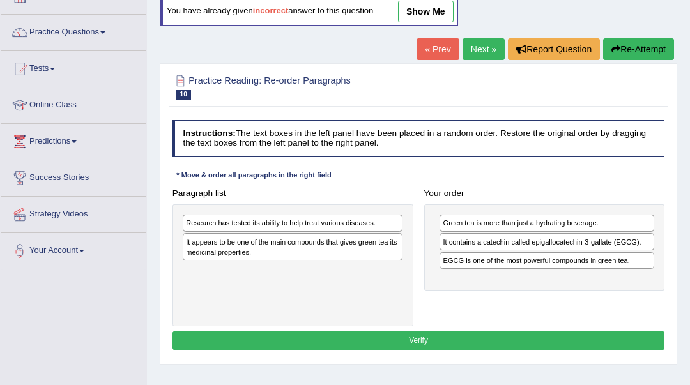
drag, startPoint x: 370, startPoint y: 231, endPoint x: 465, endPoint y: 255, distance: 99.0
click at [512, 292] on div "Paragraph list Research has tested its ability to help treat various diseases. …" at bounding box center [418, 255] width 503 height 142
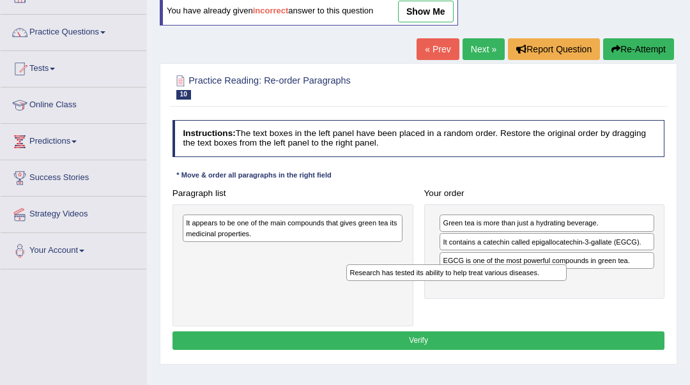
drag, startPoint x: 396, startPoint y: 230, endPoint x: 601, endPoint y: 299, distance: 216.5
click at [601, 299] on div "Paragraph list Research has tested its ability to help treat various diseases. …" at bounding box center [418, 255] width 503 height 142
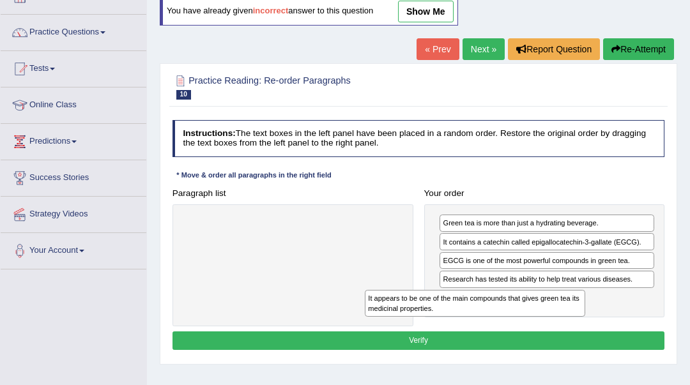
drag, startPoint x: 347, startPoint y: 239, endPoint x: 564, endPoint y: 333, distance: 236.5
click at [564, 333] on div "Instructions: The text boxes in the left panel have been placed in a random ord…" at bounding box center [417, 237] width 497 height 244
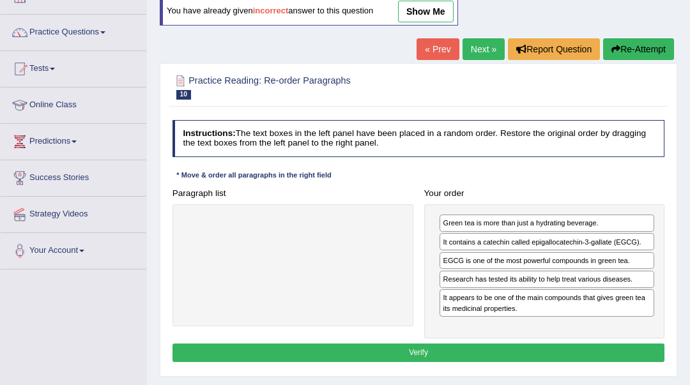
click at [557, 344] on button "Verify" at bounding box center [418, 353] width 492 height 19
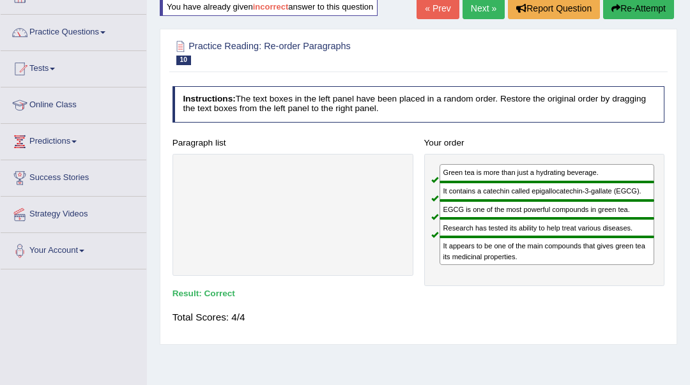
click at [488, 11] on link "Next »" at bounding box center [483, 8] width 42 height 22
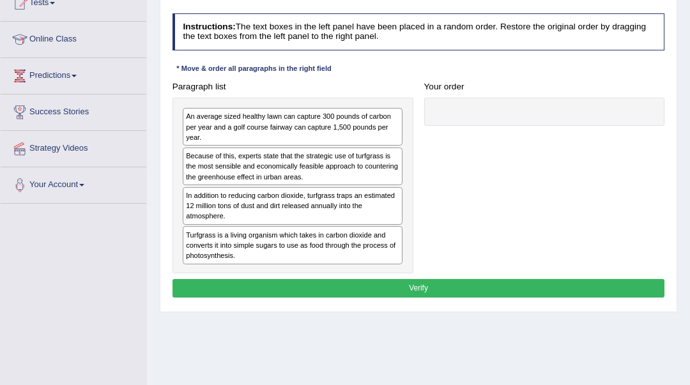
scroll to position [170, 0]
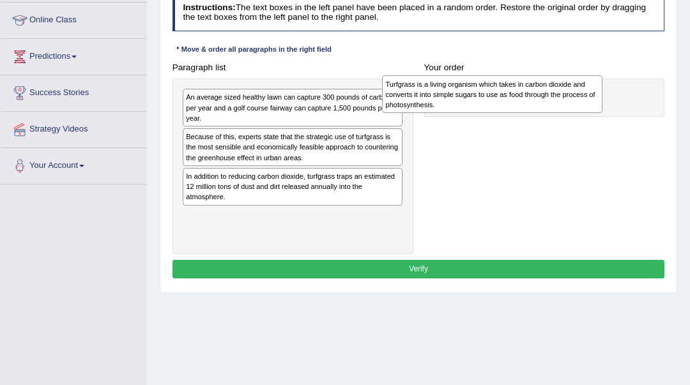
drag, startPoint x: 328, startPoint y: 234, endPoint x: 566, endPoint y: 107, distance: 269.7
click at [566, 107] on div "Turfgrass is a living organism which takes in carbon dioxide and converts it in…" at bounding box center [492, 94] width 220 height 38
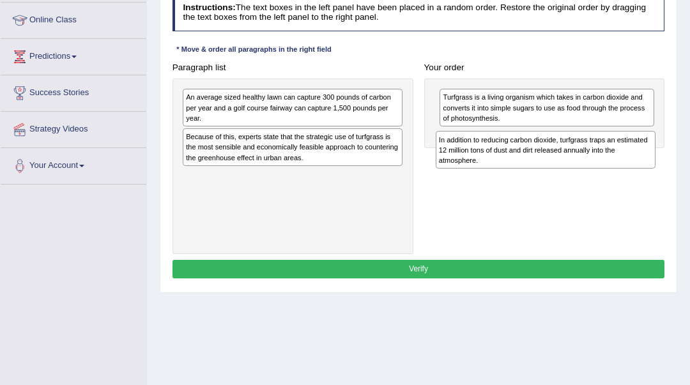
drag, startPoint x: 329, startPoint y: 188, endPoint x: 630, endPoint y: 165, distance: 301.0
click at [630, 165] on div "In addition to reducing carbon dioxide, turfgrass traps an estimated 12 million…" at bounding box center [545, 150] width 220 height 38
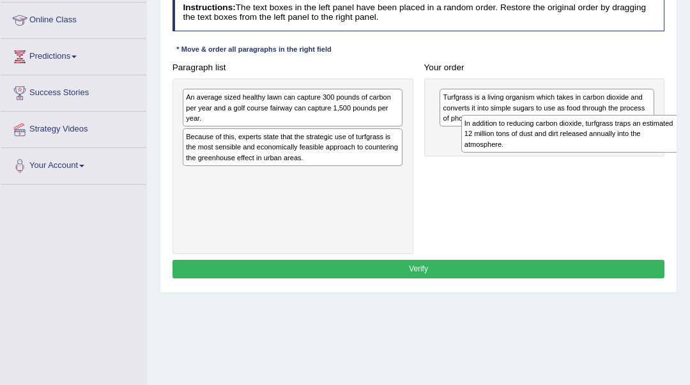
drag, startPoint x: 363, startPoint y: 179, endPoint x: 693, endPoint y: 138, distance: 332.7
click at [689, 138] on html "Toggle navigation Home Practice Questions Speaking Practice Read Aloud Repeat S…" at bounding box center [345, 22] width 690 height 385
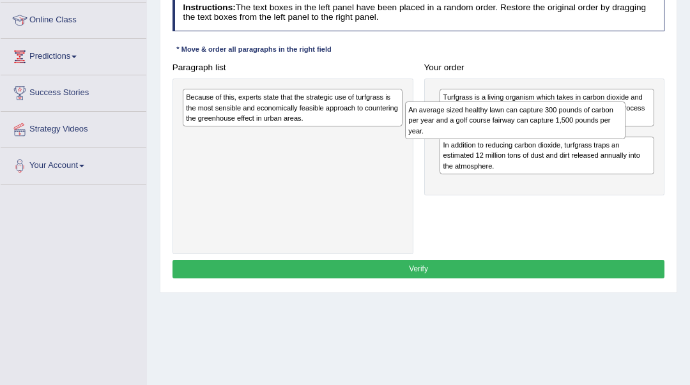
drag, startPoint x: 350, startPoint y: 113, endPoint x: 614, endPoint y: 133, distance: 265.1
click at [614, 133] on div "An average sized healthy lawn can capture 300 pounds of carbon per year and a g…" at bounding box center [515, 121] width 220 height 38
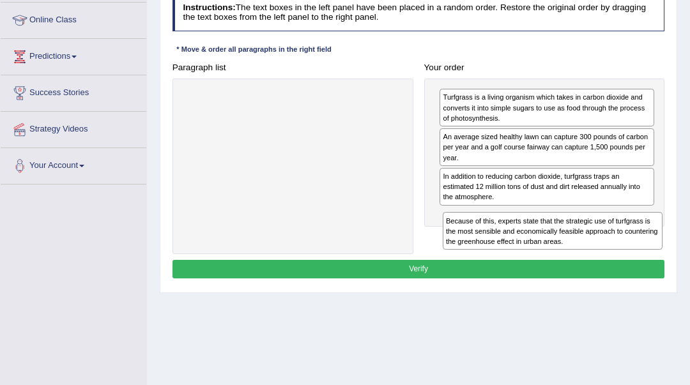
drag, startPoint x: 377, startPoint y: 131, endPoint x: 681, endPoint y: 269, distance: 333.5
click at [681, 269] on div "Home Practice Reading: Re-order Paragraphs Turfgrass « Prev Next » Report Quest…" at bounding box center [418, 149] width 543 height 639
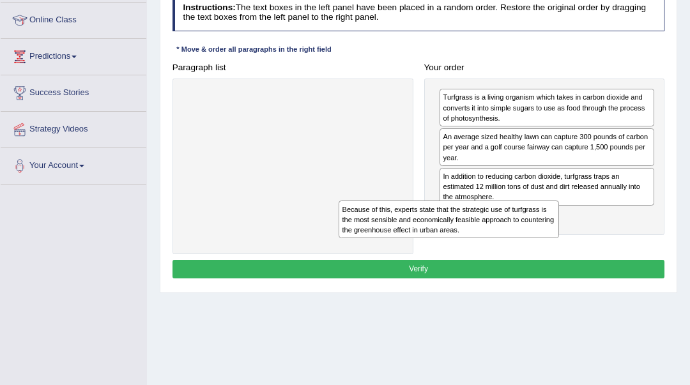
drag, startPoint x: 390, startPoint y: 144, endPoint x: 557, endPoint y: 255, distance: 199.9
click at [557, 255] on div "Instructions: The text boxes in the left panel have been placed in a random ord…" at bounding box center [417, 138] width 497 height 298
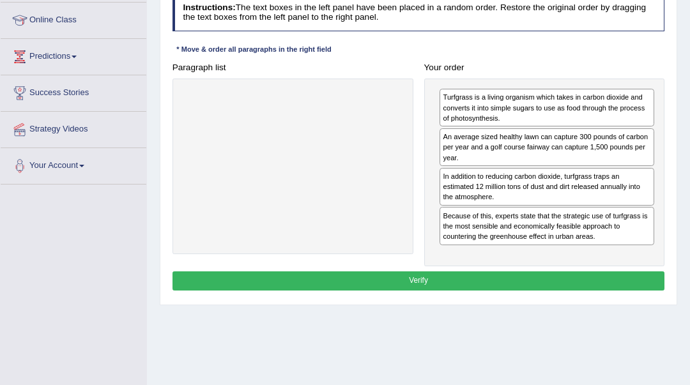
click at [567, 279] on button "Verify" at bounding box center [418, 280] width 492 height 19
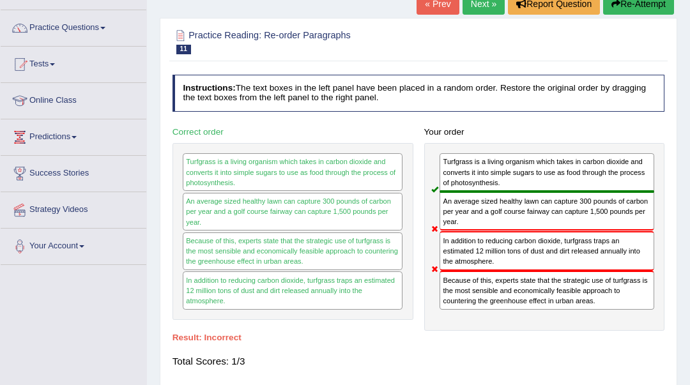
scroll to position [85, 0]
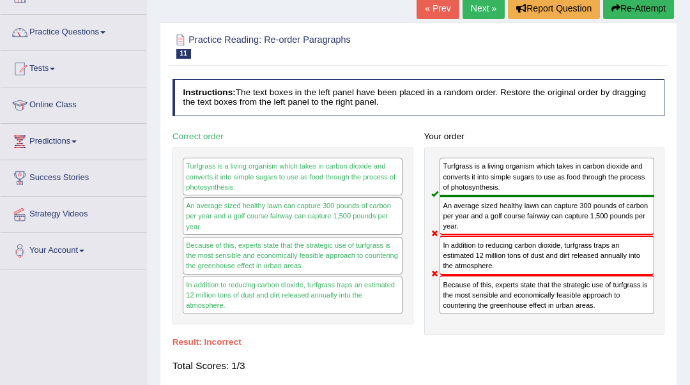
click at [617, 8] on icon "button" at bounding box center [615, 8] width 9 height 9
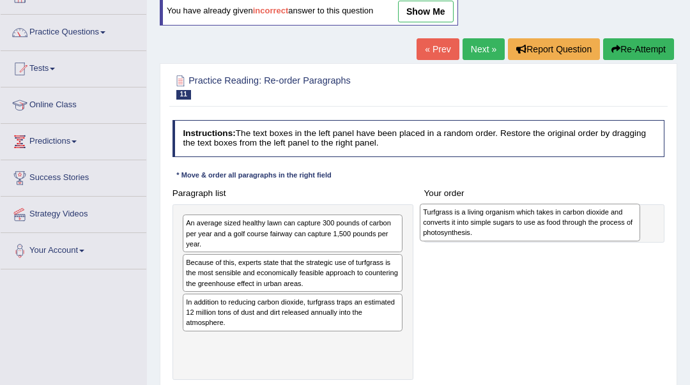
drag, startPoint x: 238, startPoint y: 345, endPoint x: 520, endPoint y: 220, distance: 308.2
click at [520, 220] on div "Turfgrass is a living organism which takes in carbon dioxide and converts it in…" at bounding box center [530, 223] width 220 height 38
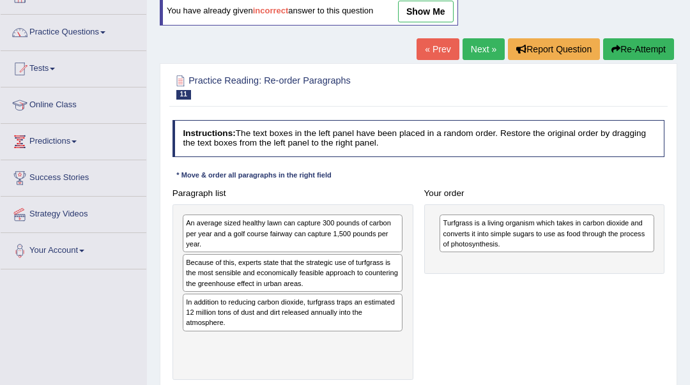
click at [235, 309] on div "In addition to reducing carbon dioxide, turfgrass traps an estimated 12 million…" at bounding box center [293, 313] width 220 height 38
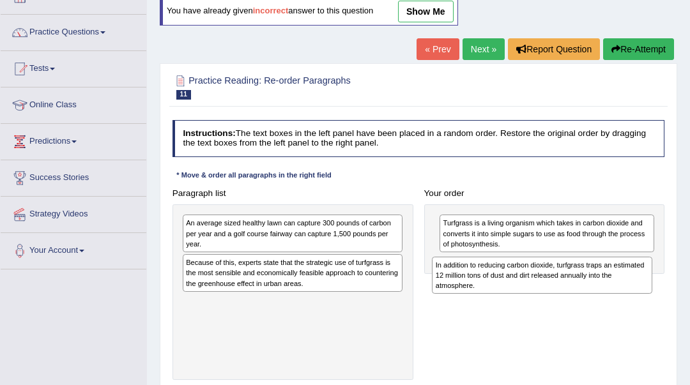
drag, startPoint x: 239, startPoint y: 314, endPoint x: 536, endPoint y: 285, distance: 297.6
click at [536, 285] on div "In addition to reducing carbon dioxide, turfgrass traps an estimated 12 million…" at bounding box center [542, 276] width 220 height 38
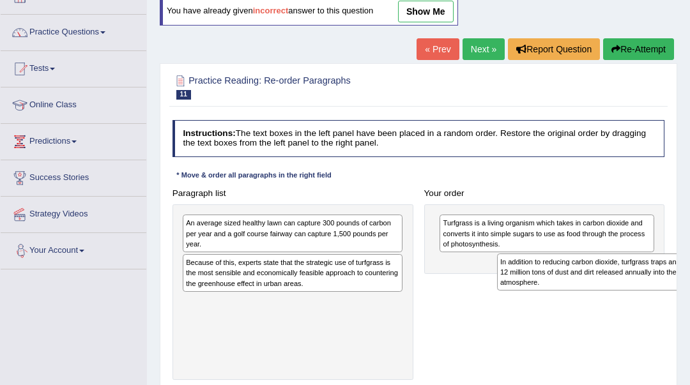
drag, startPoint x: 395, startPoint y: 308, endPoint x: 631, endPoint y: 282, distance: 237.7
click at [631, 282] on div "In addition to reducing carbon dioxide, turfgrass traps an estimated 12 million…" at bounding box center [607, 273] width 220 height 38
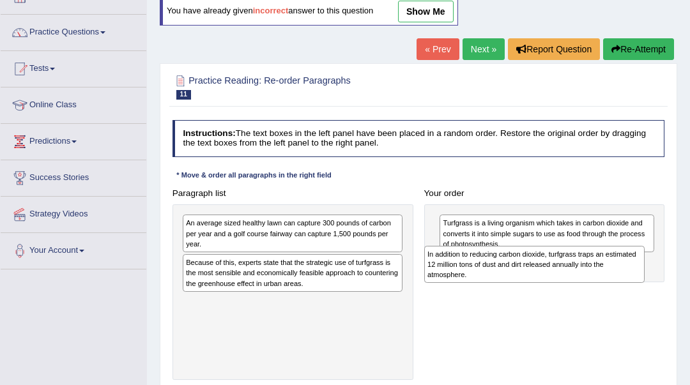
drag, startPoint x: 374, startPoint y: 301, endPoint x: 660, endPoint y: 263, distance: 289.3
click at [660, 263] on div "Paragraph list An average sized healthy lawn can capture 300 pounds of carbon p…" at bounding box center [418, 282] width 503 height 197
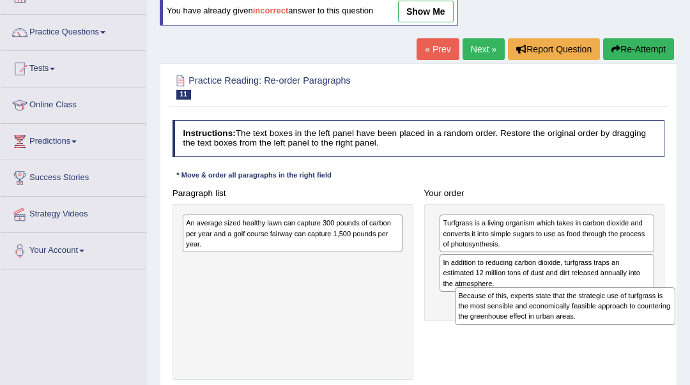
drag, startPoint x: 336, startPoint y: 274, endPoint x: 659, endPoint y: 325, distance: 327.1
click at [659, 325] on div "Paragraph list An average sized healthy lawn can capture 300 pounds of carbon p…" at bounding box center [418, 282] width 503 height 197
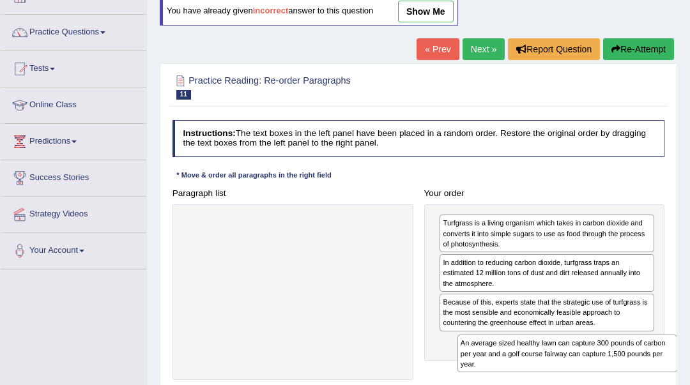
drag, startPoint x: 285, startPoint y: 272, endPoint x: 574, endPoint y: 375, distance: 306.4
click at [574, 375] on div "Paragraph list An average sized healthy lawn can capture 300 pounds of carbon p…" at bounding box center [418, 282] width 503 height 197
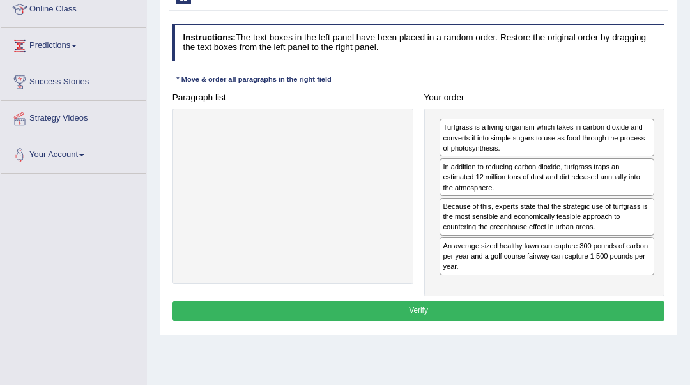
scroll to position [170, 0]
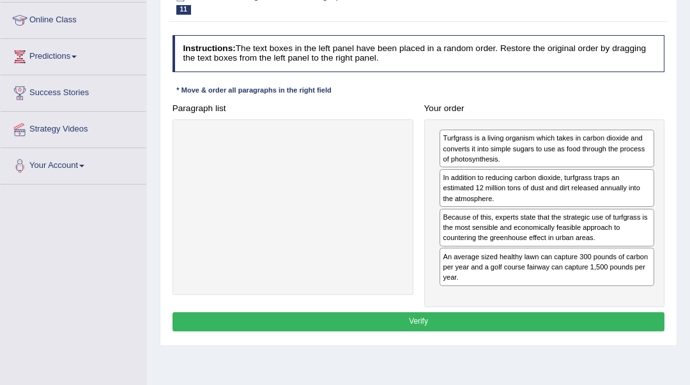
click at [368, 320] on button "Verify" at bounding box center [418, 321] width 492 height 19
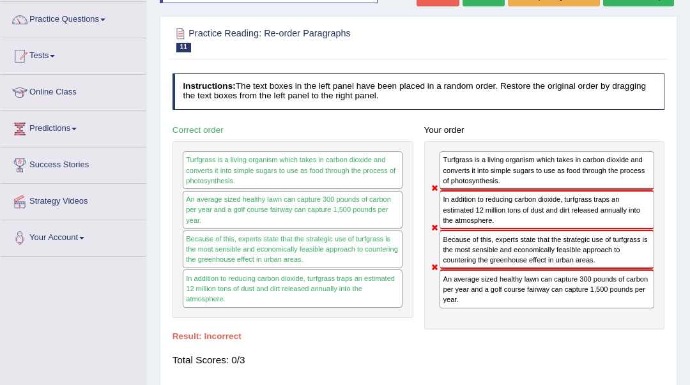
scroll to position [85, 0]
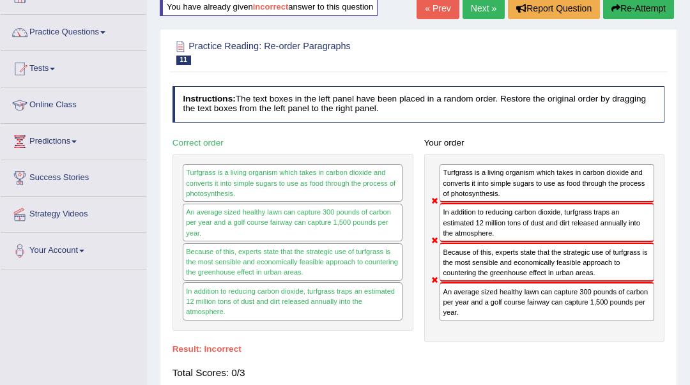
click at [481, 12] on link "Next »" at bounding box center [483, 8] width 42 height 22
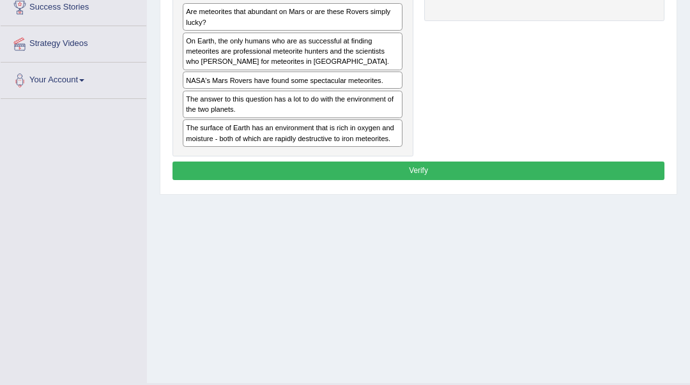
scroll to position [170, 0]
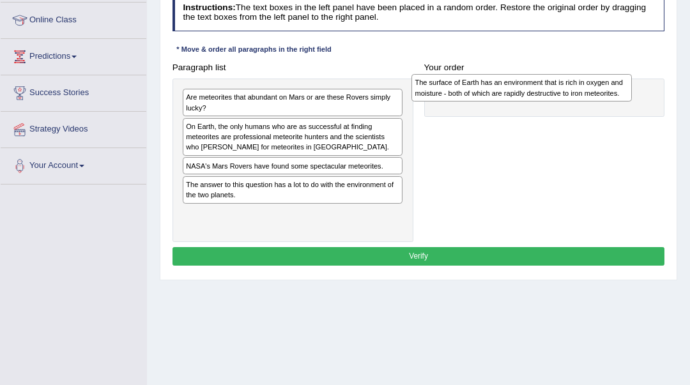
drag, startPoint x: 248, startPoint y: 224, endPoint x: 520, endPoint y: 98, distance: 300.0
click at [520, 98] on div "The surface of Earth has an environment that is rich in oxygen and moisture - b…" at bounding box center [521, 87] width 220 height 27
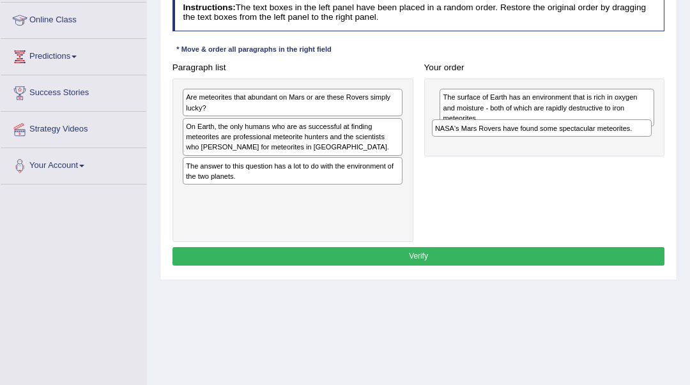
drag, startPoint x: 276, startPoint y: 170, endPoint x: 572, endPoint y: 144, distance: 296.7
click at [572, 144] on div "Paragraph list Are meteorites that abundant on Mars or are these Rovers simply …" at bounding box center [418, 150] width 503 height 184
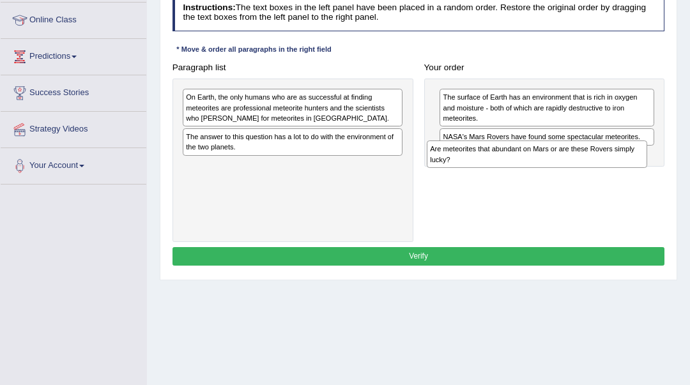
drag, startPoint x: 312, startPoint y: 105, endPoint x: 602, endPoint y: 172, distance: 297.4
click at [602, 172] on div "Paragraph list Are meteorites that abundant on Mars or are these Rovers simply …" at bounding box center [418, 150] width 503 height 184
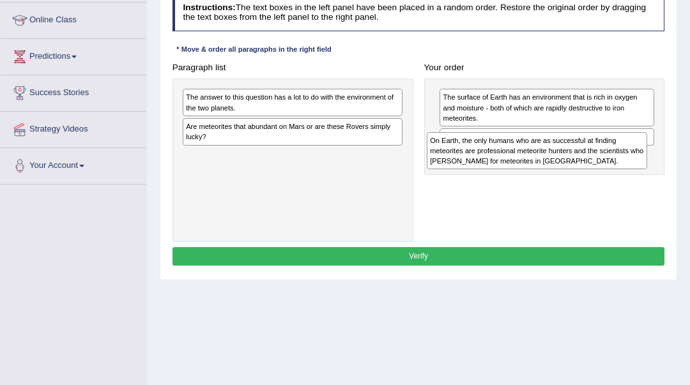
drag, startPoint x: 290, startPoint y: 114, endPoint x: 580, endPoint y: 170, distance: 295.3
click at [580, 170] on div "Paragraph list On Earth, the only humans who are as successful at finding meteo…" at bounding box center [418, 150] width 503 height 184
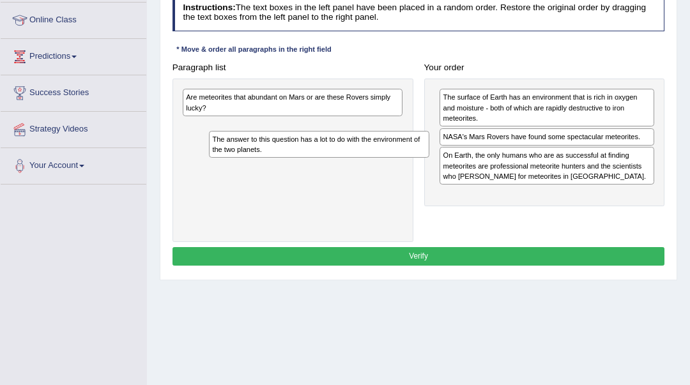
drag, startPoint x: 361, startPoint y: 114, endPoint x: 365, endPoint y: 150, distance: 35.9
click at [369, 154] on div "The answer to this question has a lot to do with the environment of the two pla…" at bounding box center [292, 160] width 241 height 163
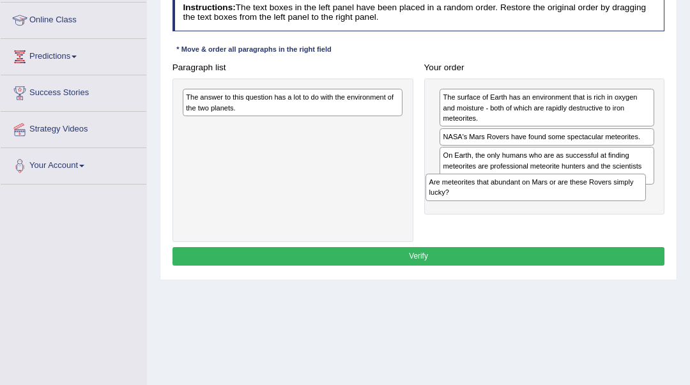
drag, startPoint x: 360, startPoint y: 109, endPoint x: 649, endPoint y: 214, distance: 307.0
click at [649, 214] on div "Paragraph list Are meteorites that abundant on Mars or are these Rovers simply …" at bounding box center [418, 150] width 503 height 184
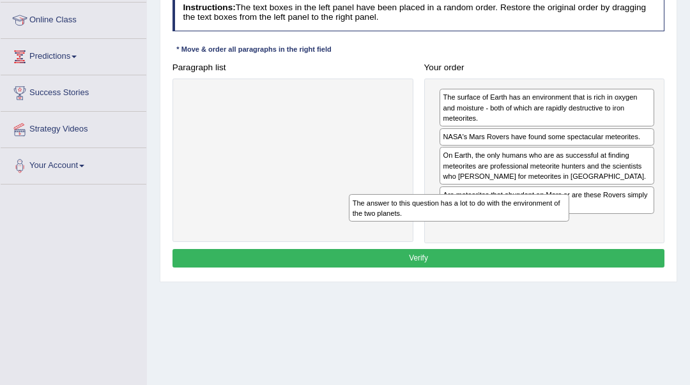
drag, startPoint x: 374, startPoint y: 110, endPoint x: 573, endPoint y: 239, distance: 237.1
click at [573, 239] on div "Paragraph list The answer to this question has a lot to do with the environment…" at bounding box center [418, 150] width 503 height 185
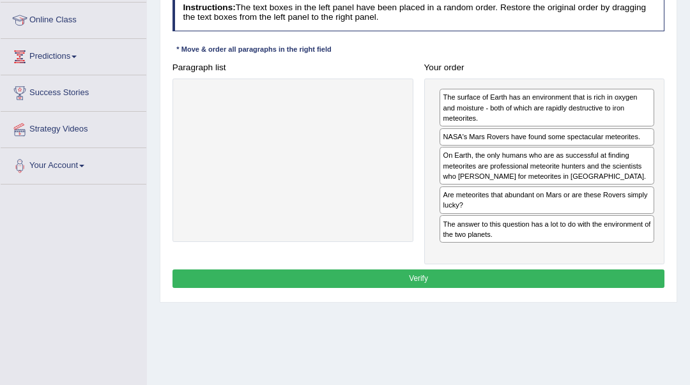
click at [562, 269] on button "Verify" at bounding box center [418, 278] width 492 height 19
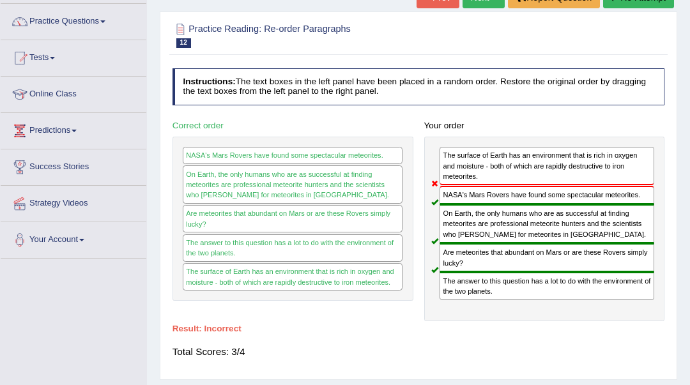
scroll to position [85, 0]
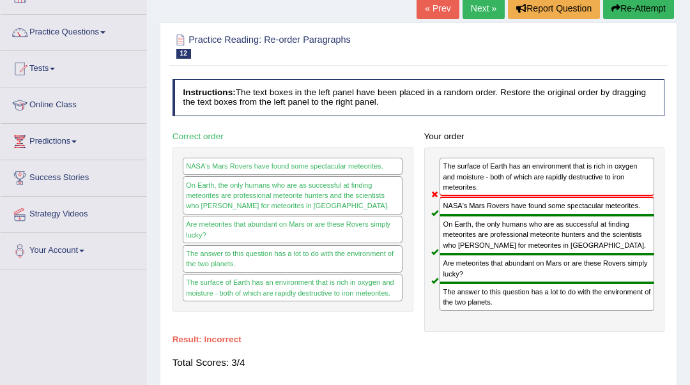
click at [477, 11] on link "Next »" at bounding box center [483, 8] width 42 height 22
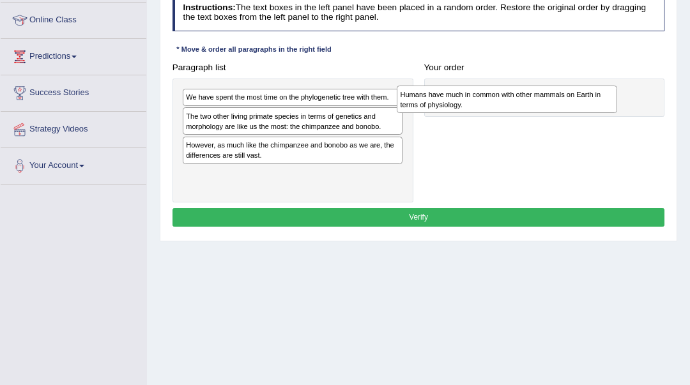
drag, startPoint x: 301, startPoint y: 145, endPoint x: 507, endPoint y: 110, distance: 209.1
click at [507, 110] on div "Humans have much in common with other mammals on Earth in terms of physiology." at bounding box center [507, 99] width 220 height 27
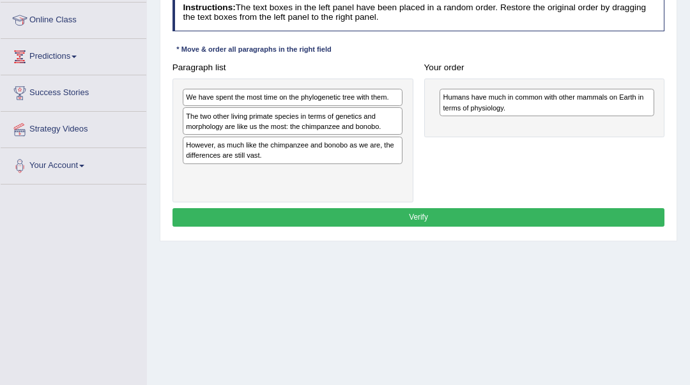
click at [384, 128] on div "The two other living primate species in terms of genetics and morphology are li…" at bounding box center [293, 120] width 220 height 27
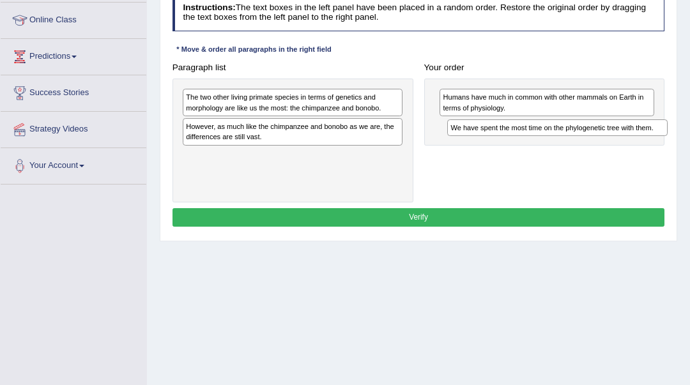
drag, startPoint x: 350, startPoint y: 98, endPoint x: 664, endPoint y: 139, distance: 316.9
click at [664, 139] on div "Paragraph list We have spent the most time on the phylogenetic tree with them. …" at bounding box center [418, 130] width 503 height 144
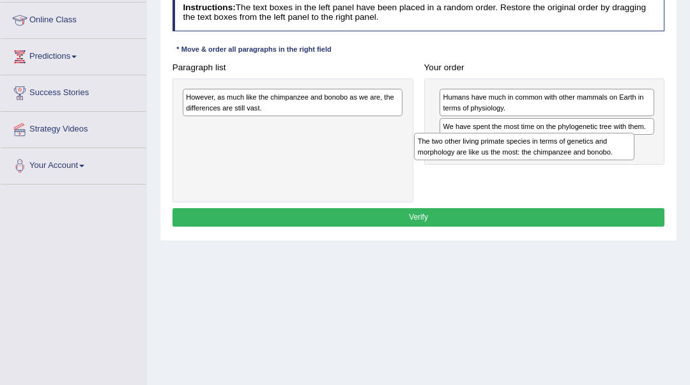
drag, startPoint x: 345, startPoint y: 107, endPoint x: 624, endPoint y: 163, distance: 284.8
click at [624, 163] on div "Paragraph list The two other living primate species in terms of genetics and mo…" at bounding box center [418, 130] width 503 height 144
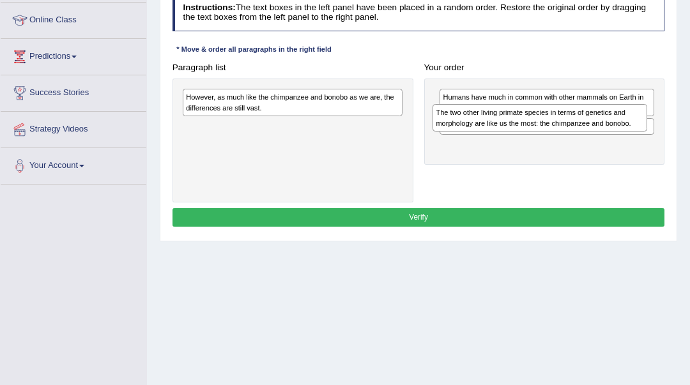
drag, startPoint x: 501, startPoint y: 158, endPoint x: 496, endPoint y: 134, distance: 24.0
click at [496, 134] on div "Humans have much in common with other mammals on Earth in terms of physiology. …" at bounding box center [544, 122] width 241 height 86
drag, startPoint x: 497, startPoint y: 136, endPoint x: 488, endPoint y: 110, distance: 27.1
click at [488, 110] on div "The two other living primate species in terms of genetics and morphology are li…" at bounding box center [535, 116] width 215 height 27
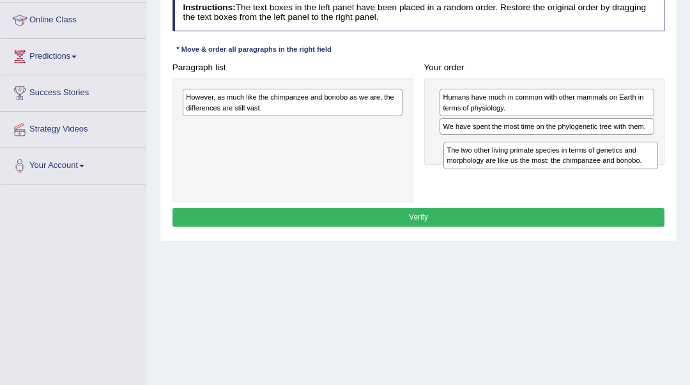
drag, startPoint x: 479, startPoint y: 128, endPoint x: 487, endPoint y: 168, distance: 40.5
click at [487, 168] on div "The two other living primate species in terms of genetics and morphology are li…" at bounding box center [550, 155] width 215 height 27
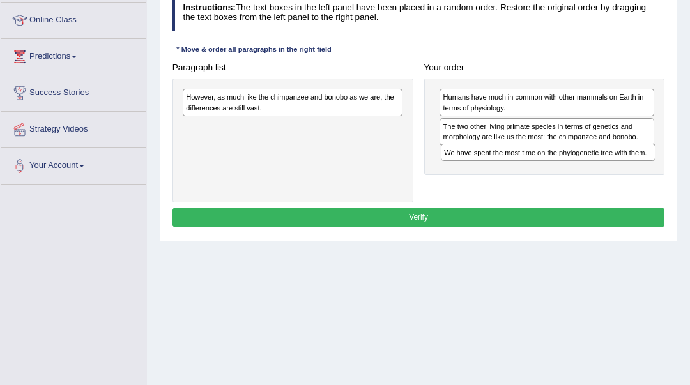
drag, startPoint x: 478, startPoint y: 142, endPoint x: 474, endPoint y: 168, distance: 26.4
click at [474, 168] on div "Humans have much in common with other mammals on Earth in terms of physiology. …" at bounding box center [544, 127] width 241 height 96
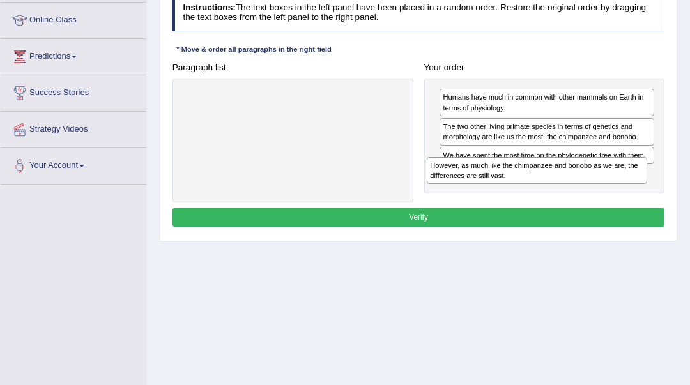
drag, startPoint x: 359, startPoint y: 121, endPoint x: 642, endPoint y: 195, distance: 292.3
click at [642, 195] on div "Paragraph list However, as much like the chimpanzee and bonobo as we are, the d…" at bounding box center [418, 130] width 503 height 144
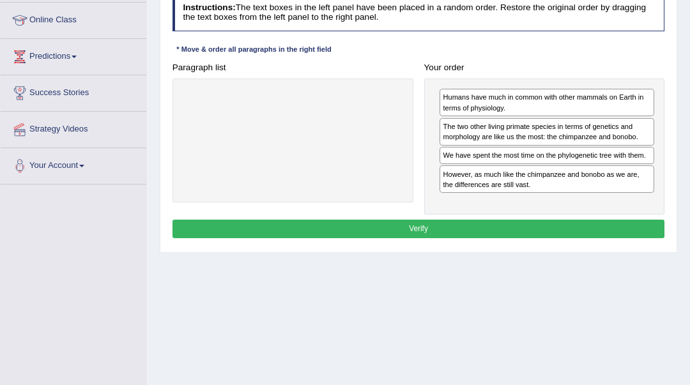
click at [602, 222] on button "Verify" at bounding box center [418, 229] width 492 height 19
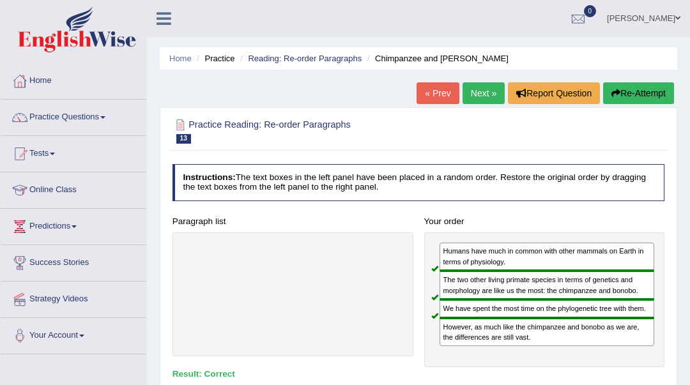
click at [490, 100] on link "Next »" at bounding box center [483, 93] width 42 height 22
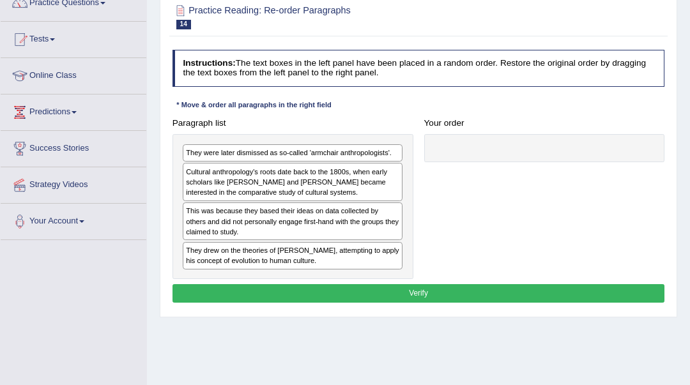
scroll to position [170, 0]
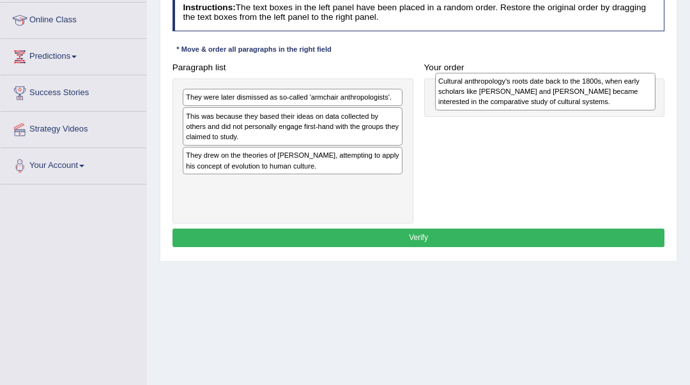
drag, startPoint x: 395, startPoint y: 133, endPoint x: 654, endPoint y: 95, distance: 262.0
click at [654, 95] on div "Cultural anthropology's roots date back to the 1800s, when early scholars like …" at bounding box center [545, 92] width 220 height 38
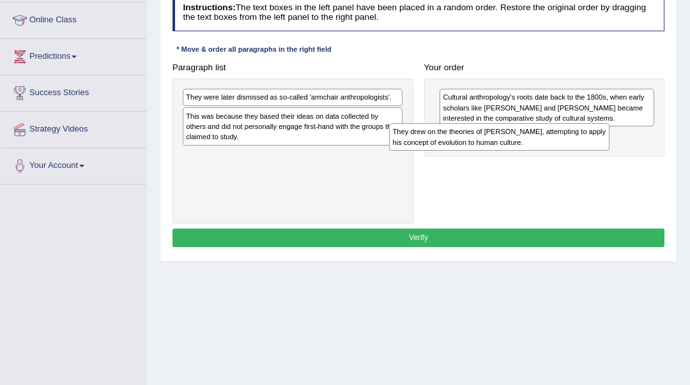
drag, startPoint x: 344, startPoint y: 164, endPoint x: 590, endPoint y: 153, distance: 246.1
click at [590, 153] on div "Paragraph list They were later dismissed as so-called 'armchair anthropologists…" at bounding box center [418, 140] width 503 height 165
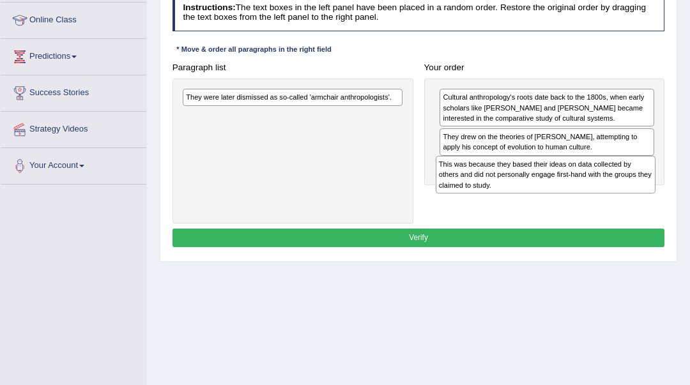
drag, startPoint x: 313, startPoint y: 125, endPoint x: 613, endPoint y: 191, distance: 307.2
click at [613, 191] on div "This was because they based their ideas on data collected by others and did not…" at bounding box center [545, 175] width 220 height 38
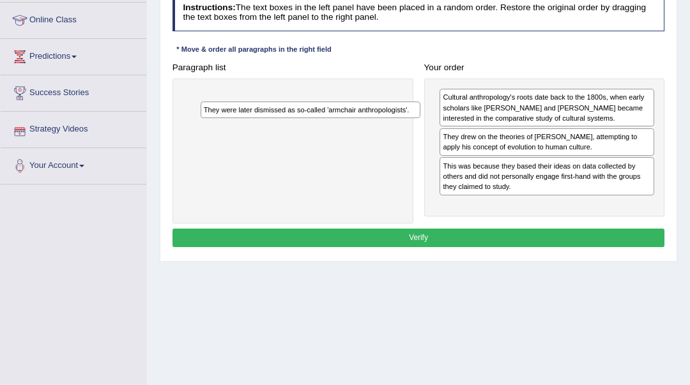
drag, startPoint x: 238, startPoint y: 100, endPoint x: 262, endPoint y: 120, distance: 31.2
click at [262, 120] on div "They were later dismissed as so-called 'armchair anthropologists'." at bounding box center [292, 151] width 241 height 145
drag, startPoint x: 262, startPoint y: 120, endPoint x: 419, endPoint y: 80, distance: 162.0
click at [514, 173] on div "Paragraph list They were later dismissed as so-called 'armchair anthropologists…" at bounding box center [418, 140] width 503 height 165
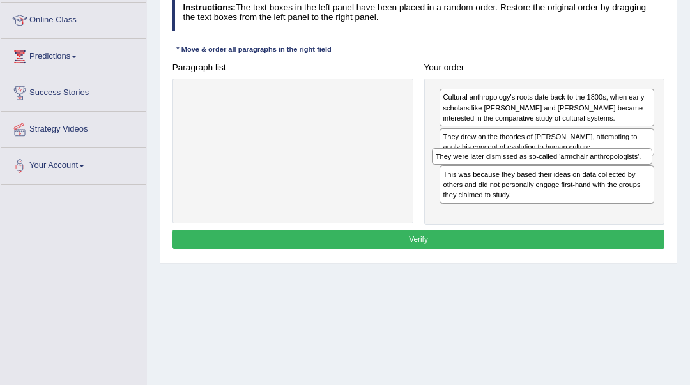
drag, startPoint x: 312, startPoint y: 102, endPoint x: 608, endPoint y: 177, distance: 305.7
click at [608, 177] on div "Paragraph list They were later dismissed as so-called 'armchair anthropologists…" at bounding box center [418, 141] width 503 height 167
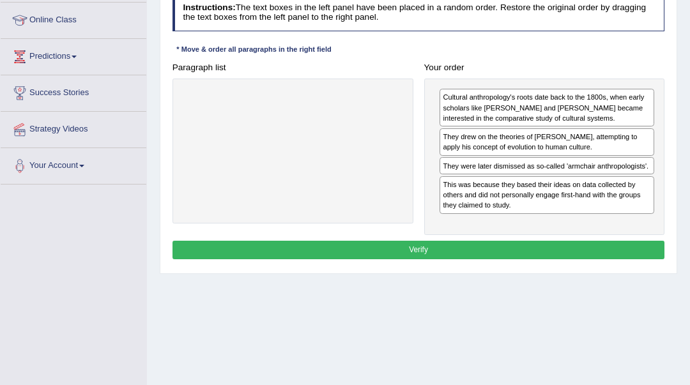
click at [592, 254] on button "Verify" at bounding box center [418, 250] width 492 height 19
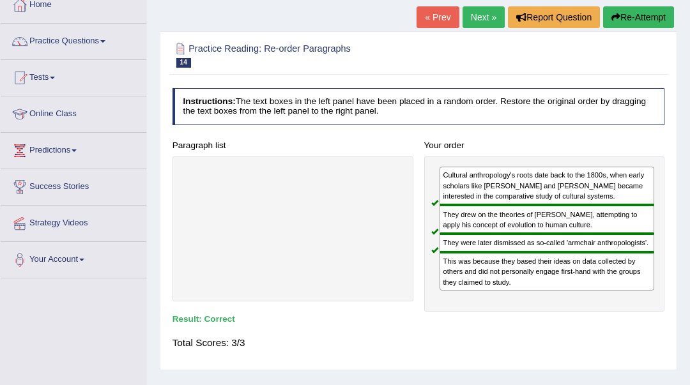
scroll to position [85, 0]
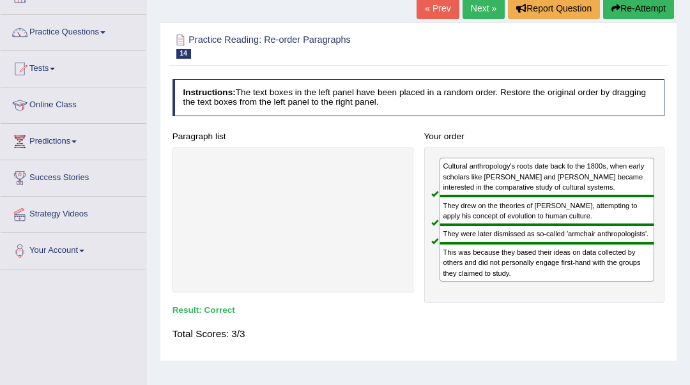
click at [480, 5] on link "Next »" at bounding box center [483, 8] width 42 height 22
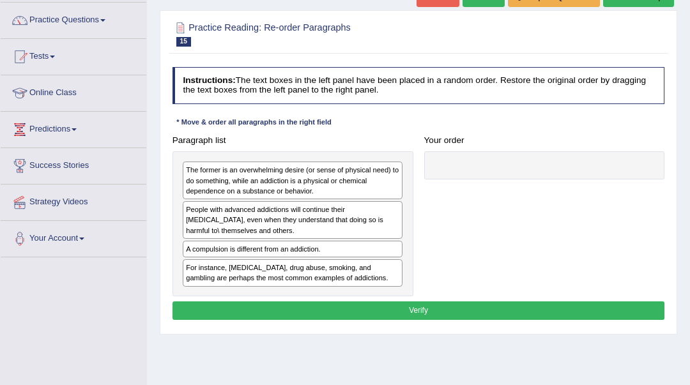
scroll to position [85, 0]
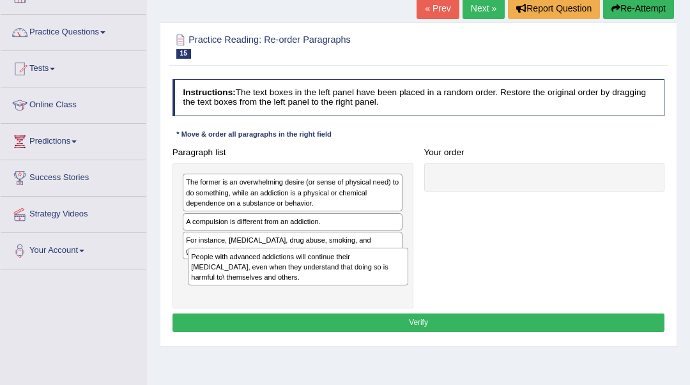
drag, startPoint x: 290, startPoint y: 239, endPoint x: 292, endPoint y: 286, distance: 46.7
click at [292, 286] on div "The former is an overwhelming desire (or sense of physical need) to do somethin…" at bounding box center [292, 235] width 241 height 145
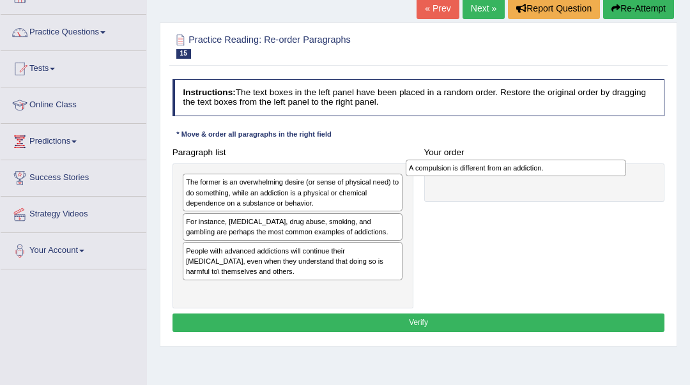
drag, startPoint x: 315, startPoint y: 229, endPoint x: 580, endPoint y: 178, distance: 269.8
click at [580, 178] on div "Paragraph list The former is an overwhelming desire (or sense of physical need)…" at bounding box center [418, 225] width 503 height 165
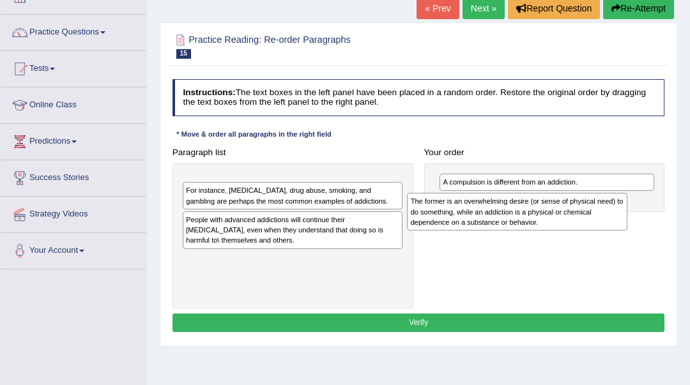
drag, startPoint x: 370, startPoint y: 195, endPoint x: 637, endPoint y: 223, distance: 268.4
click at [637, 223] on div "Paragraph list The former is an overwhelming desire (or sense of physical need)…" at bounding box center [418, 225] width 503 height 165
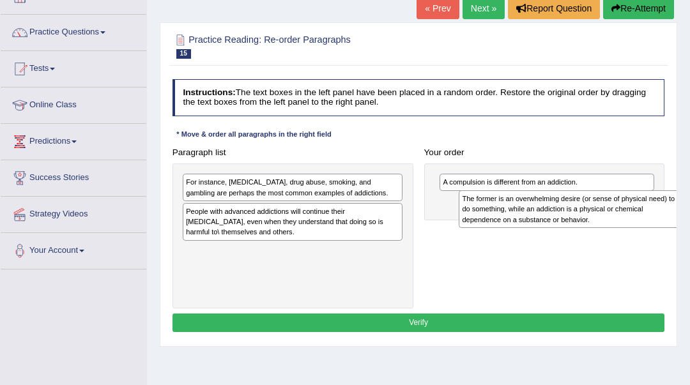
drag, startPoint x: 331, startPoint y: 193, endPoint x: 658, endPoint y: 218, distance: 328.5
click at [658, 218] on div "The former is an overwhelming desire (or sense of physical need) to do somethin…" at bounding box center [568, 209] width 220 height 38
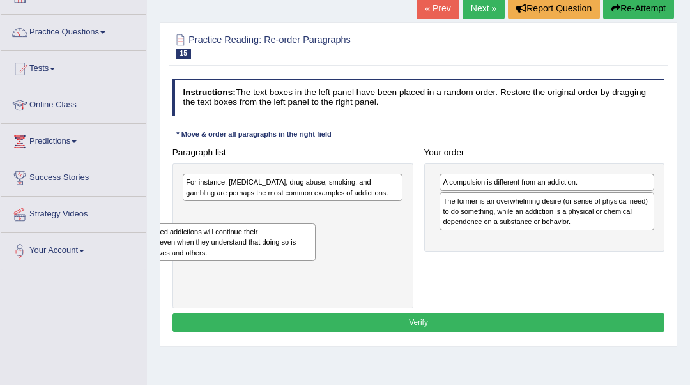
drag, startPoint x: 349, startPoint y: 205, endPoint x: 248, endPoint y: 238, distance: 106.2
click at [248, 239] on div "People with advanced addictions will continue their [MEDICAL_DATA], even when t…" at bounding box center [206, 242] width 220 height 38
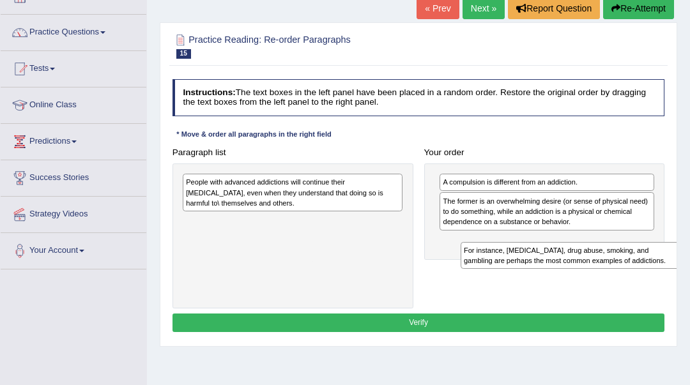
drag, startPoint x: 259, startPoint y: 181, endPoint x: 593, endPoint y: 266, distance: 344.6
click at [593, 266] on div "For instance, [MEDICAL_DATA], drug abuse, smoking, and gambling are perhaps the…" at bounding box center [570, 255] width 220 height 27
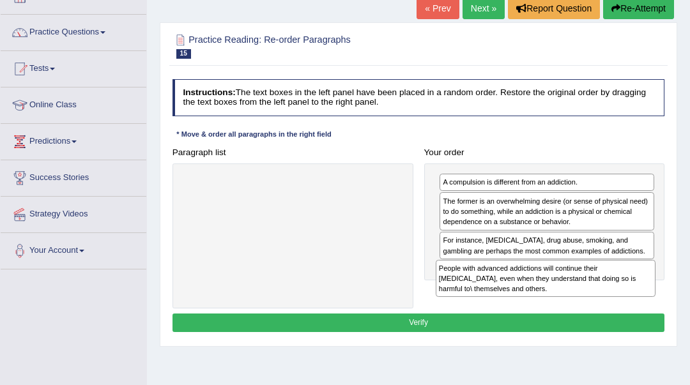
drag, startPoint x: 370, startPoint y: 201, endPoint x: 670, endPoint y: 307, distance: 318.5
click at [670, 307] on div "Practice Reading: Re-order Paragraphs 15 Compulsion vs Addiction Instructions: …" at bounding box center [418, 184] width 517 height 324
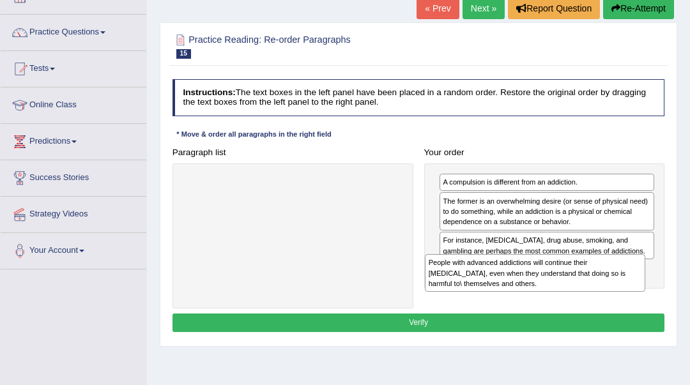
drag, startPoint x: 345, startPoint y: 205, endPoint x: 633, endPoint y: 306, distance: 305.1
click at [633, 306] on div "Paragraph list People with advanced addictions will continue their addictive be…" at bounding box center [418, 225] width 503 height 165
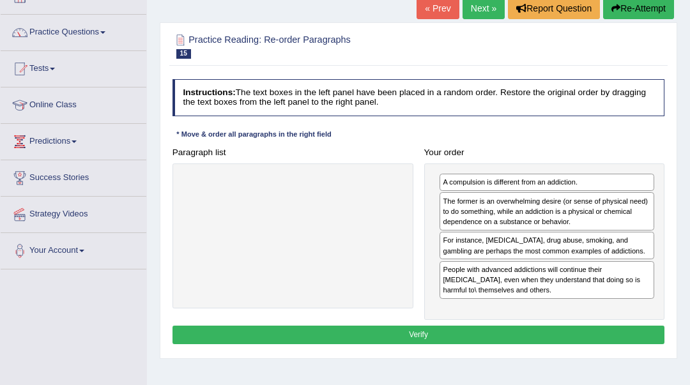
click at [609, 337] on button "Verify" at bounding box center [418, 335] width 492 height 19
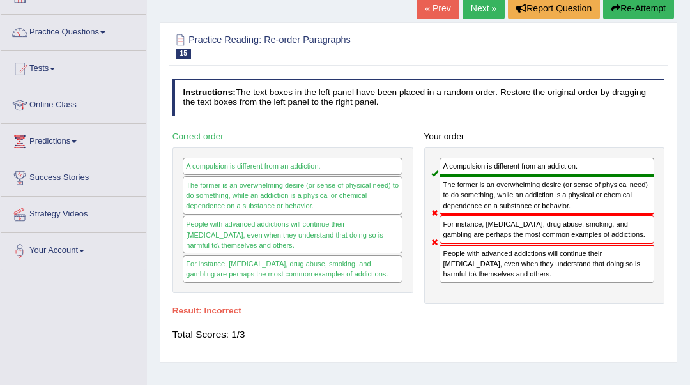
click at [629, 12] on button "Re-Attempt" at bounding box center [638, 8] width 71 height 22
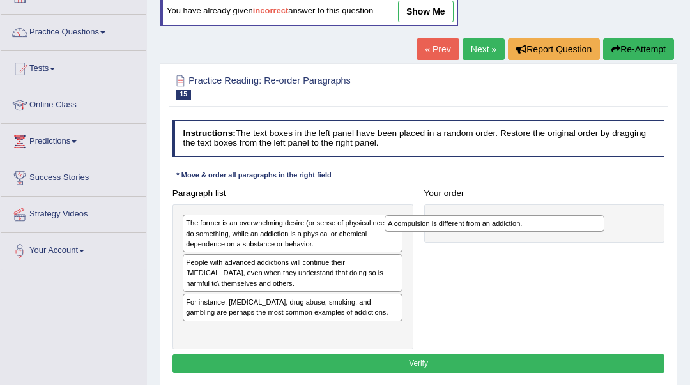
drag, startPoint x: 338, startPoint y: 306, endPoint x: 579, endPoint y: 233, distance: 250.9
click at [579, 233] on div "Paragraph list The former is an overwhelming desire (or sense of physical need)…" at bounding box center [418, 266] width 503 height 165
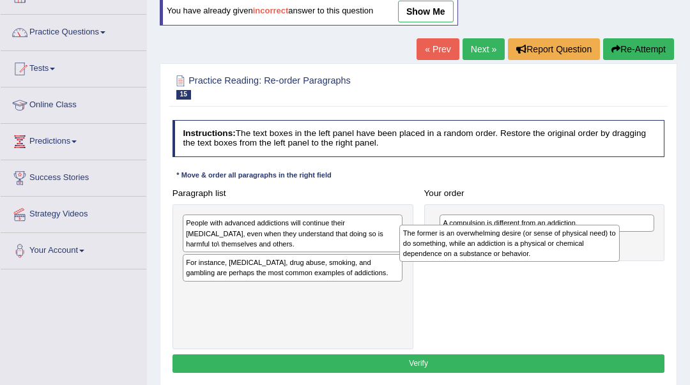
drag, startPoint x: 338, startPoint y: 235, endPoint x: 596, endPoint y: 252, distance: 258.5
click at [596, 252] on div "The former is an overwhelming desire (or sense of physical need) to do somethin…" at bounding box center [509, 244] width 220 height 38
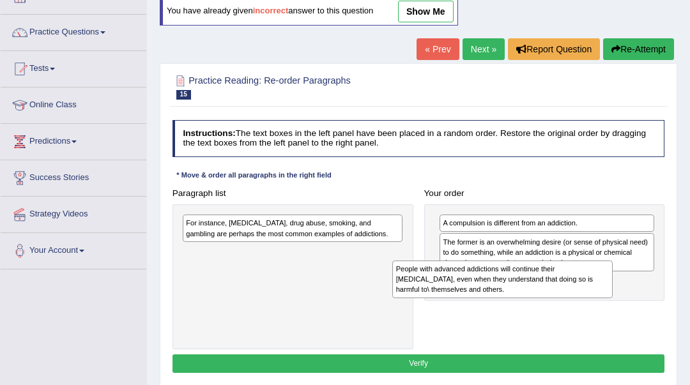
drag, startPoint x: 298, startPoint y: 236, endPoint x: 554, endPoint y: 295, distance: 262.1
click at [554, 295] on div "People with advanced addictions will continue their [MEDICAL_DATA], even when t…" at bounding box center [502, 280] width 220 height 38
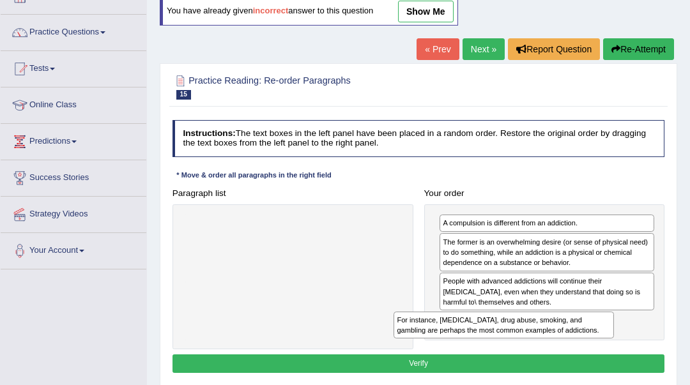
drag, startPoint x: 344, startPoint y: 235, endPoint x: 592, endPoint y: 353, distance: 275.1
click at [592, 353] on div "Instructions: The text boxes in the left panel have been placed in a random ord…" at bounding box center [417, 248] width 497 height 267
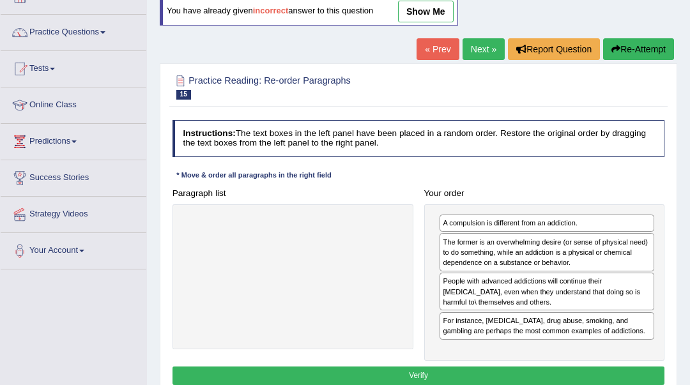
click at [579, 374] on button "Verify" at bounding box center [418, 376] width 492 height 19
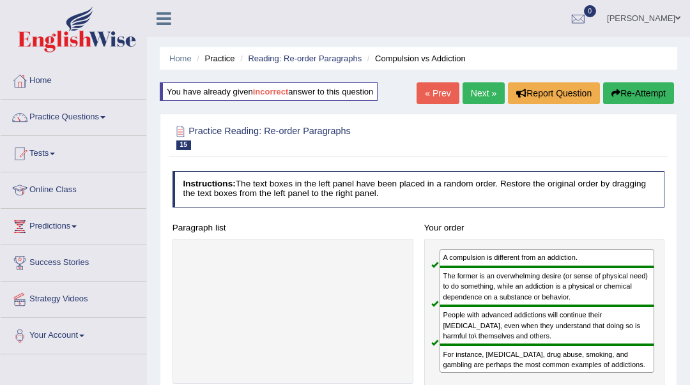
click at [480, 91] on link "Next »" at bounding box center [483, 93] width 42 height 22
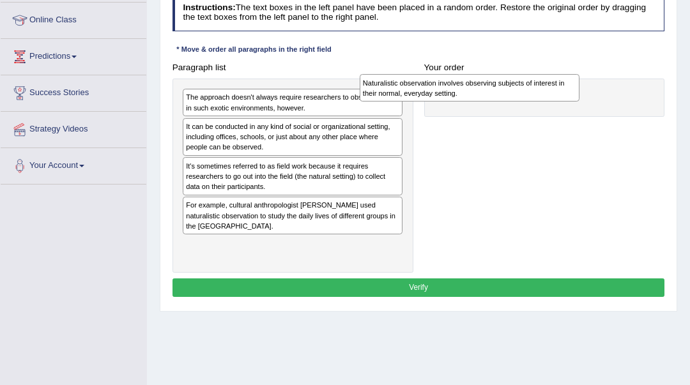
drag, startPoint x: 374, startPoint y: 220, endPoint x: 584, endPoint y: 102, distance: 241.6
click at [584, 102] on div "Paragraph list The approach doesn't always require researchers to observe peopl…" at bounding box center [418, 165] width 503 height 215
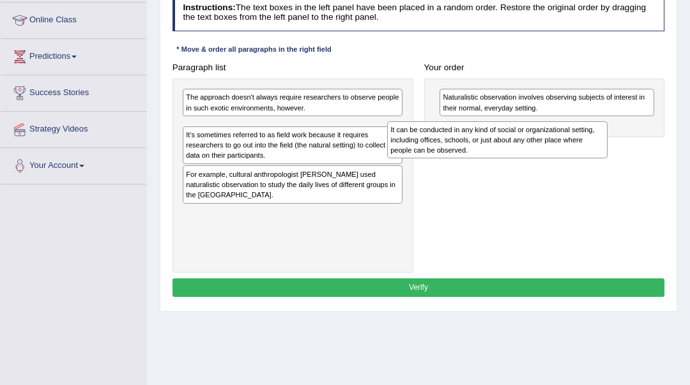
drag, startPoint x: 336, startPoint y: 139, endPoint x: 581, endPoint y: 153, distance: 245.6
click at [581, 153] on div "It can be conducted in any kind of social or organizational setting, including …" at bounding box center [497, 140] width 220 height 38
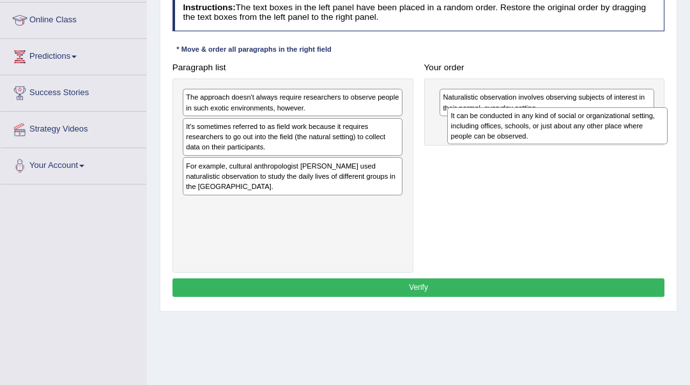
drag, startPoint x: 358, startPoint y: 148, endPoint x: 672, endPoint y: 145, distance: 314.2
click at [672, 145] on div "Practice Reading: Re-order Paragraphs 16 Naturalistic Observation Instructions:…" at bounding box center [418, 124] width 517 height 374
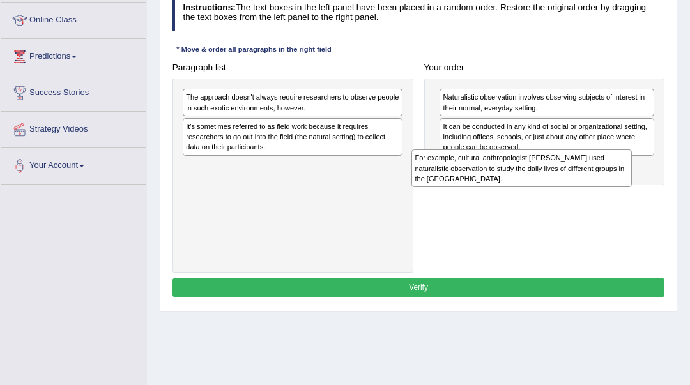
drag, startPoint x: 329, startPoint y: 181, endPoint x: 601, endPoint y: 189, distance: 272.1
click at [601, 189] on div "Paragraph list The approach doesn't always require researchers to observe peopl…" at bounding box center [418, 165] width 503 height 215
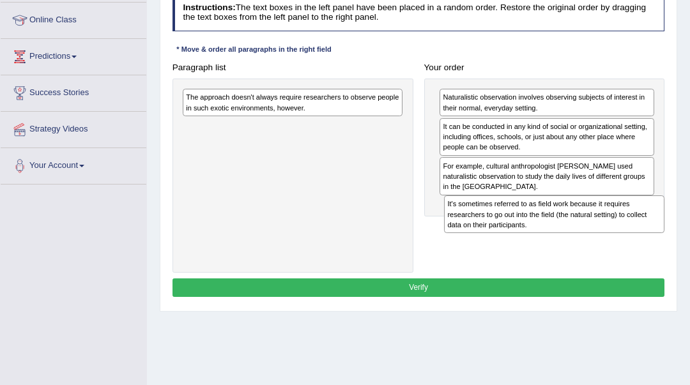
drag, startPoint x: 324, startPoint y: 144, endPoint x: 635, endPoint y: 246, distance: 326.7
click at [635, 246] on div "Paragraph list The approach doesn't always require researchers to observe peopl…" at bounding box center [418, 165] width 503 height 215
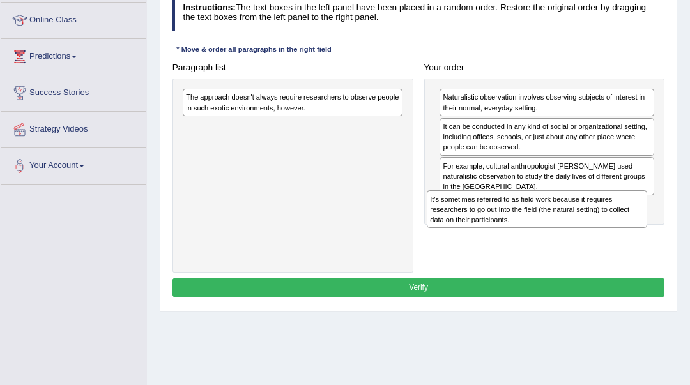
drag, startPoint x: 360, startPoint y: 150, endPoint x: 649, endPoint y: 246, distance: 304.9
click at [649, 246] on div "Paragraph list The approach doesn't always require researchers to observe peopl…" at bounding box center [418, 165] width 503 height 215
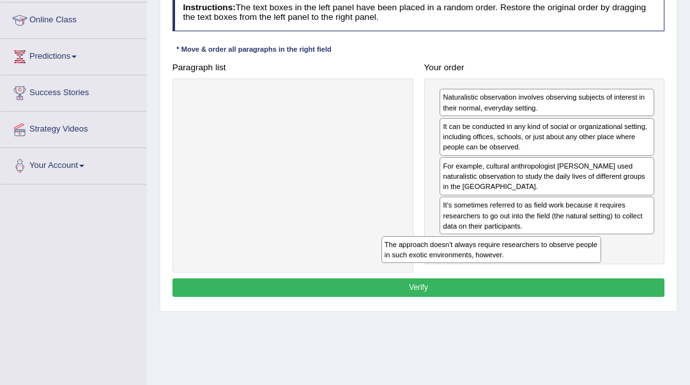
drag, startPoint x: 358, startPoint y: 104, endPoint x: 594, endPoint y: 283, distance: 296.3
click at [594, 283] on div "Instructions: The text boxes in the left panel have been placed in a random ord…" at bounding box center [417, 147] width 497 height 317
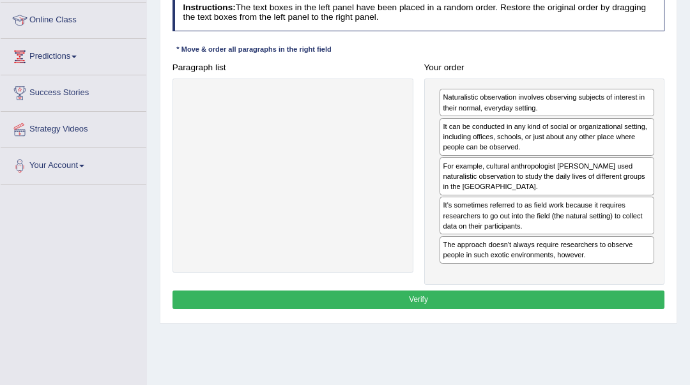
click at [596, 295] on button "Verify" at bounding box center [418, 300] width 492 height 19
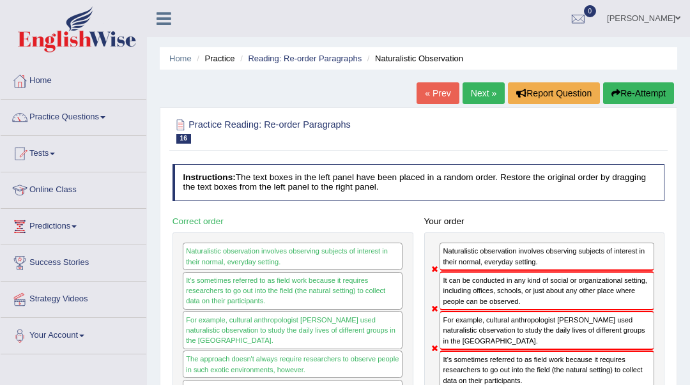
click at [660, 98] on button "Re-Attempt" at bounding box center [638, 93] width 71 height 22
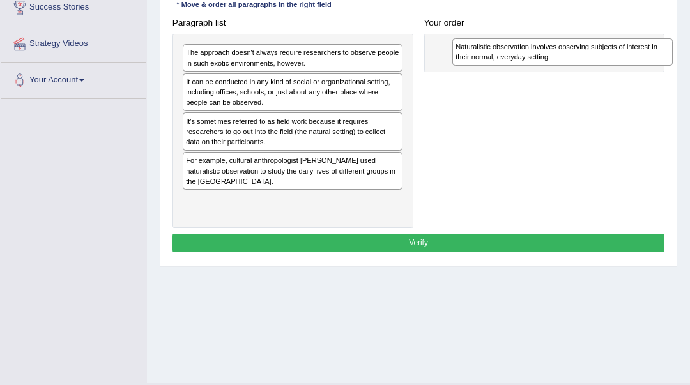
drag, startPoint x: 296, startPoint y: 169, endPoint x: 616, endPoint y: 61, distance: 337.8
click at [616, 61] on div "Naturalistic observation involves observing subjects of interest in their norma…" at bounding box center [562, 51] width 220 height 27
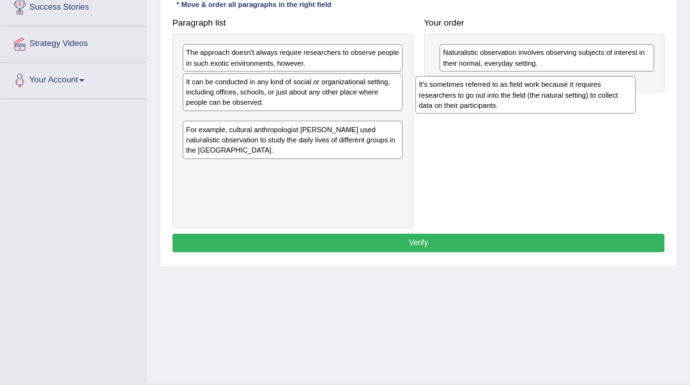
drag, startPoint x: 324, startPoint y: 142, endPoint x: 600, endPoint y: 117, distance: 277.0
click at [600, 117] on div "Paragraph list The approach doesn't always require researchers to observe peopl…" at bounding box center [418, 120] width 503 height 215
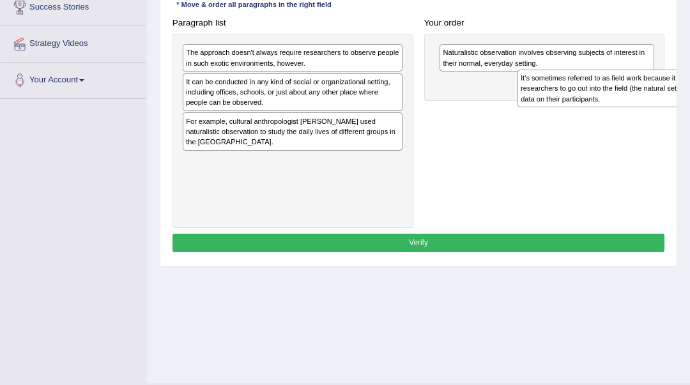
drag, startPoint x: 301, startPoint y: 121, endPoint x: 683, endPoint y: 89, distance: 383.2
click at [683, 89] on div "Home Practice Reading: Re-order Paragraphs Naturalistic Observation You have al…" at bounding box center [418, 64] width 543 height 639
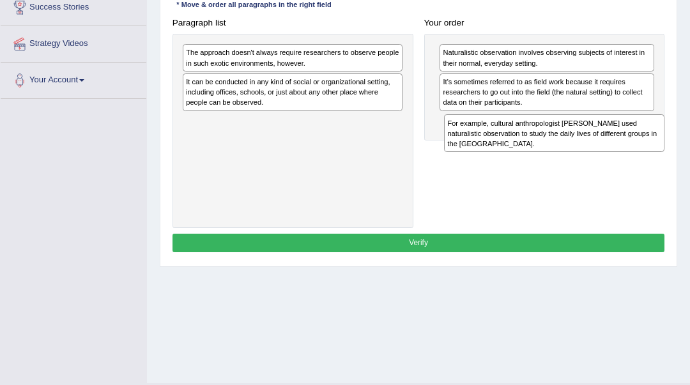
drag, startPoint x: 336, startPoint y: 134, endPoint x: 646, endPoint y: 155, distance: 311.0
click at [646, 155] on div "Paragraph list The approach doesn't always require researchers to observe peopl…" at bounding box center [418, 120] width 503 height 215
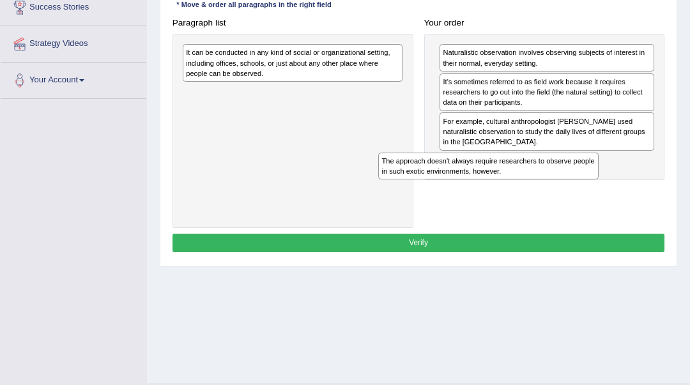
drag, startPoint x: 351, startPoint y: 56, endPoint x: 584, endPoint y: 189, distance: 268.3
click at [584, 189] on div "Paragraph list The approach doesn't always require researchers to observe peopl…" at bounding box center [418, 120] width 503 height 215
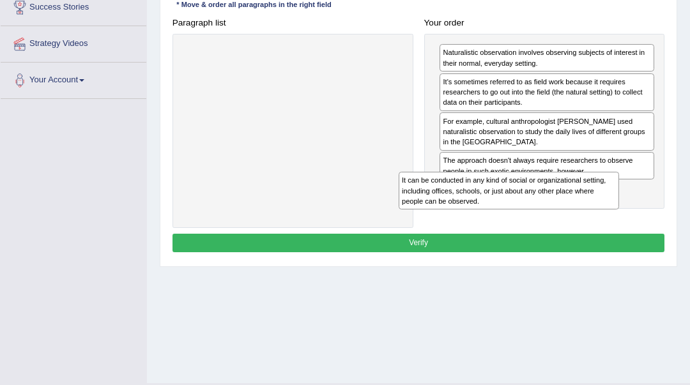
drag, startPoint x: 284, startPoint y: 61, endPoint x: 538, endPoint y: 215, distance: 297.4
click at [538, 215] on div "Paragraph list It can be conducted in any kind of social or organizational sett…" at bounding box center [418, 120] width 503 height 215
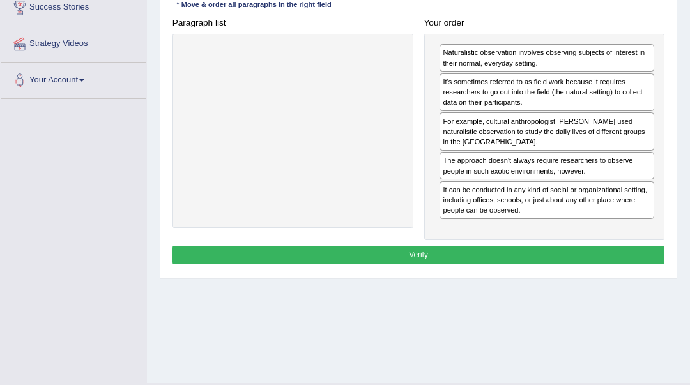
click at [535, 246] on button "Verify" at bounding box center [418, 255] width 492 height 19
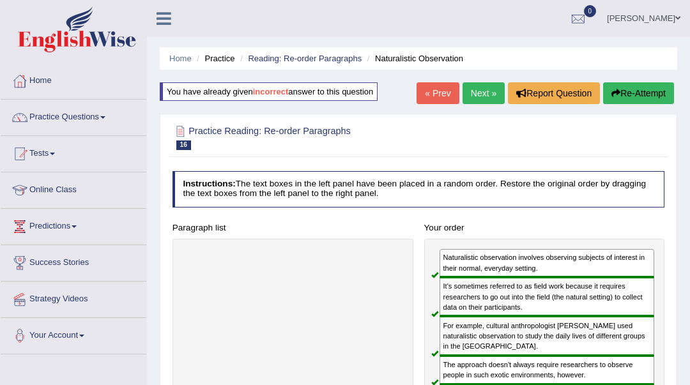
scroll to position [85, 0]
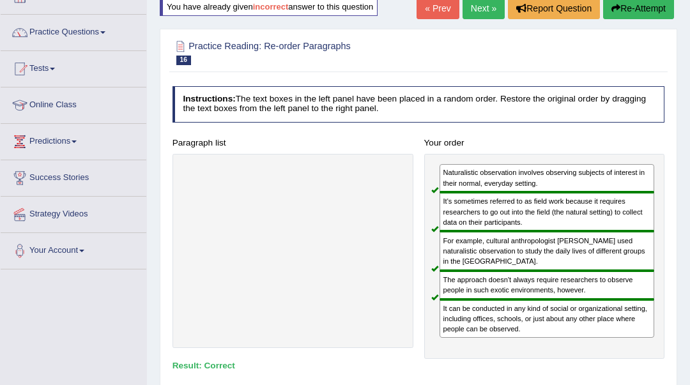
click at [485, 3] on link "Next »" at bounding box center [483, 8] width 42 height 22
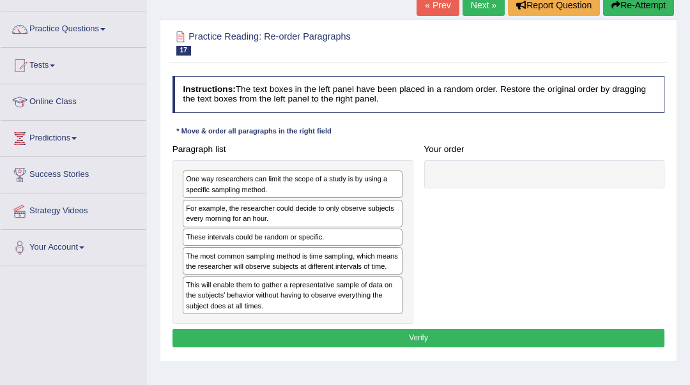
scroll to position [85, 0]
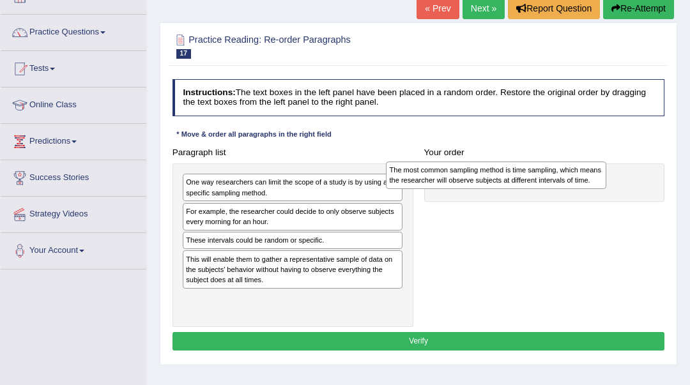
drag, startPoint x: 334, startPoint y: 266, endPoint x: 577, endPoint y: 183, distance: 257.3
click at [577, 183] on div "The most common sampling method is time sampling, which means the researcher wi…" at bounding box center [496, 175] width 220 height 27
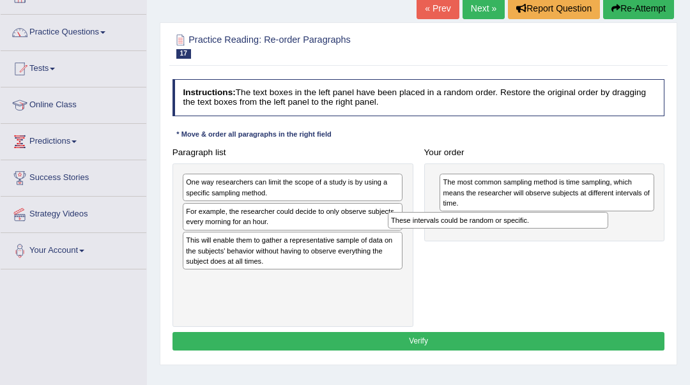
drag, startPoint x: 360, startPoint y: 245, endPoint x: 604, endPoint y: 238, distance: 244.7
click at [604, 238] on div "Paragraph list One way researchers can limit the scope of a study is by using a…" at bounding box center [418, 235] width 503 height 184
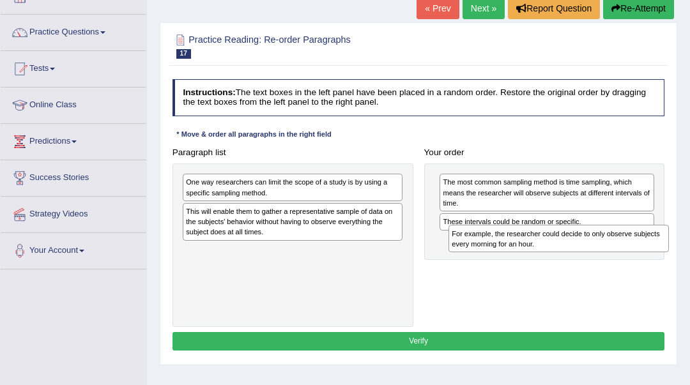
drag, startPoint x: 291, startPoint y: 226, endPoint x: 606, endPoint y: 263, distance: 317.6
click at [606, 263] on div "Paragraph list One way researchers can limit the scope of a study is by using a…" at bounding box center [418, 235] width 503 height 184
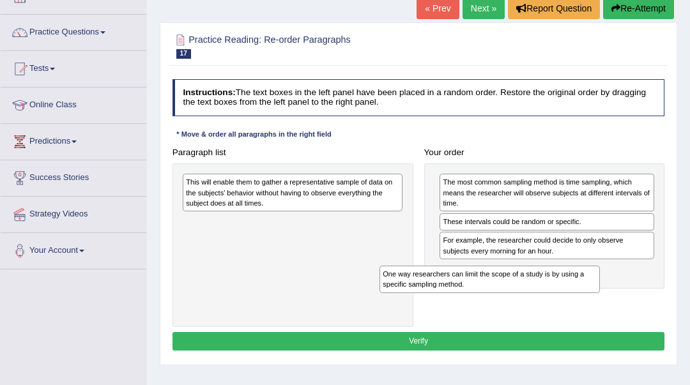
drag, startPoint x: 350, startPoint y: 199, endPoint x: 584, endPoint y: 313, distance: 260.7
click at [584, 313] on div "Paragraph list One way researchers can limit the scope of a study is by using a…" at bounding box center [418, 235] width 503 height 184
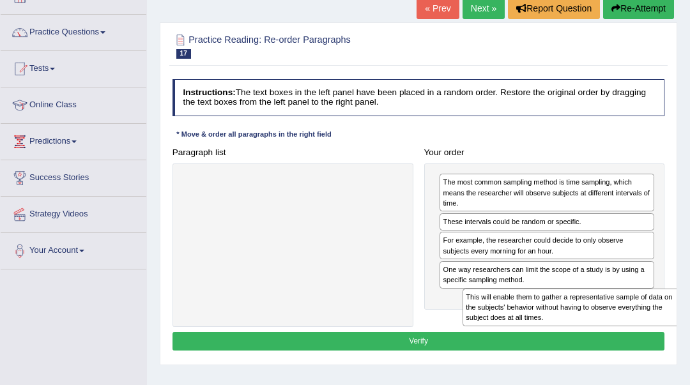
drag, startPoint x: 276, startPoint y: 193, endPoint x: 608, endPoint y: 335, distance: 360.8
click at [608, 335] on div "Instructions: The text boxes in the left panel have been placed in a random ord…" at bounding box center [417, 216] width 497 height 285
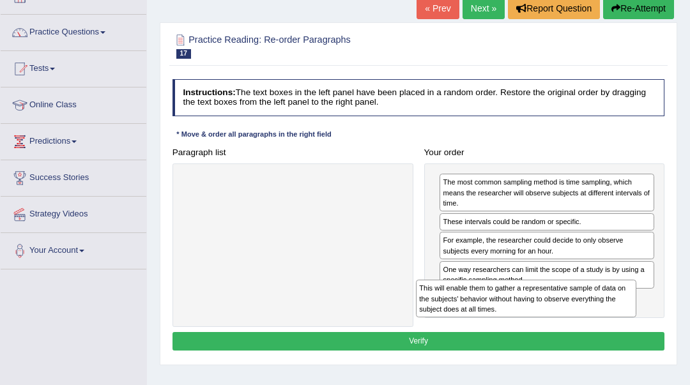
drag, startPoint x: 375, startPoint y: 202, endPoint x: 652, endPoint y: 332, distance: 306.2
click at [652, 332] on div "Instructions: The text boxes in the left panel have been placed in a random ord…" at bounding box center [417, 216] width 497 height 285
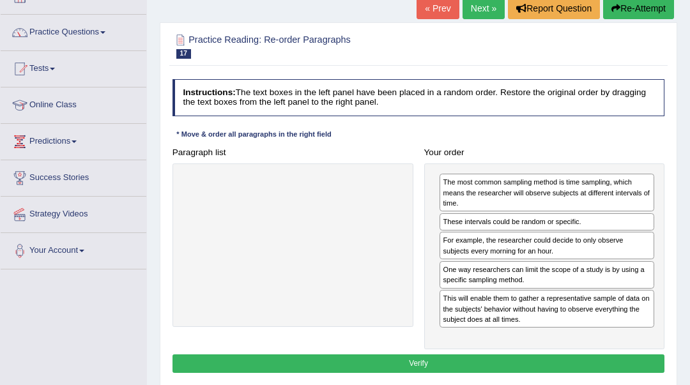
click at [561, 369] on button "Verify" at bounding box center [418, 363] width 492 height 19
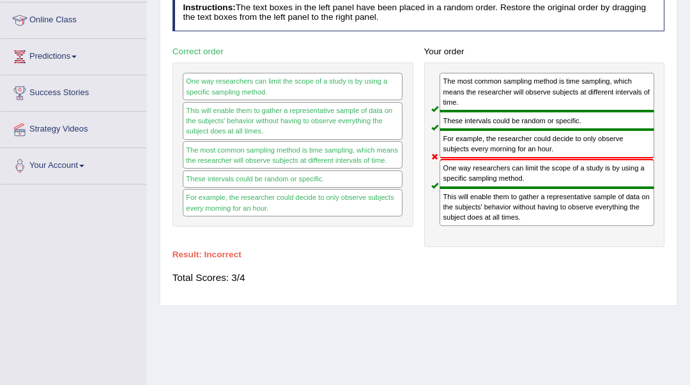
scroll to position [0, 0]
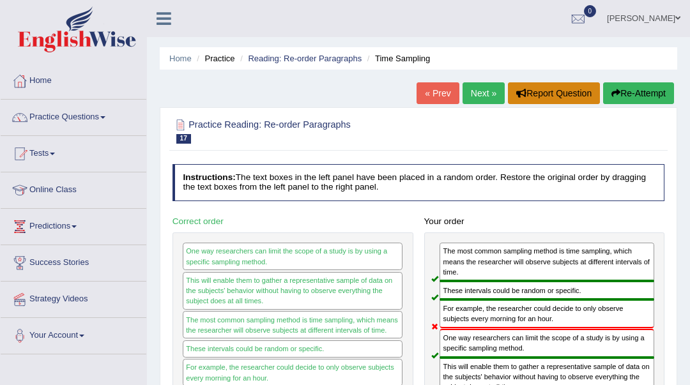
click at [551, 96] on button "Report Question" at bounding box center [554, 93] width 92 height 22
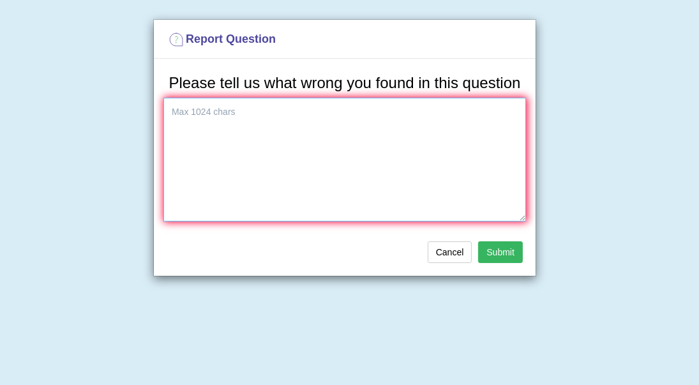
click at [231, 119] on textarea at bounding box center [344, 160] width 363 height 124
click at [296, 116] on textarea "could you please explain the" at bounding box center [344, 160] width 363 height 124
type textarea "could you please explain the logic."
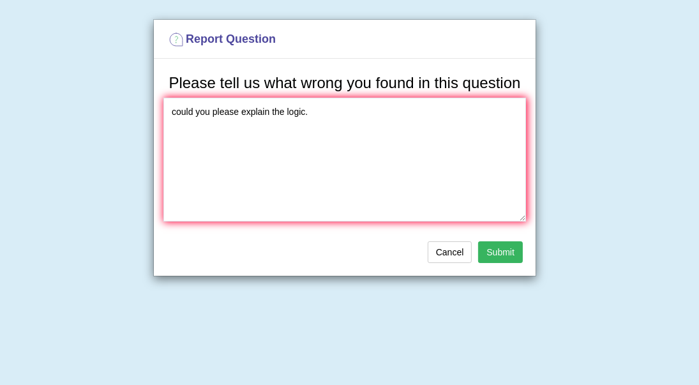
click at [510, 248] on button "Submit" at bounding box center [500, 252] width 45 height 22
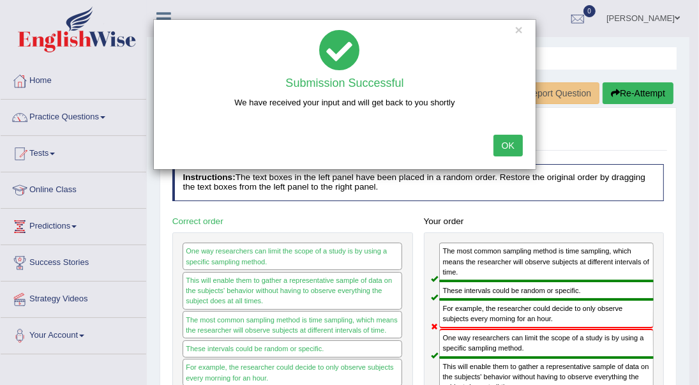
click at [508, 150] on button "OK" at bounding box center [508, 146] width 29 height 22
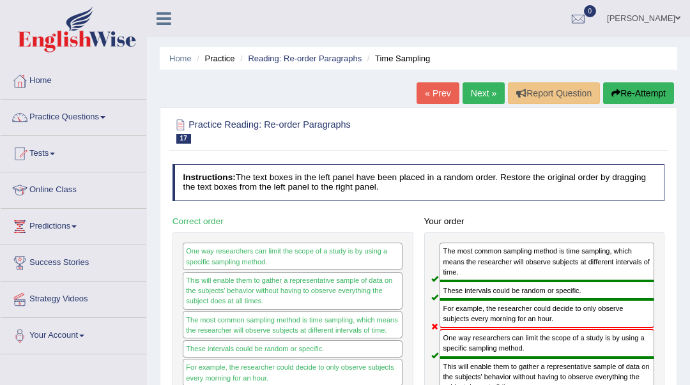
click at [478, 96] on link "Next »" at bounding box center [483, 93] width 42 height 22
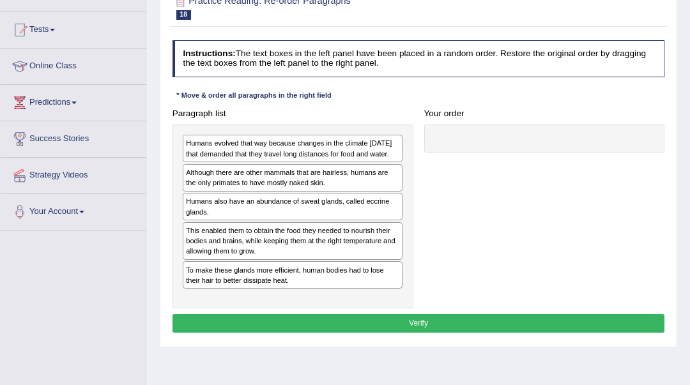
scroll to position [170, 0]
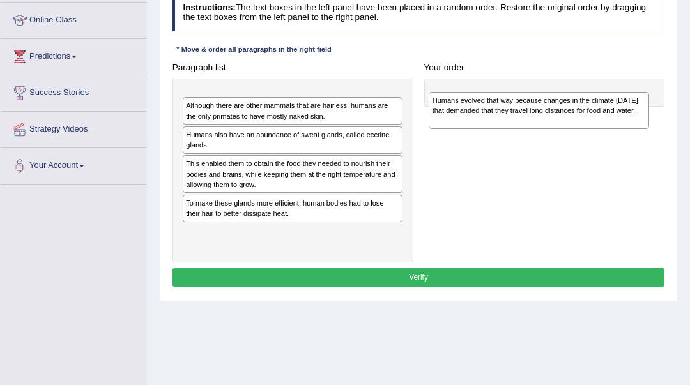
drag, startPoint x: 255, startPoint y: 115, endPoint x: 548, endPoint y: 123, distance: 292.6
click at [548, 123] on div "Humans evolved that way because changes in the climate [DATE] that demanded tha…" at bounding box center [538, 111] width 220 height 38
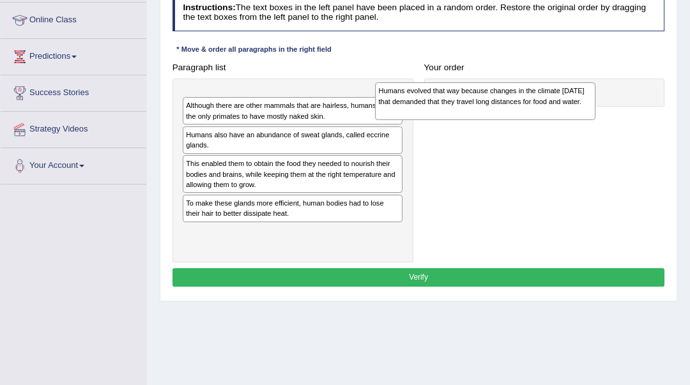
drag, startPoint x: 331, startPoint y: 118, endPoint x: 560, endPoint y: 116, distance: 229.3
click at [560, 116] on div "Humans evolved that way because changes in the climate [DATE] that demanded tha…" at bounding box center [485, 101] width 220 height 38
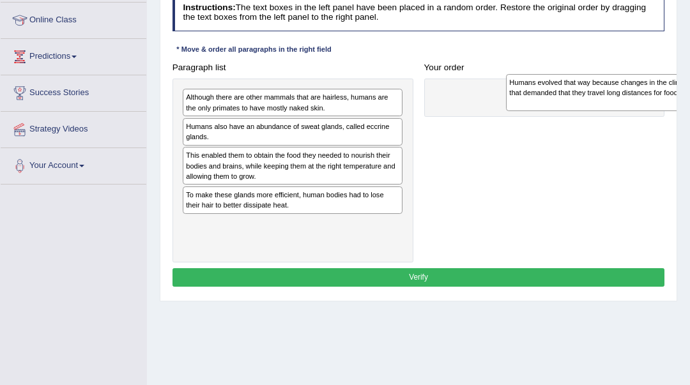
drag, startPoint x: 289, startPoint y: 105, endPoint x: 672, endPoint y: 93, distance: 383.3
click at [672, 93] on div "Humans evolved that way because changes in the climate [DATE] that demanded tha…" at bounding box center [616, 93] width 220 height 38
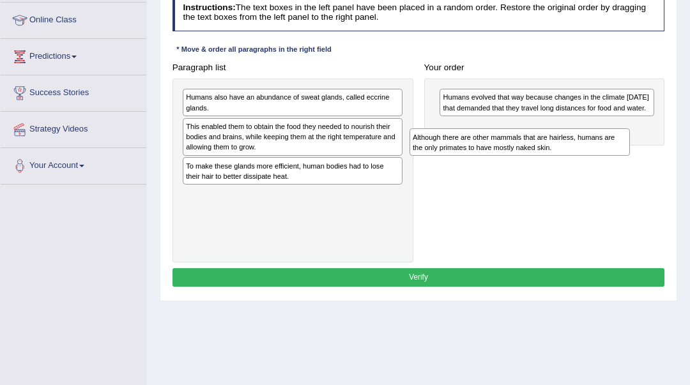
drag, startPoint x: 359, startPoint y: 135, endPoint x: 572, endPoint y: 165, distance: 215.3
click at [572, 165] on div "Paragraph list Although there are other mammals that are hairless, humans are t…" at bounding box center [418, 160] width 503 height 204
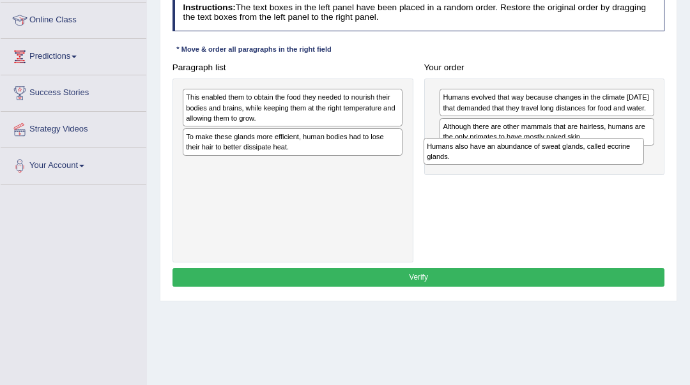
drag, startPoint x: 318, startPoint y: 111, endPoint x: 604, endPoint y: 174, distance: 293.0
click at [604, 174] on div "Paragraph list Humans also have an abundance of sweat glands, called eccrine gl…" at bounding box center [418, 160] width 503 height 204
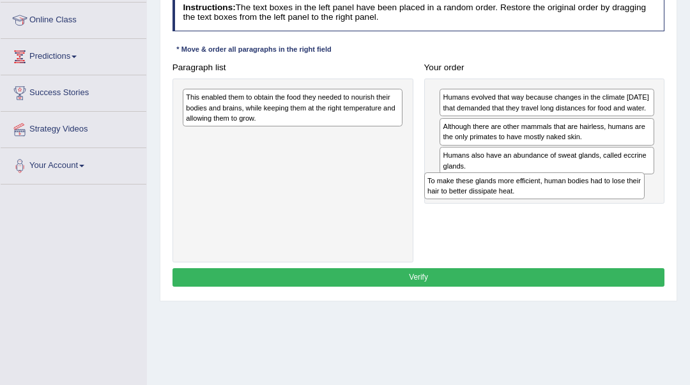
drag, startPoint x: 329, startPoint y: 146, endPoint x: 616, endPoint y: 210, distance: 293.9
click at [616, 210] on div "Paragraph list This enabled them to obtain the food they needed to nourish thei…" at bounding box center [418, 160] width 503 height 204
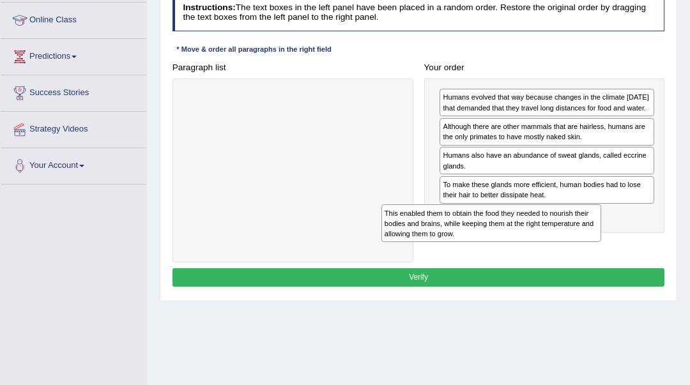
drag, startPoint x: 352, startPoint y: 120, endPoint x: 589, endPoint y: 262, distance: 275.5
click at [589, 262] on div "Instructions: The text boxes in the left panel have been placed in a random ord…" at bounding box center [417, 142] width 497 height 307
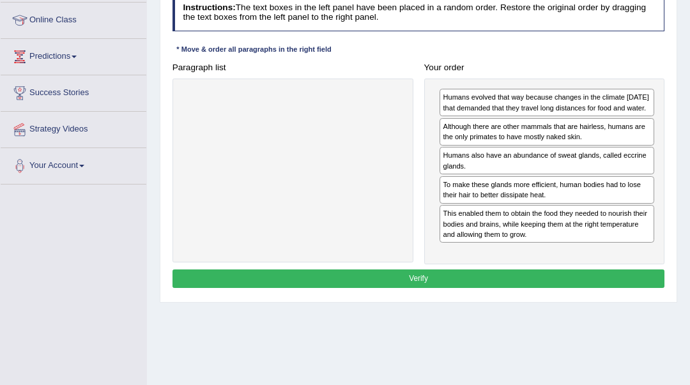
click at [568, 288] on button "Verify" at bounding box center [418, 278] width 492 height 19
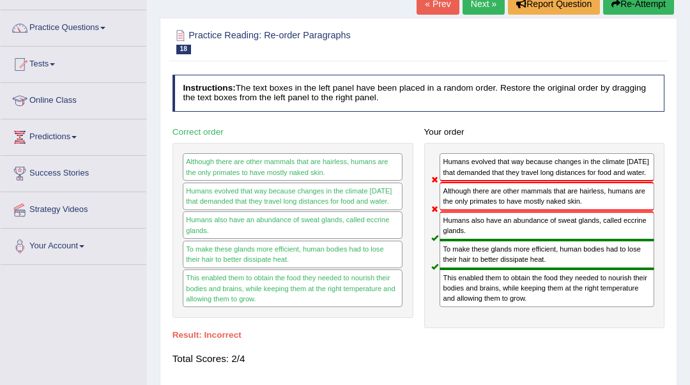
scroll to position [85, 0]
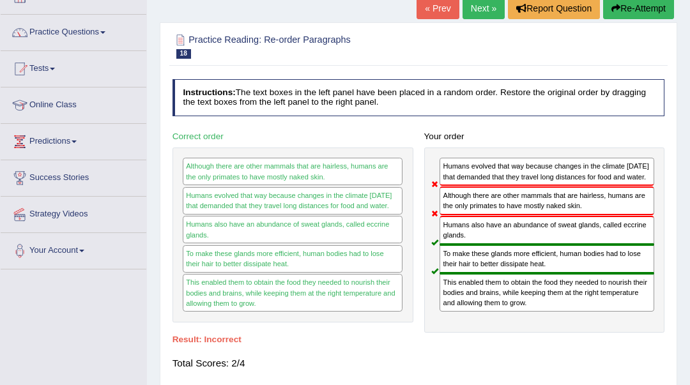
click at [641, 11] on button "Re-Attempt" at bounding box center [638, 8] width 71 height 22
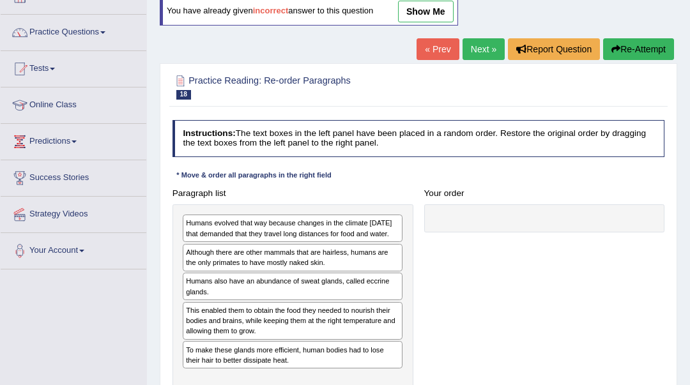
click at [480, 50] on link "Next »" at bounding box center [483, 49] width 42 height 22
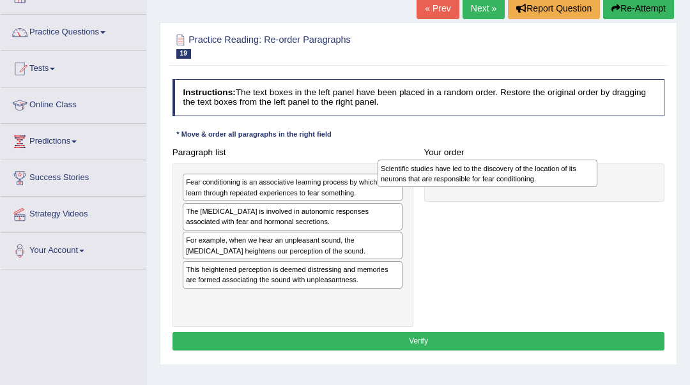
drag, startPoint x: 375, startPoint y: 196, endPoint x: 607, endPoint y: 185, distance: 232.1
click at [607, 185] on div "Paragraph list Scientific studies have led to the discovery of the location of …" at bounding box center [418, 235] width 503 height 184
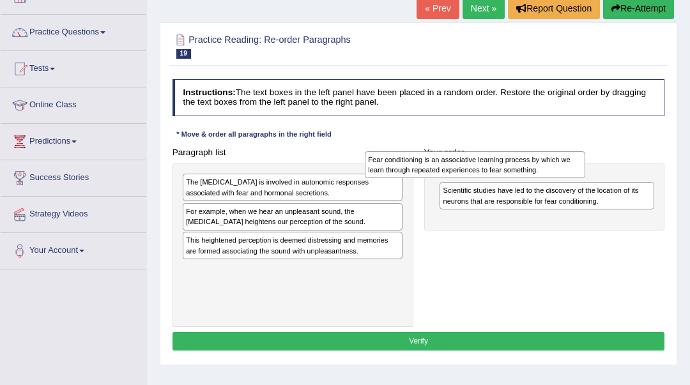
drag, startPoint x: 375, startPoint y: 195, endPoint x: 593, endPoint y: 174, distance: 218.1
click at [593, 174] on div "Paragraph list Fear conditioning is an associative learning process by which we…" at bounding box center [418, 235] width 503 height 184
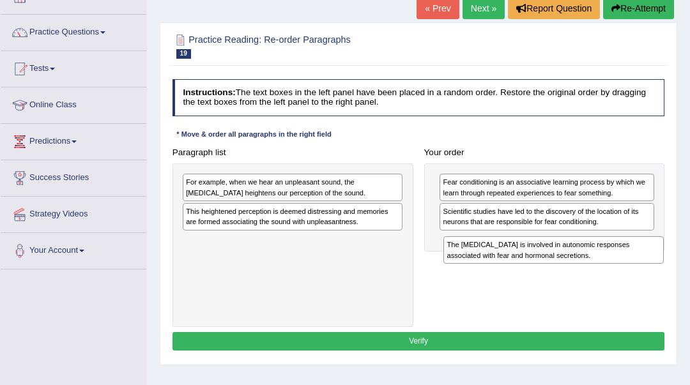
drag, startPoint x: 375, startPoint y: 197, endPoint x: 683, endPoint y: 275, distance: 317.3
click at [683, 275] on div "Home Practice Reading: Re-order Paragraphs Amygdala « Prev Next » Report Questi…" at bounding box center [418, 234] width 543 height 639
drag, startPoint x: 351, startPoint y: 257, endPoint x: 698, endPoint y: 271, distance: 347.7
click at [689, 271] on html "Toggle navigation Home Practice Questions Speaking Practice Read Aloud Repeat S…" at bounding box center [345, 107] width 690 height 385
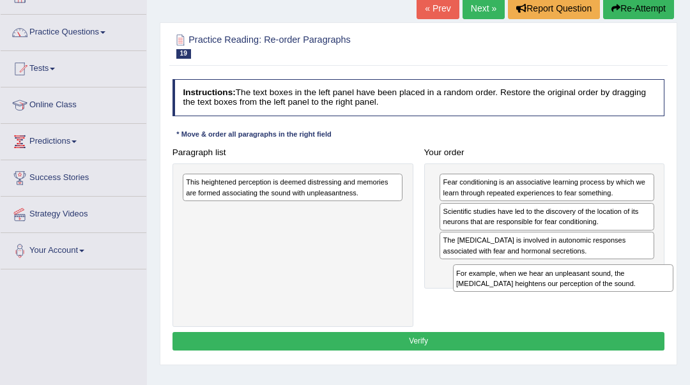
drag, startPoint x: 350, startPoint y: 197, endPoint x: 670, endPoint y: 310, distance: 339.7
click at [670, 310] on div "Practice Reading: Re-order Paragraphs 19 Amygdala Instructions: The text boxes …" at bounding box center [418, 193] width 517 height 343
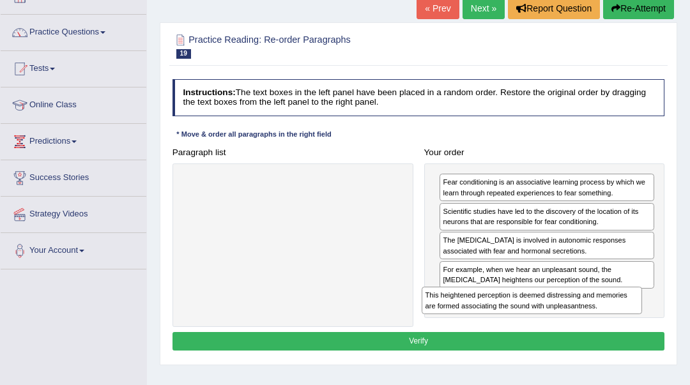
drag, startPoint x: 409, startPoint y: 206, endPoint x: 681, endPoint y: 321, distance: 294.5
click at [681, 321] on div "Home Practice Reading: Re-order Paragraphs Amygdala « Prev Next » Report Questi…" at bounding box center [418, 234] width 543 height 639
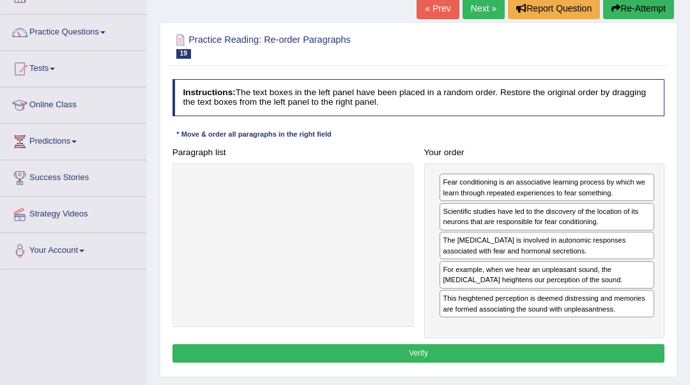
click at [643, 354] on button "Verify" at bounding box center [418, 353] width 492 height 19
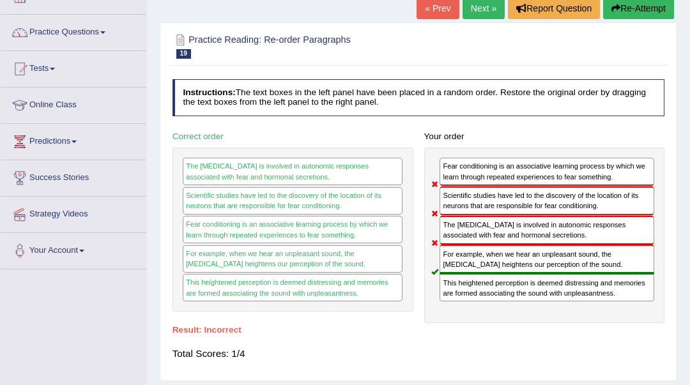
click at [612, 7] on icon "button" at bounding box center [615, 8] width 9 height 9
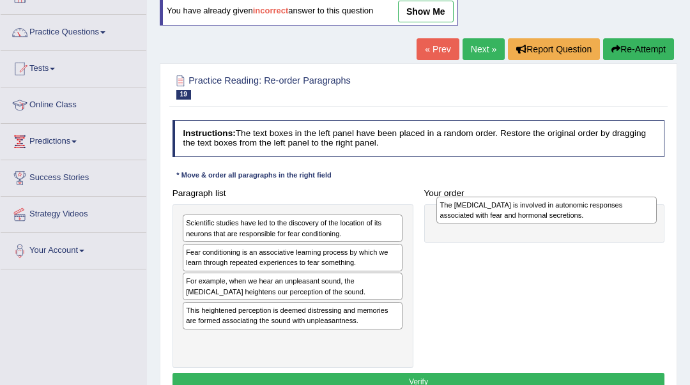
drag, startPoint x: 199, startPoint y: 282, endPoint x: 500, endPoint y: 207, distance: 309.9
click at [500, 207] on div "The [MEDICAL_DATA] is involved in autonomic responses associated with fear and …" at bounding box center [546, 210] width 220 height 27
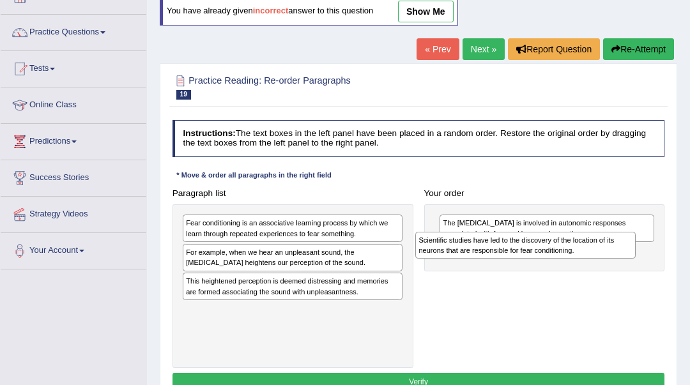
drag, startPoint x: 280, startPoint y: 231, endPoint x: 557, endPoint y: 257, distance: 278.3
click at [557, 257] on div "Scientific studies have led to the discovery of the location of its neurons tha…" at bounding box center [525, 245] width 220 height 27
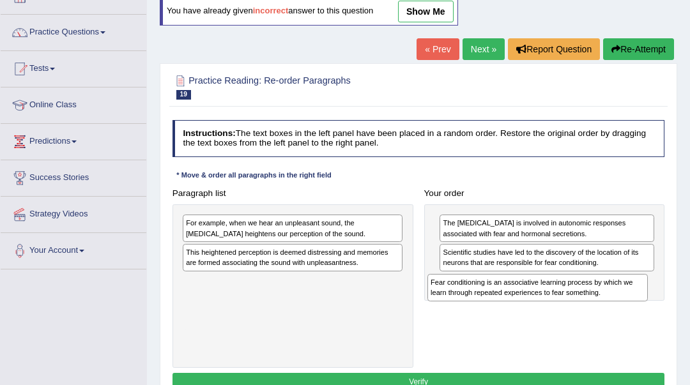
drag, startPoint x: 352, startPoint y: 248, endPoint x: 624, endPoint y: 305, distance: 277.1
click at [624, 305] on div "Paragraph list Fear conditioning is an associative learning process by which we…" at bounding box center [418, 276] width 503 height 184
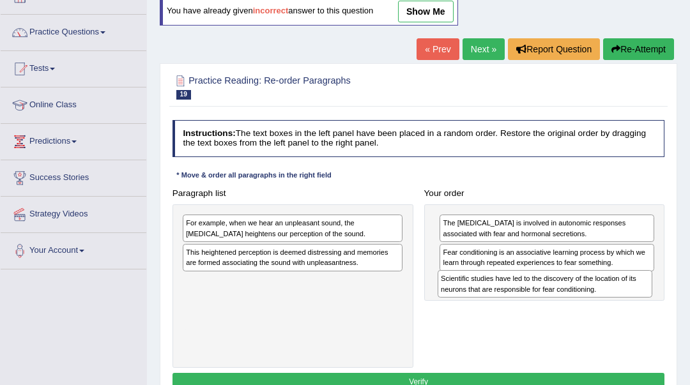
drag, startPoint x: 580, startPoint y: 265, endPoint x: 582, endPoint y: 307, distance: 42.2
click at [582, 307] on div "Paragraph list For example, when we hear an unpleasant sound, the [MEDICAL_DATA…" at bounding box center [418, 276] width 503 height 184
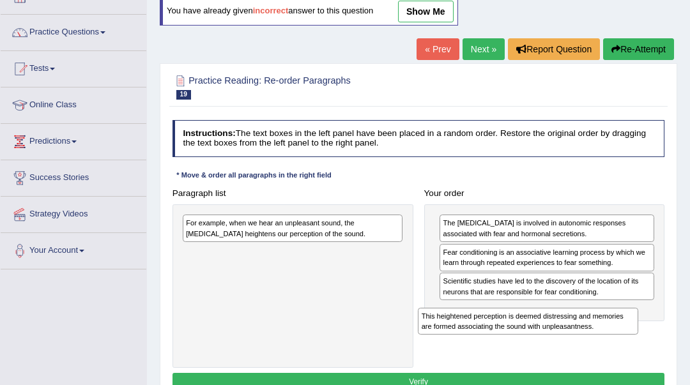
drag, startPoint x: 364, startPoint y: 243, endPoint x: 644, endPoint y: 329, distance: 292.7
click at [644, 329] on div "Paragraph list For example, when we hear an unpleasant sound, the [MEDICAL_DATA…" at bounding box center [418, 276] width 503 height 184
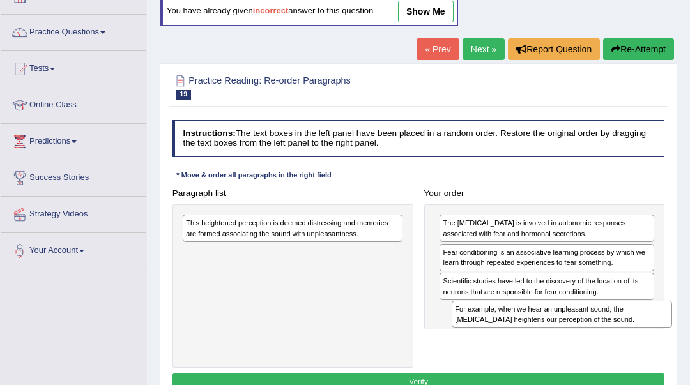
drag, startPoint x: 348, startPoint y: 240, endPoint x: 667, endPoint y: 347, distance: 336.6
click at [667, 347] on div "Paragraph list For example, when we hear an unpleasant sound, the [MEDICAL_DATA…" at bounding box center [418, 276] width 503 height 184
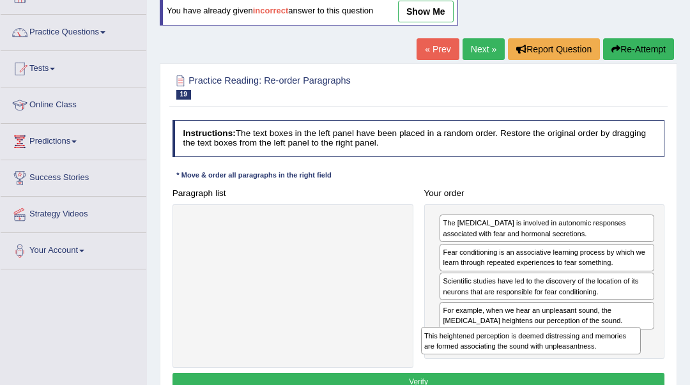
drag, startPoint x: 298, startPoint y: 234, endPoint x: 580, endPoint y: 372, distance: 314.7
click at [580, 372] on div "Instructions: The text boxes in the left panel have been placed in a random ord…" at bounding box center [417, 257] width 497 height 285
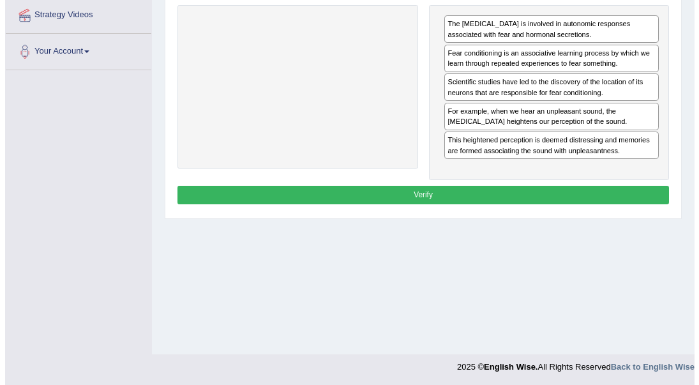
scroll to position [285, 0]
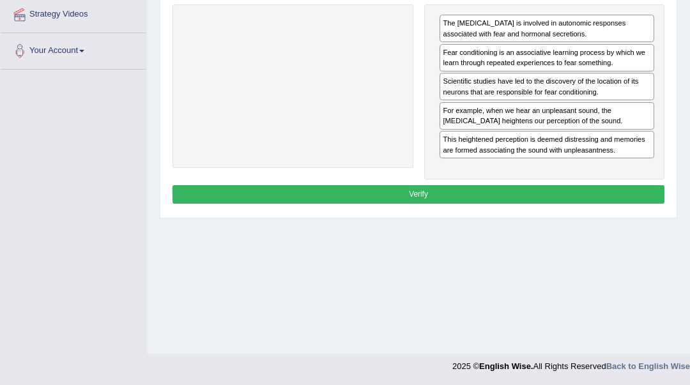
click at [451, 197] on button "Verify" at bounding box center [418, 194] width 492 height 19
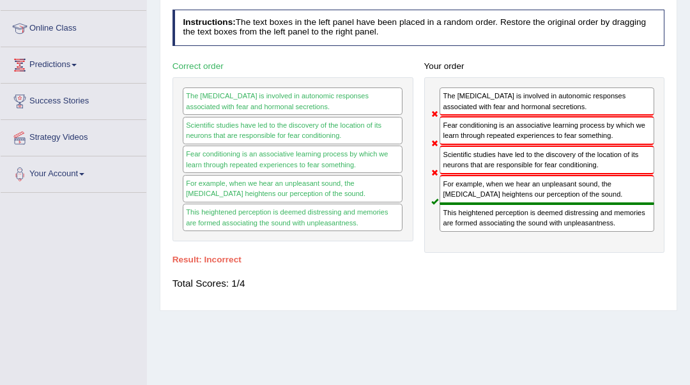
scroll to position [29, 0]
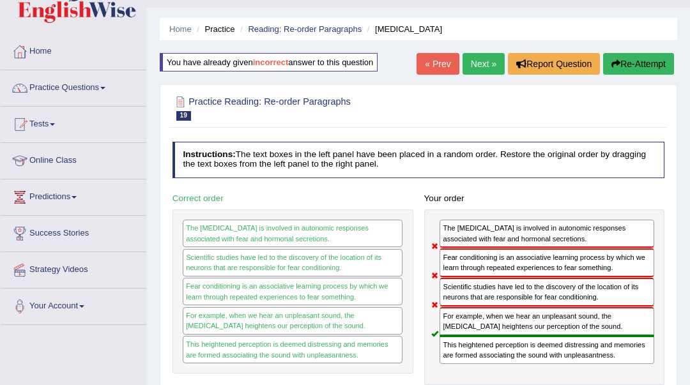
click at [472, 68] on link "Next »" at bounding box center [483, 64] width 42 height 22
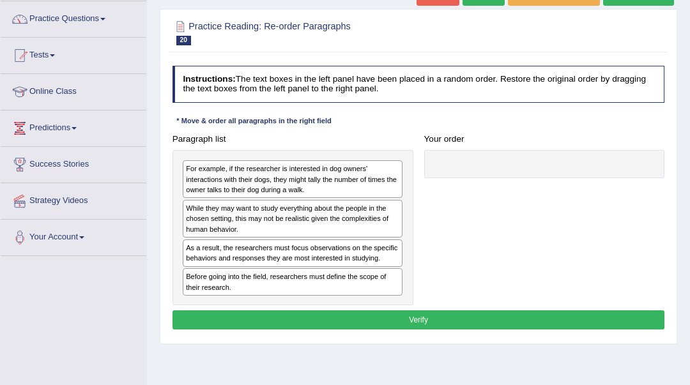
scroll to position [85, 0]
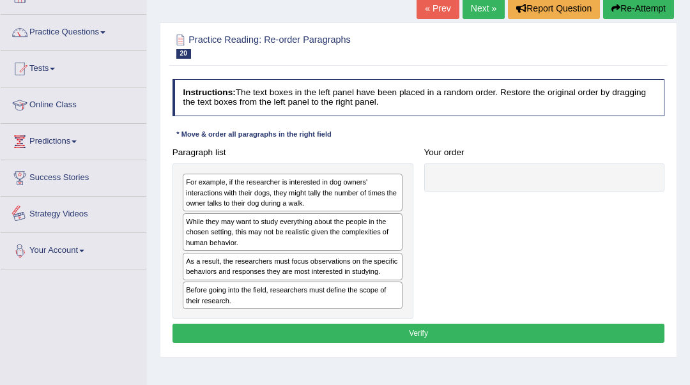
drag, startPoint x: 103, startPoint y: 327, endPoint x: 107, endPoint y: 335, distance: 8.9
click at [107, 335] on div "Toggle navigation Home Practice Questions Speaking Practice Read Aloud Repeat S…" at bounding box center [345, 247] width 690 height 664
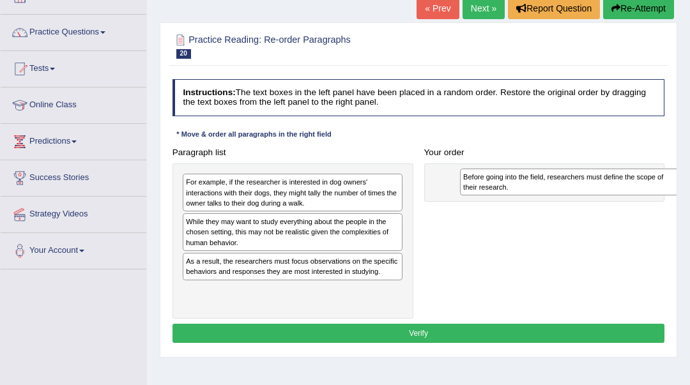
drag, startPoint x: 278, startPoint y: 295, endPoint x: 607, endPoint y: 187, distance: 346.1
click at [607, 187] on div "Before going into the field, researchers must define the scope of their researc…" at bounding box center [570, 182] width 220 height 27
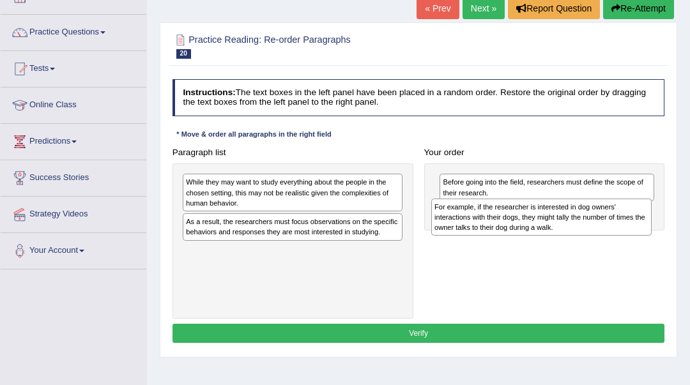
drag, startPoint x: 308, startPoint y: 199, endPoint x: 603, endPoint y: 234, distance: 297.1
click at [603, 234] on div "For example, if the researcher is interested in dog owners' interactions with t…" at bounding box center [541, 218] width 220 height 38
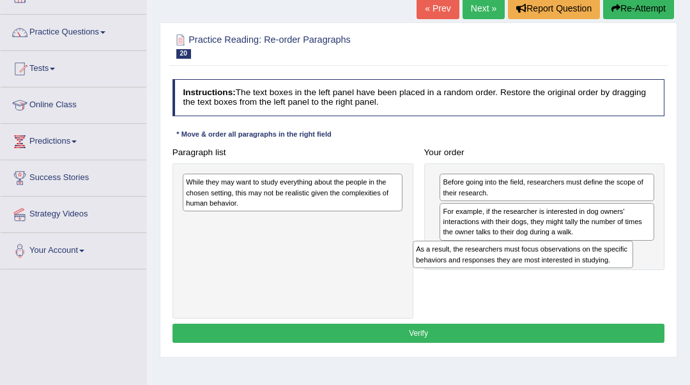
drag, startPoint x: 316, startPoint y: 237, endPoint x: 589, endPoint y: 283, distance: 277.1
click at [589, 283] on div "Paragraph list While they may want to study everything about the people in the …" at bounding box center [418, 231] width 503 height 176
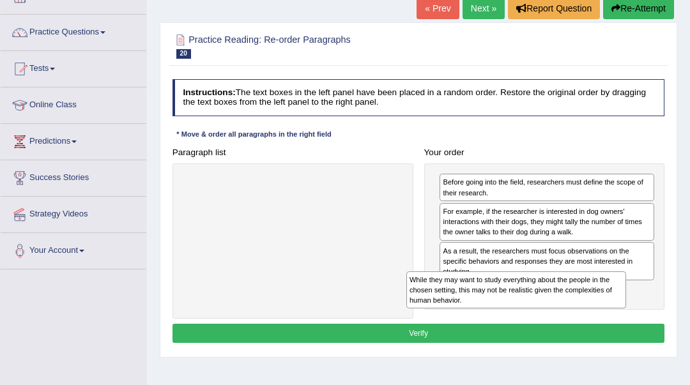
drag, startPoint x: 246, startPoint y: 181, endPoint x: 515, endPoint y: 305, distance: 295.7
click at [515, 304] on div "While they may want to study everything about the people in the chosen setting,…" at bounding box center [516, 290] width 220 height 38
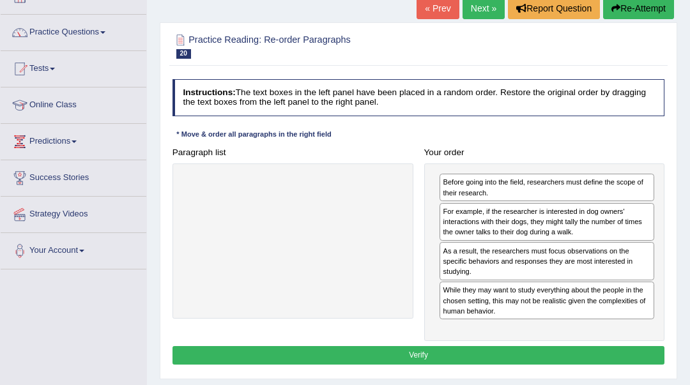
click at [410, 356] on button "Verify" at bounding box center [418, 355] width 492 height 19
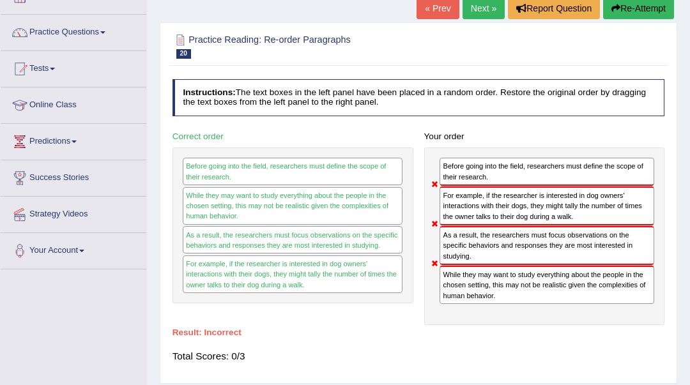
click at [471, 13] on link "Next »" at bounding box center [483, 8] width 42 height 22
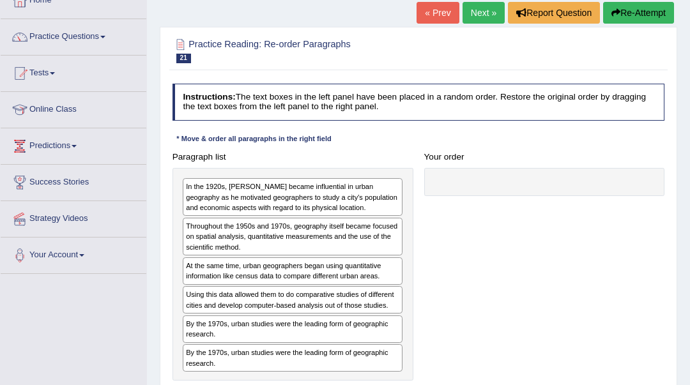
scroll to position [170, 0]
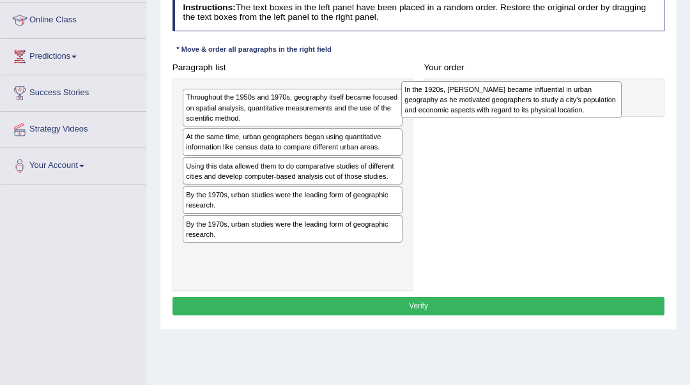
drag, startPoint x: 238, startPoint y: 110, endPoint x: 497, endPoint y: 106, distance: 259.9
click at [497, 106] on div "In the 1920s, Carl Sauer became influential in urban geography as he motivated …" at bounding box center [511, 100] width 220 height 38
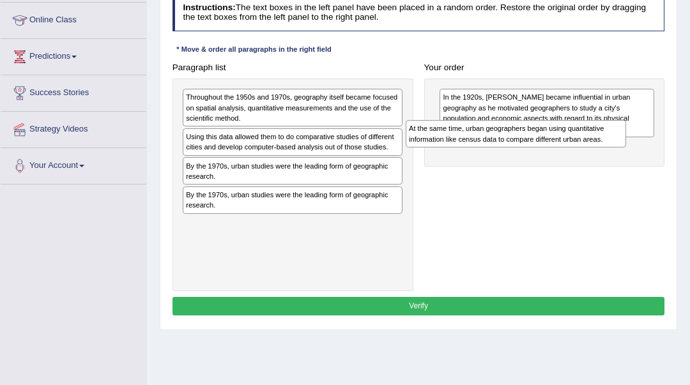
drag, startPoint x: 353, startPoint y: 140, endPoint x: 618, endPoint y: 144, distance: 265.0
click at [618, 144] on div "At the same time, urban geographers began using quantitative information like c…" at bounding box center [515, 133] width 220 height 27
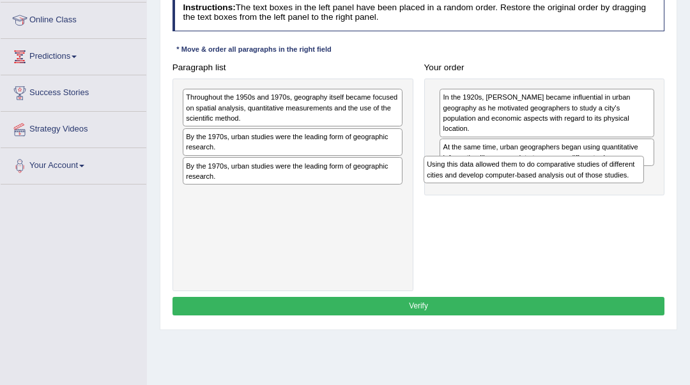
drag, startPoint x: 268, startPoint y: 139, endPoint x: 554, endPoint y: 185, distance: 289.7
click at [554, 185] on div "Paragraph list Throughout the 1950s and 1970s, geography itself became focused …" at bounding box center [418, 174] width 503 height 233
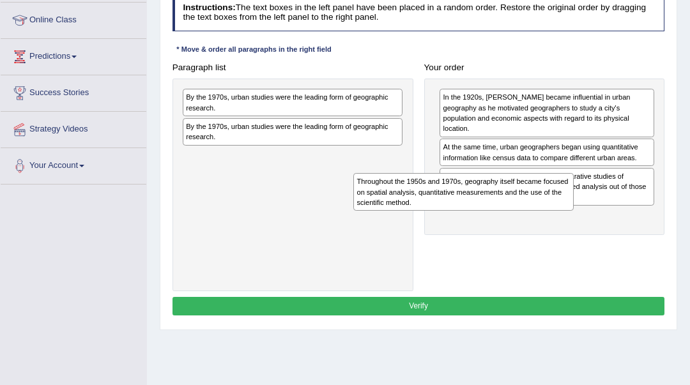
drag, startPoint x: 343, startPoint y: 125, endPoint x: 551, endPoint y: 231, distance: 233.9
click at [551, 231] on div "Paragraph list Throughout the 1950s and 1970s, geography itself became focused …" at bounding box center [418, 174] width 503 height 233
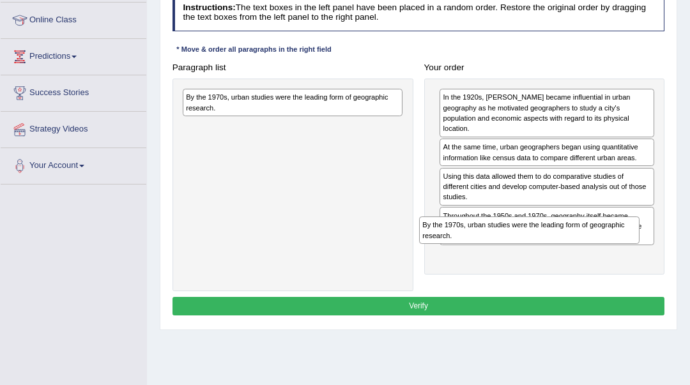
drag, startPoint x: 382, startPoint y: 114, endPoint x: 663, endPoint y: 269, distance: 321.3
click at [663, 269] on div "Paragraph list By the 1970s, urban studies were the leading form of geographic …" at bounding box center [418, 174] width 503 height 233
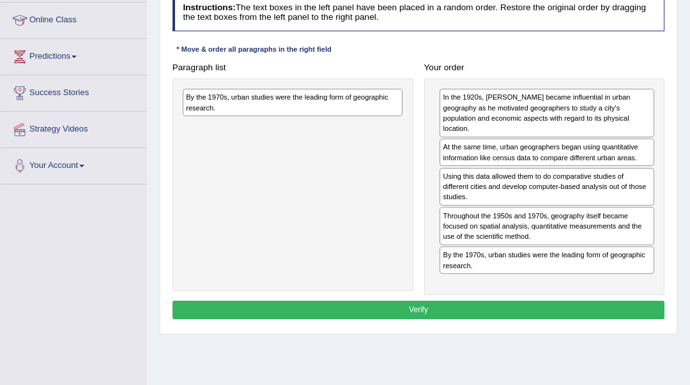
click at [513, 301] on button "Verify" at bounding box center [418, 310] width 492 height 19
click at [522, 310] on button "Verify" at bounding box center [418, 310] width 492 height 19
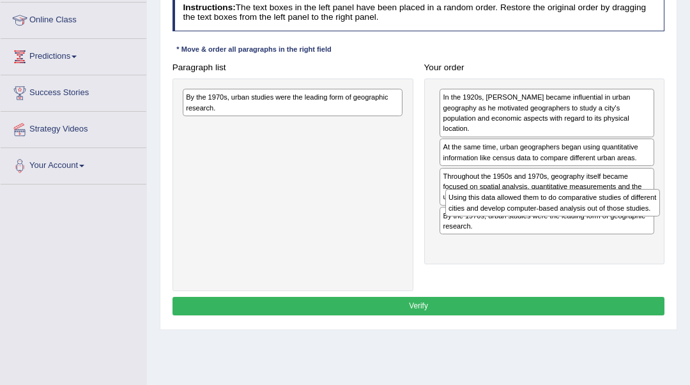
drag, startPoint x: 476, startPoint y: 174, endPoint x: 487, endPoint y: 229, distance: 56.5
click at [487, 229] on div "In the 1920s, Carl Sauer became influential in urban geography as he motivated …" at bounding box center [544, 172] width 241 height 186
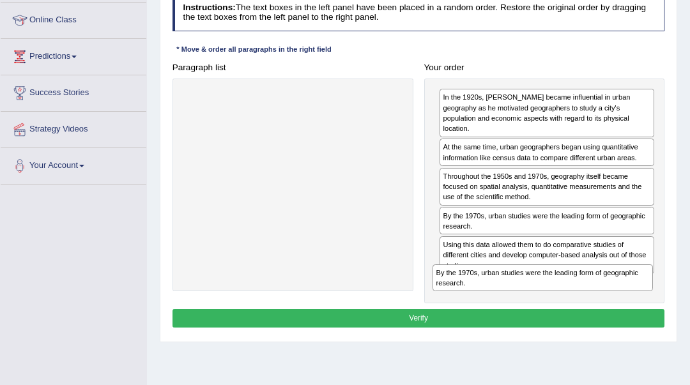
drag, startPoint x: 388, startPoint y: 121, endPoint x: 676, endPoint y: 321, distance: 350.0
click at [676, 321] on div "Practice Reading: Re-order Paragraphs 21 Urban geography 2 Instructions: The te…" at bounding box center [418, 139] width 517 height 405
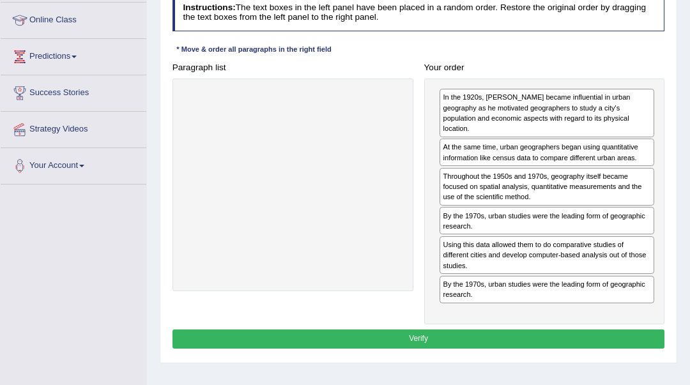
click at [485, 329] on button "Verify" at bounding box center [418, 338] width 492 height 19
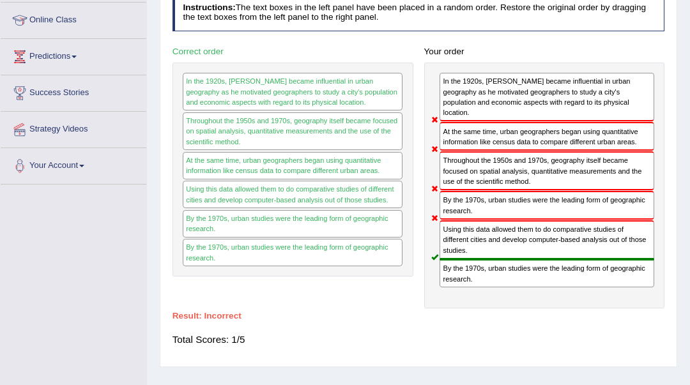
drag, startPoint x: 462, startPoint y: 201, endPoint x: 473, endPoint y: 238, distance: 38.4
click at [473, 238] on div "In the 1920s, Carl Sauer became influential in urban geography as he motivated …" at bounding box center [544, 186] width 241 height 246
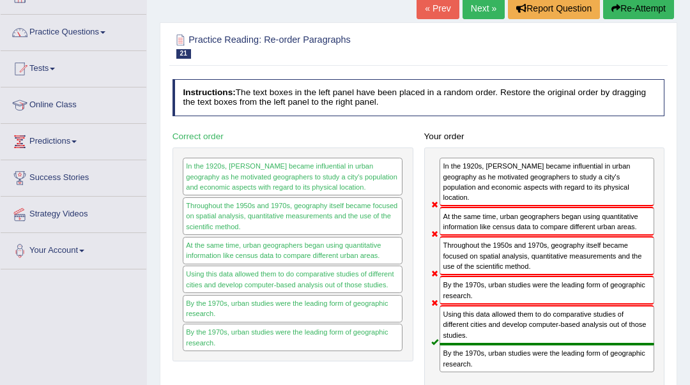
click at [641, 17] on button "Re-Attempt" at bounding box center [638, 8] width 71 height 22
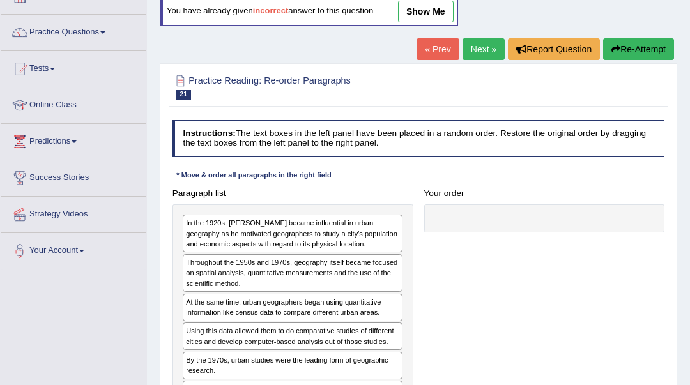
click at [475, 50] on link "Next »" at bounding box center [483, 49] width 42 height 22
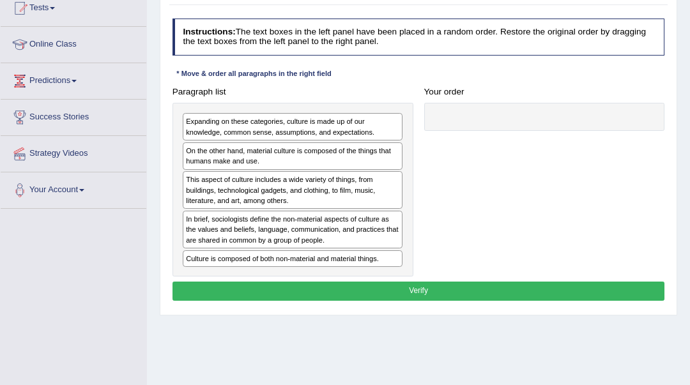
scroll to position [170, 0]
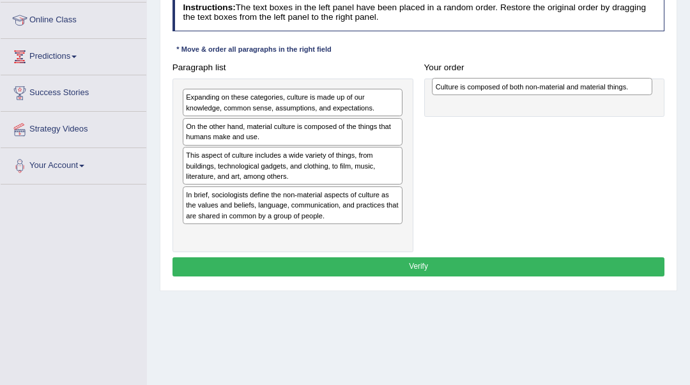
drag, startPoint x: 363, startPoint y: 239, endPoint x: 659, endPoint y: 96, distance: 328.7
click at [659, 96] on div "Paragraph list Expanding on these categories, culture is made up of our knowled…" at bounding box center [418, 155] width 503 height 194
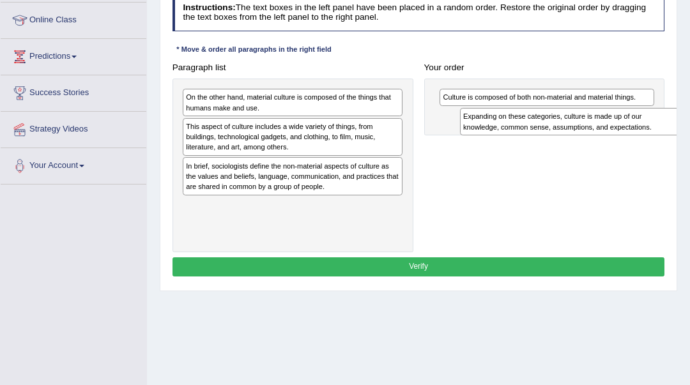
drag, startPoint x: 315, startPoint y: 112, endPoint x: 644, endPoint y: 140, distance: 330.1
click at [644, 140] on div "Paragraph list Expanding on these categories, culture is made up of our knowled…" at bounding box center [418, 155] width 503 height 194
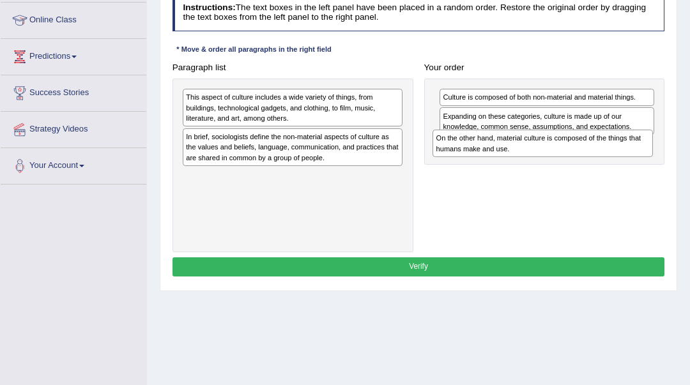
drag, startPoint x: 384, startPoint y: 109, endPoint x: 681, endPoint y: 163, distance: 301.7
click at [681, 163] on div "Home Practice Reading: Re-order Paragraphs Non-material and Material Culture « …" at bounding box center [418, 149] width 543 height 639
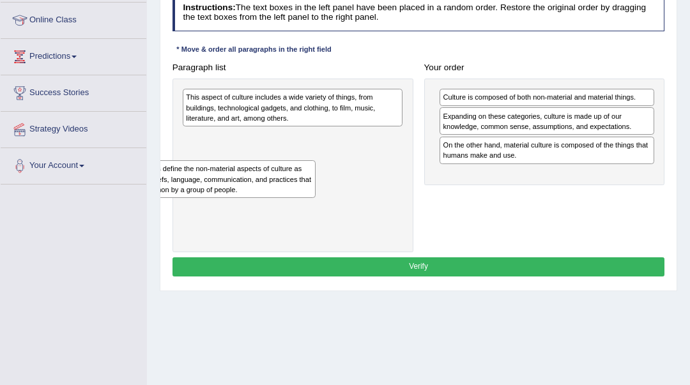
drag, startPoint x: 367, startPoint y: 163, endPoint x: 268, endPoint y: 212, distance: 111.1
click at [268, 212] on div "This aspect of culture includes a wide variety of things, from buildings, techn…" at bounding box center [292, 166] width 241 height 174
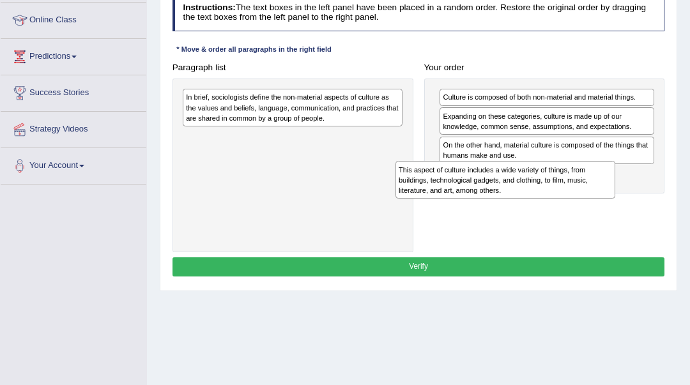
drag, startPoint x: 322, startPoint y: 128, endPoint x: 566, endPoint y: 210, distance: 257.3
click at [566, 210] on div "Paragraph list This aspect of culture includes a wide variety of things, from b…" at bounding box center [418, 155] width 503 height 194
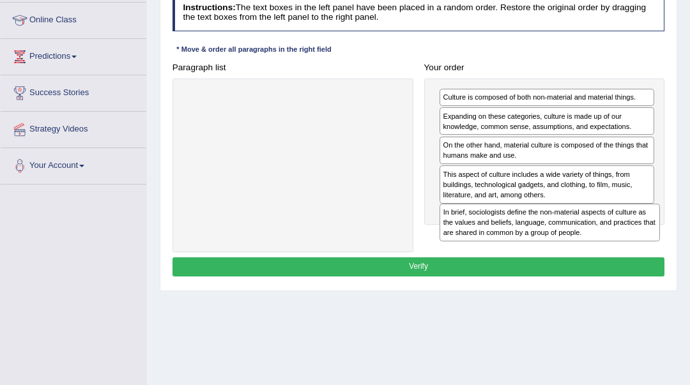
drag, startPoint x: 335, startPoint y: 114, endPoint x: 640, endPoint y: 255, distance: 336.3
click at [640, 255] on div "Instructions: The text boxes in the left panel have been placed in a random ord…" at bounding box center [417, 137] width 497 height 296
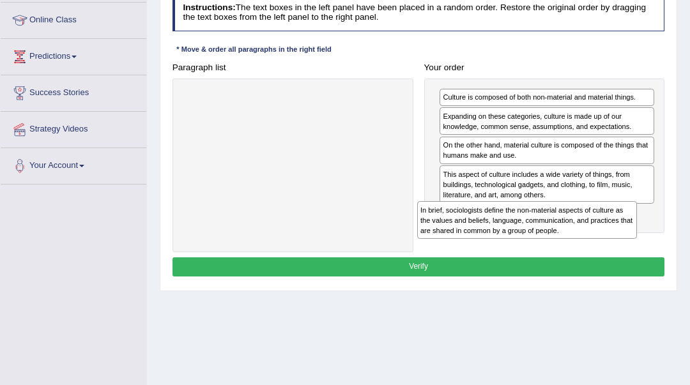
drag, startPoint x: 335, startPoint y: 112, endPoint x: 613, endPoint y: 250, distance: 310.7
click at [613, 250] on div "Paragraph list In brief, sociologists define the non-material aspects of cultur…" at bounding box center [418, 155] width 503 height 194
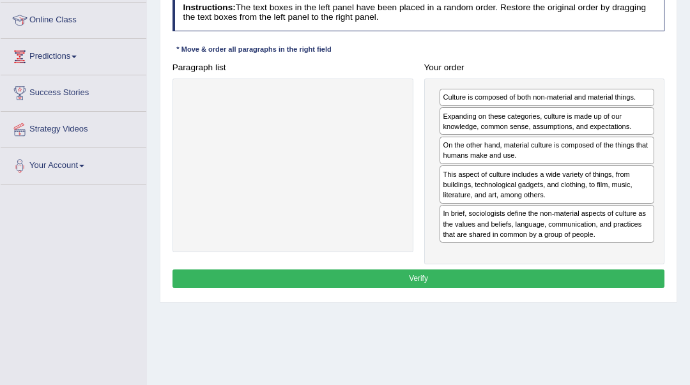
click at [614, 276] on button "Verify" at bounding box center [418, 278] width 492 height 19
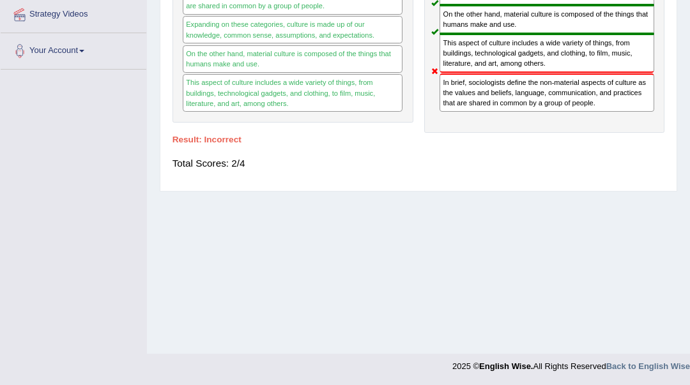
scroll to position [0, 0]
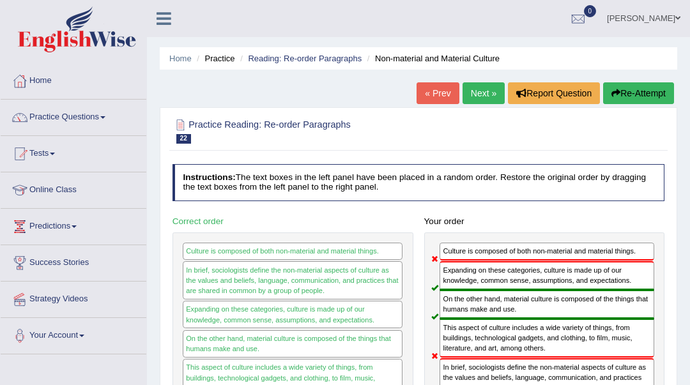
click at [481, 86] on link "Next »" at bounding box center [483, 93] width 42 height 22
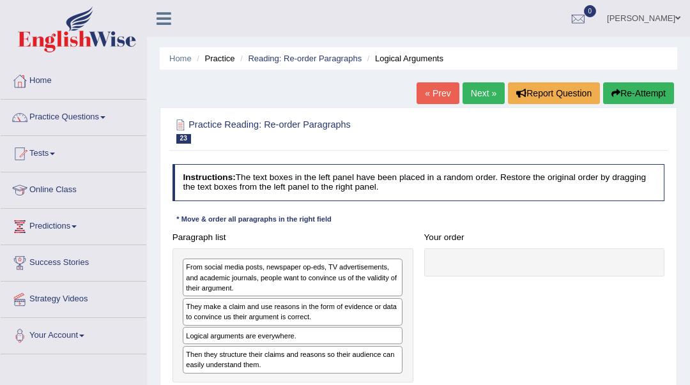
scroll to position [85, 0]
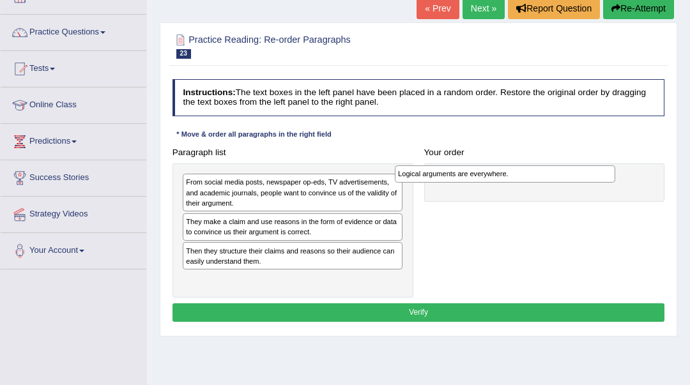
drag, startPoint x: 281, startPoint y: 252, endPoint x: 533, endPoint y: 179, distance: 262.5
click at [533, 179] on div "Logical arguments are everywhere." at bounding box center [505, 173] width 220 height 17
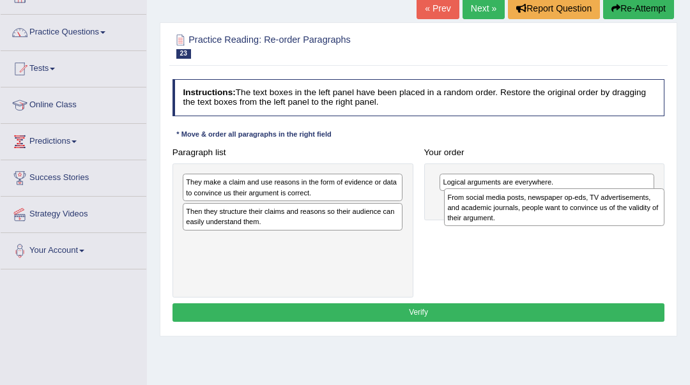
drag, startPoint x: 355, startPoint y: 192, endPoint x: 665, endPoint y: 215, distance: 311.2
click at [665, 215] on div "Paragraph list From social media posts, newspaper op-eds, TV advertisements, an…" at bounding box center [418, 220] width 503 height 155
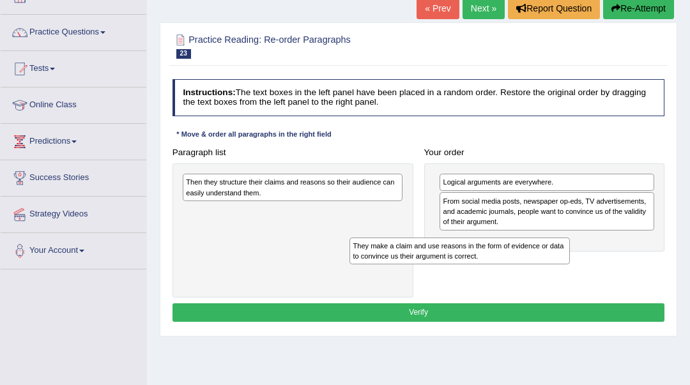
drag, startPoint x: 363, startPoint y: 192, endPoint x: 568, endPoint y: 268, distance: 218.8
click at [568, 268] on div "Paragraph list They make a claim and use reasons in the form of evidence or dat…" at bounding box center [418, 220] width 503 height 155
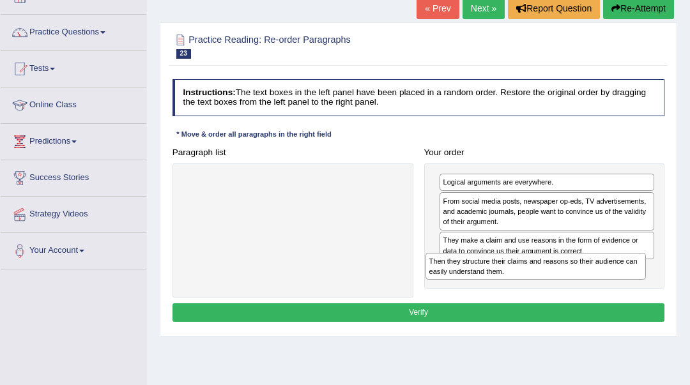
drag, startPoint x: 332, startPoint y: 190, endPoint x: 621, endPoint y: 289, distance: 305.1
click at [621, 289] on div "Paragraph list Then they structure their claims and reasons so their audience c…" at bounding box center [418, 220] width 503 height 155
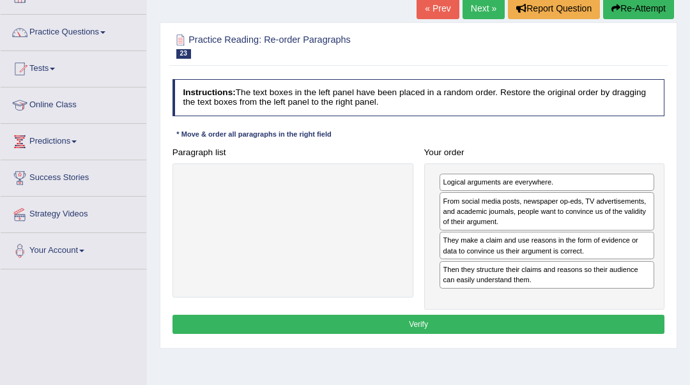
click at [603, 322] on button "Verify" at bounding box center [418, 324] width 492 height 19
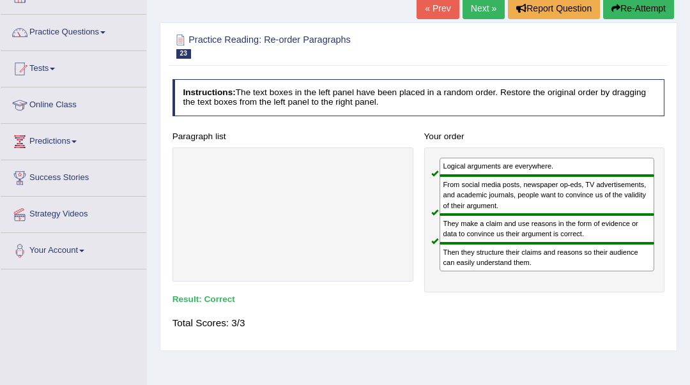
click at [468, 12] on link "Next »" at bounding box center [483, 8] width 42 height 22
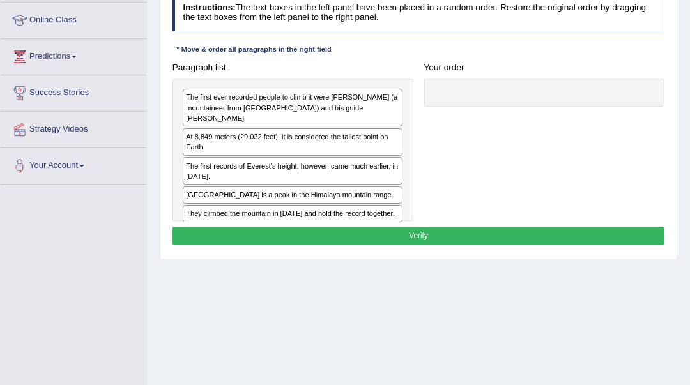
scroll to position [170, 0]
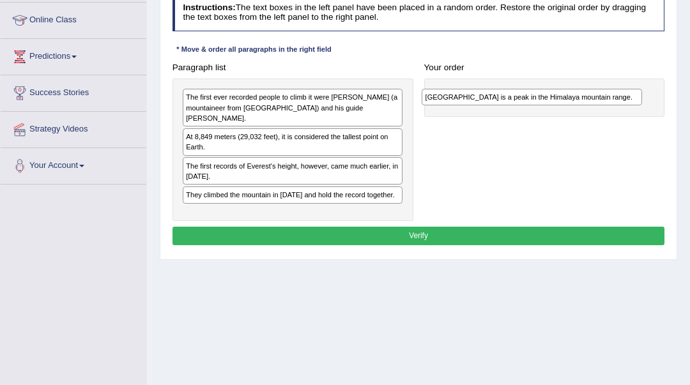
drag, startPoint x: 286, startPoint y: 188, endPoint x: 570, endPoint y: 108, distance: 295.3
click at [570, 108] on div "Paragraph list The first ever recorded people to climb it were [PERSON_NAME] (a…" at bounding box center [418, 139] width 503 height 163
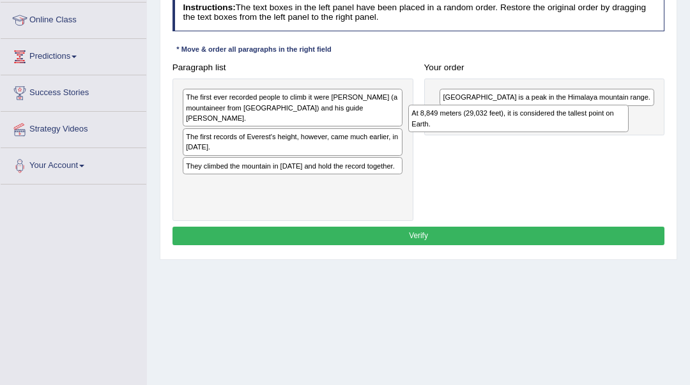
drag, startPoint x: 365, startPoint y: 139, endPoint x: 633, endPoint y: 135, distance: 268.2
click at [633, 135] on div "Paragraph list The first ever recorded people to climb it were [PERSON_NAME] (a…" at bounding box center [418, 139] width 503 height 163
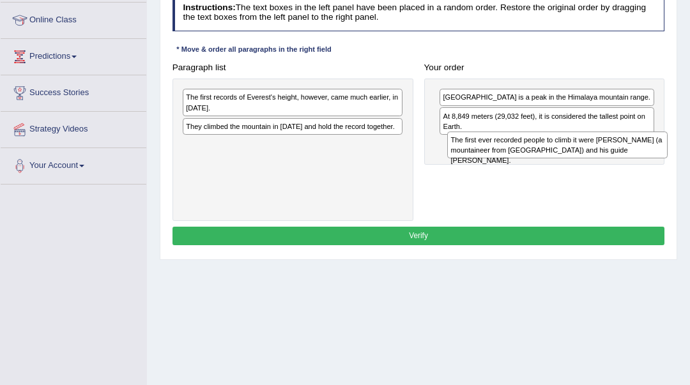
drag, startPoint x: 375, startPoint y: 113, endPoint x: 689, endPoint y: 169, distance: 319.0
click at [689, 169] on div "Home Practice Reading: Re-order Paragraphs Mount Everest « Prev Next » Report Q…" at bounding box center [418, 149] width 543 height 639
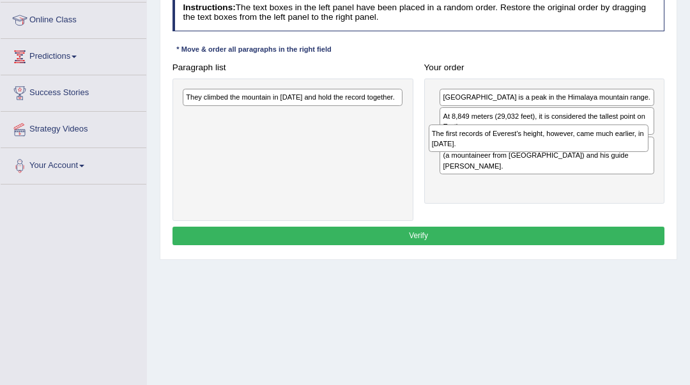
drag, startPoint x: 334, startPoint y: 112, endPoint x: 626, endPoint y: 160, distance: 295.7
click at [626, 160] on div "Paragraph list The first records of Everest's height, however, came much earlie…" at bounding box center [418, 139] width 503 height 163
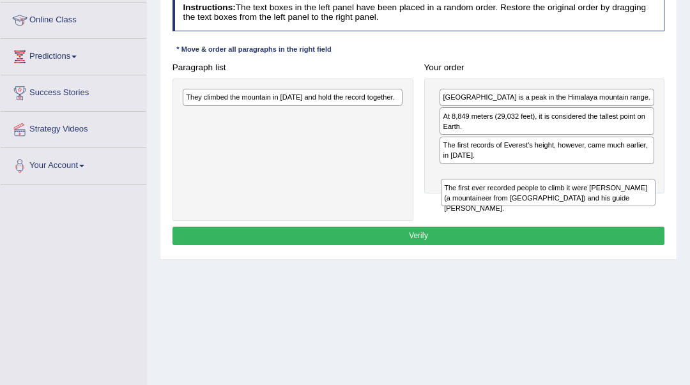
drag, startPoint x: 616, startPoint y: 149, endPoint x: 621, endPoint y: 213, distance: 64.1
click at [621, 213] on div "Paragraph list They climbed the mountain in [DATE] and hold the record together…" at bounding box center [418, 139] width 503 height 163
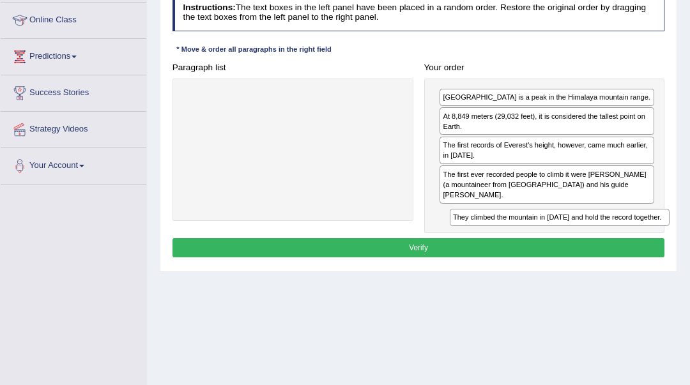
drag, startPoint x: 343, startPoint y: 100, endPoint x: 660, endPoint y: 247, distance: 349.1
click at [660, 247] on div "Instructions: The text boxes in the left panel have been placed in a random ord…" at bounding box center [417, 127] width 497 height 276
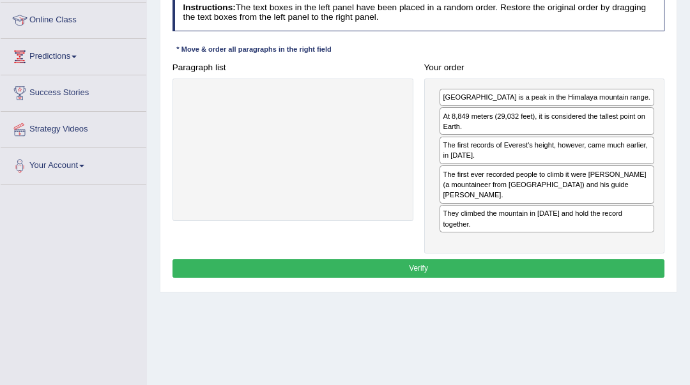
click at [635, 259] on button "Verify" at bounding box center [418, 268] width 492 height 19
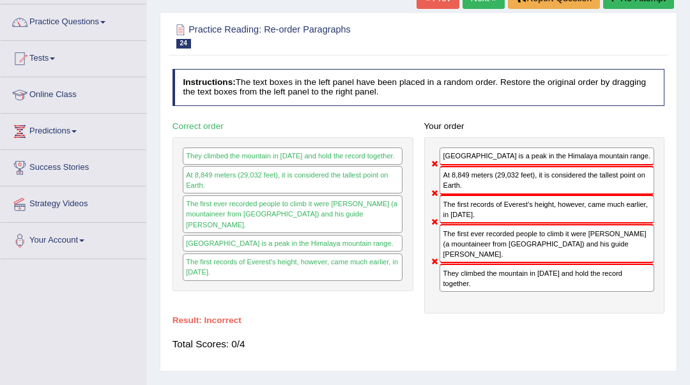
scroll to position [85, 0]
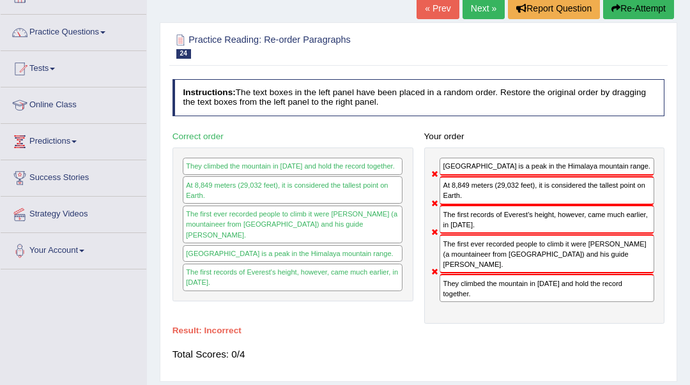
click at [641, 6] on button "Re-Attempt" at bounding box center [638, 8] width 71 height 22
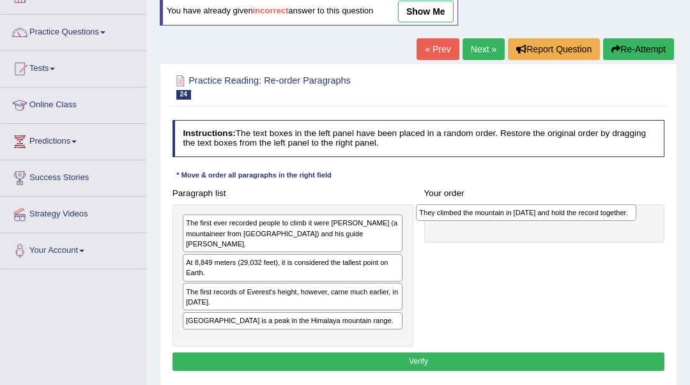
drag, startPoint x: 255, startPoint y: 326, endPoint x: 533, endPoint y: 214, distance: 298.8
click at [533, 214] on div "They climbed the mountain in 1953 and hold the record together." at bounding box center [526, 212] width 220 height 17
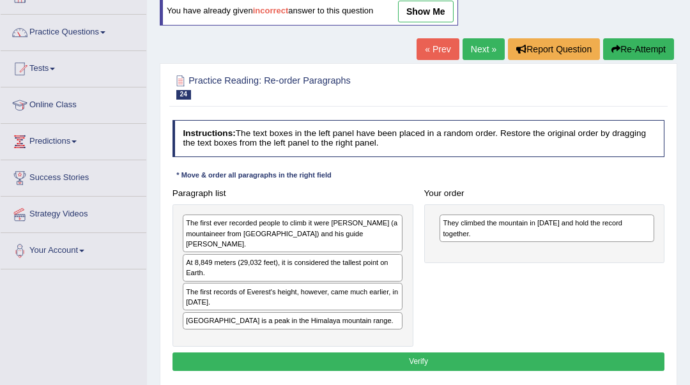
click at [469, 43] on link "Next »" at bounding box center [483, 49] width 42 height 22
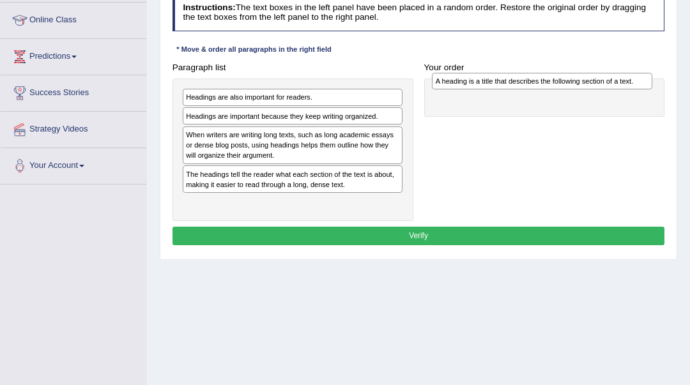
drag, startPoint x: 326, startPoint y: 122, endPoint x: 622, endPoint y: 90, distance: 298.0
click at [622, 90] on div "Paragraph list Headings are also important for readers. A heading is a title th…" at bounding box center [418, 139] width 503 height 163
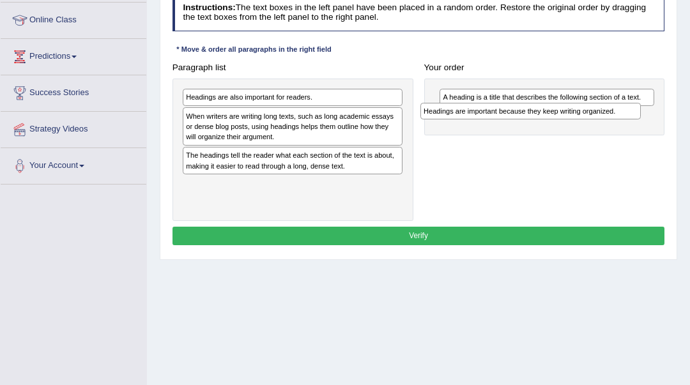
drag, startPoint x: 270, startPoint y: 123, endPoint x: 552, endPoint y: 126, distance: 282.3
click at [552, 126] on div "Paragraph list Headings are also important for readers. Headings are important …" at bounding box center [418, 139] width 503 height 163
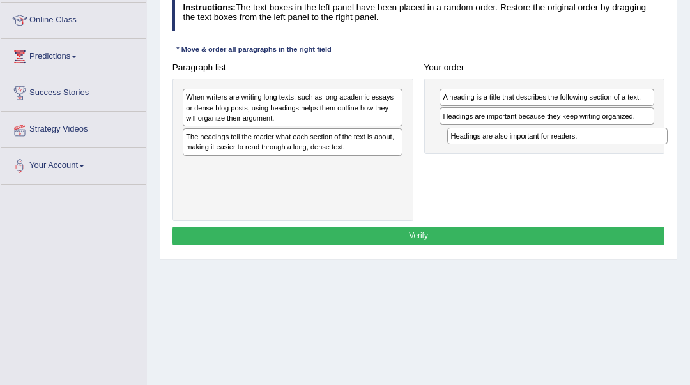
drag, startPoint x: 230, startPoint y: 99, endPoint x: 542, endPoint y: 149, distance: 316.2
click at [542, 149] on div "Paragraph list Headings are also important for readers. When writers are writin…" at bounding box center [418, 139] width 503 height 163
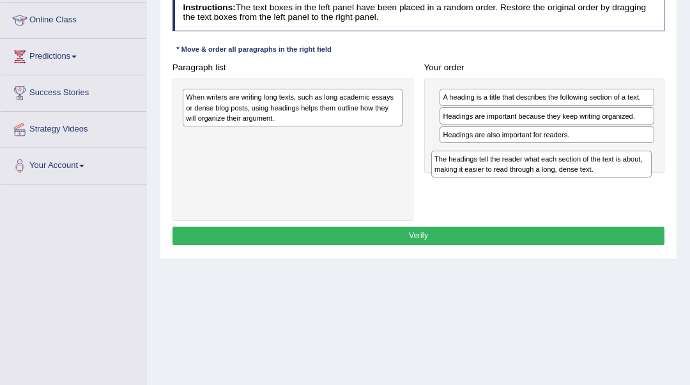
drag, startPoint x: 340, startPoint y: 152, endPoint x: 635, endPoint y: 190, distance: 297.5
click at [635, 190] on div "Paragraph list When writers are writing long texts, such as long academic essay…" at bounding box center [418, 139] width 503 height 163
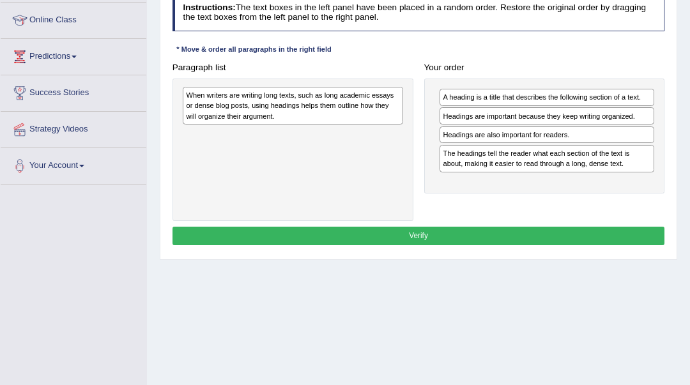
click at [285, 118] on div "When writers are writing long texts, such as long academic essays or dense blog…" at bounding box center [293, 106] width 220 height 38
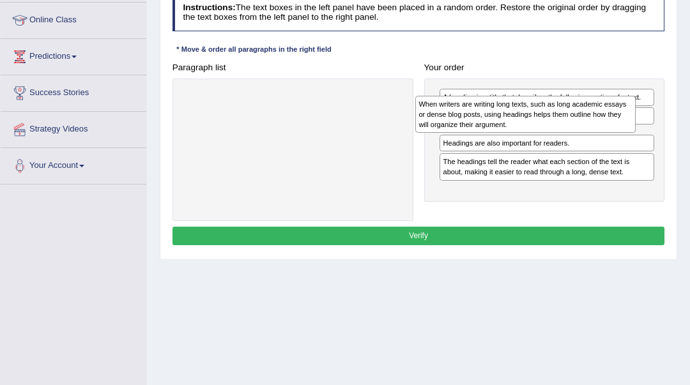
drag, startPoint x: 294, startPoint y: 125, endPoint x: 564, endPoint y: 133, distance: 270.3
click at [564, 133] on div "Paragraph list When writers are writing long texts, such as long academic essay…" at bounding box center [418, 139] width 503 height 163
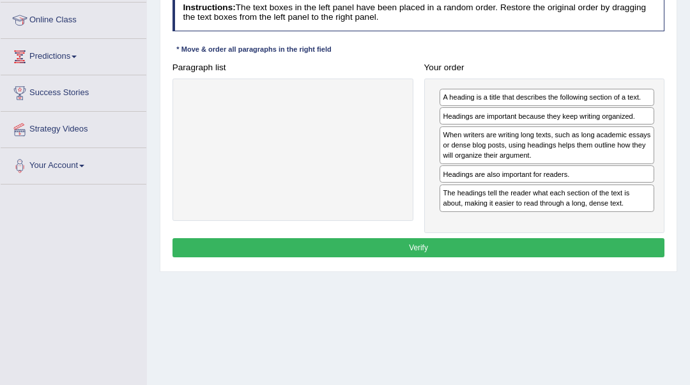
click at [414, 254] on button "Verify" at bounding box center [418, 247] width 492 height 19
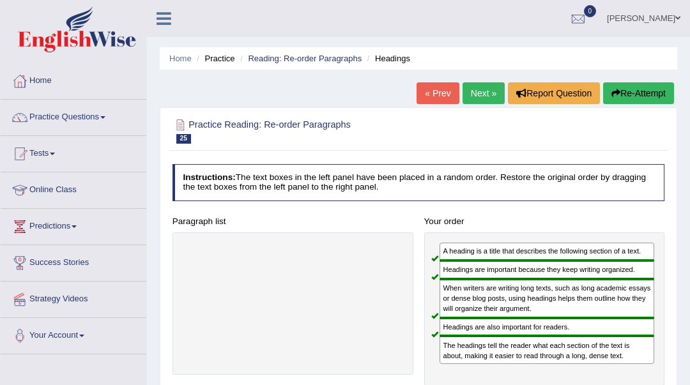
click at [478, 93] on link "Next »" at bounding box center [483, 93] width 42 height 22
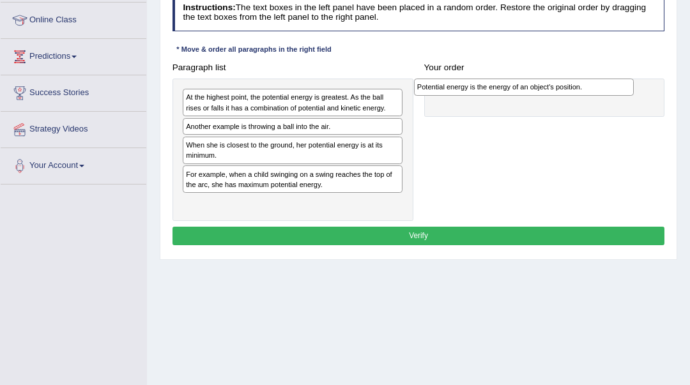
drag, startPoint x: 326, startPoint y: 98, endPoint x: 600, endPoint y: 92, distance: 274.6
click at [600, 92] on div "Potential energy is the energy of an object's position." at bounding box center [524, 87] width 220 height 17
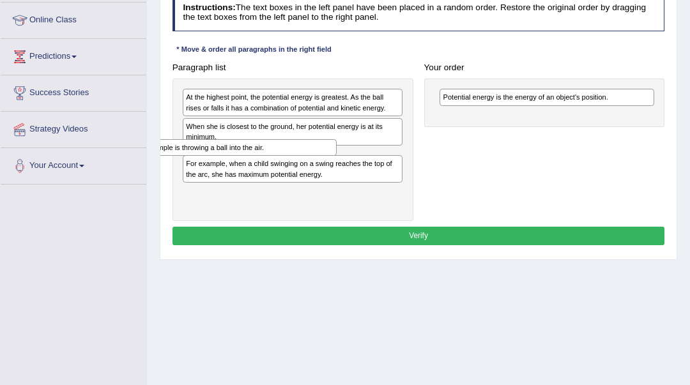
drag, startPoint x: 294, startPoint y: 133, endPoint x: 219, endPoint y: 169, distance: 83.1
click at [219, 169] on div "At the highest point, the potential energy is greatest. As the ball rises or fa…" at bounding box center [292, 150] width 241 height 142
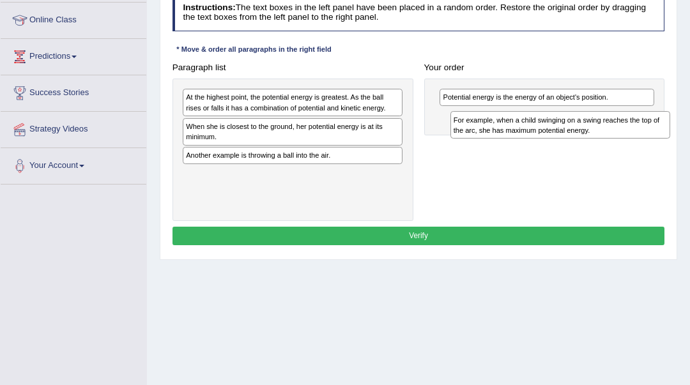
drag, startPoint x: 266, startPoint y: 185, endPoint x: 584, endPoint y: 140, distance: 320.4
click at [584, 140] on div "Paragraph list At the highest point, the potential energy is greatest. As the b…" at bounding box center [418, 139] width 503 height 163
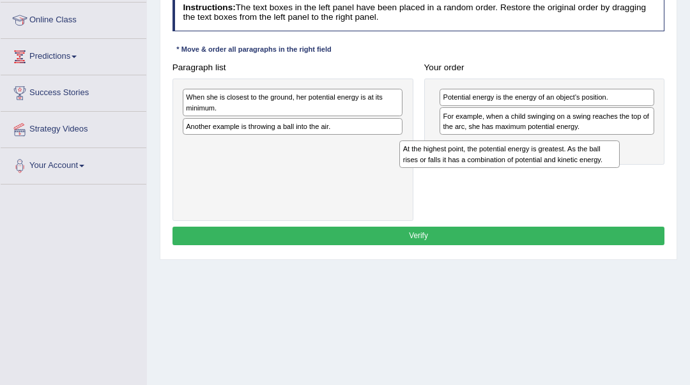
drag, startPoint x: 338, startPoint y: 105, endPoint x: 585, endPoint y: 162, distance: 252.8
click at [585, 162] on div "At the highest point, the potential energy is greatest. As the ball rises or fa…" at bounding box center [509, 153] width 220 height 27
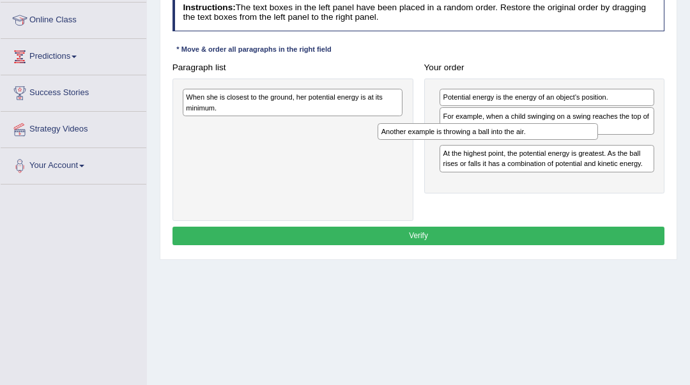
drag, startPoint x: 381, startPoint y: 140, endPoint x: 599, endPoint y: 146, distance: 217.8
click at [599, 146] on div "Paragraph list When she is closest to the ground, her potential energy is at it…" at bounding box center [418, 139] width 503 height 163
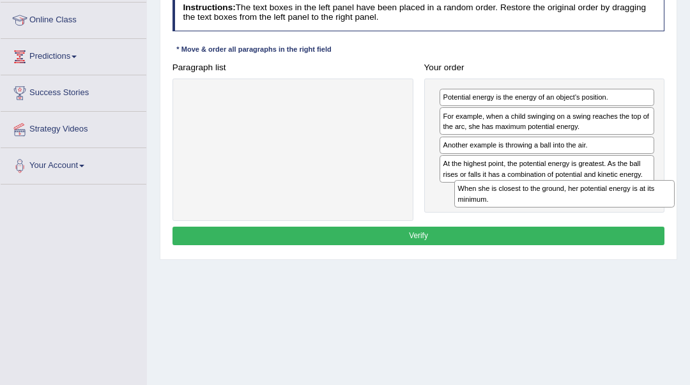
drag, startPoint x: 312, startPoint y: 110, endPoint x: 635, endPoint y: 223, distance: 341.7
click at [635, 223] on div "Instructions: The text boxes in the left panel have been placed in a random ord…" at bounding box center [417, 121] width 497 height 265
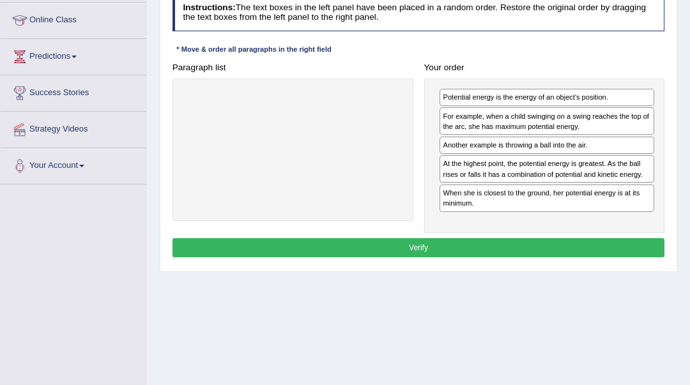
click at [596, 248] on button "Verify" at bounding box center [418, 247] width 492 height 19
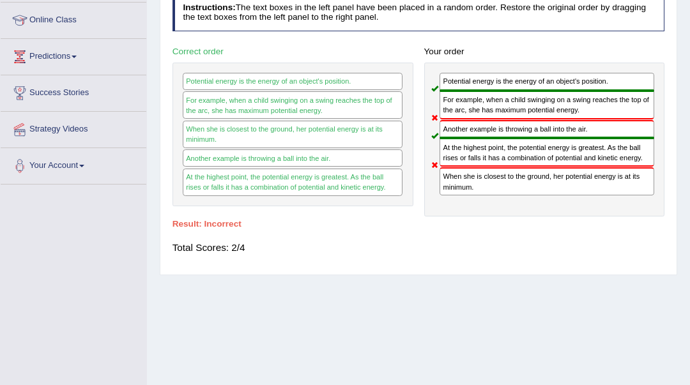
scroll to position [85, 0]
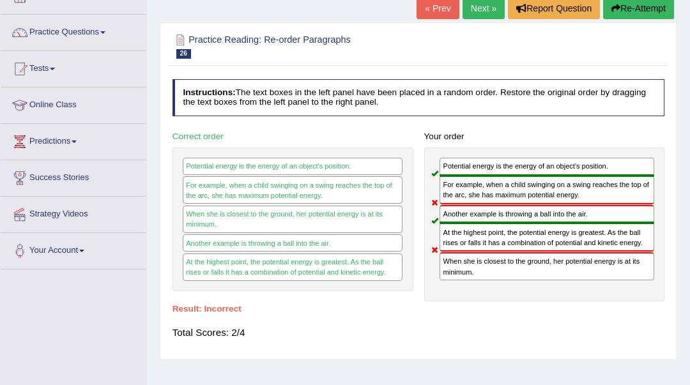
click at [481, 17] on link "Next »" at bounding box center [483, 8] width 42 height 22
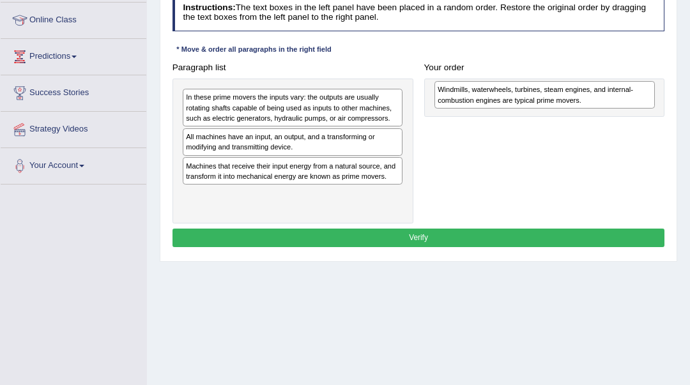
drag, startPoint x: 324, startPoint y: 173, endPoint x: 623, endPoint y: 101, distance: 307.4
click at [623, 101] on div "Windmills, waterwheels, turbines, steam engines, and internal-combustion engine…" at bounding box center [544, 94] width 220 height 27
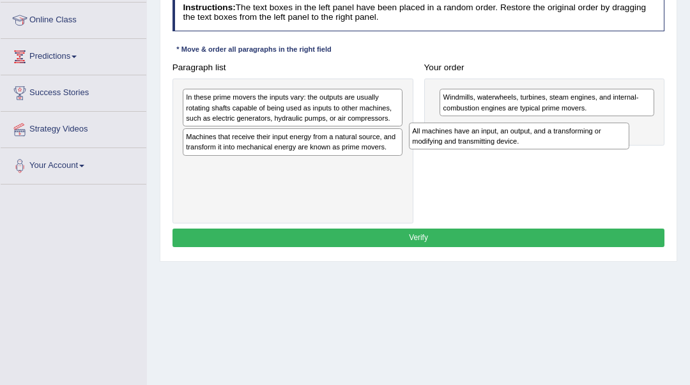
drag, startPoint x: 318, startPoint y: 151, endPoint x: 587, endPoint y: 158, distance: 268.9
click at [587, 158] on div "Paragraph list In these prime movers the inputs vary: the outputs are usually r…" at bounding box center [418, 140] width 503 height 165
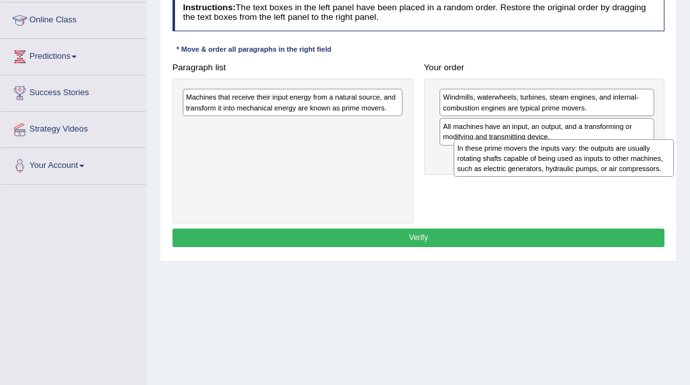
drag, startPoint x: 261, startPoint y: 114, endPoint x: 582, endPoint y: 179, distance: 328.5
click at [582, 179] on div "Paragraph list In these prime movers the inputs vary: the outputs are usually r…" at bounding box center [418, 140] width 503 height 165
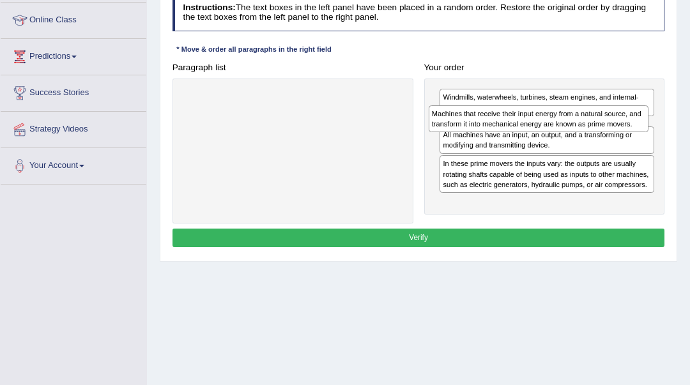
drag, startPoint x: 356, startPoint y: 109, endPoint x: 647, endPoint y: 134, distance: 292.9
click at [647, 134] on div "Paragraph list Machines that receive their input energy from a natural source, …" at bounding box center [418, 140] width 503 height 165
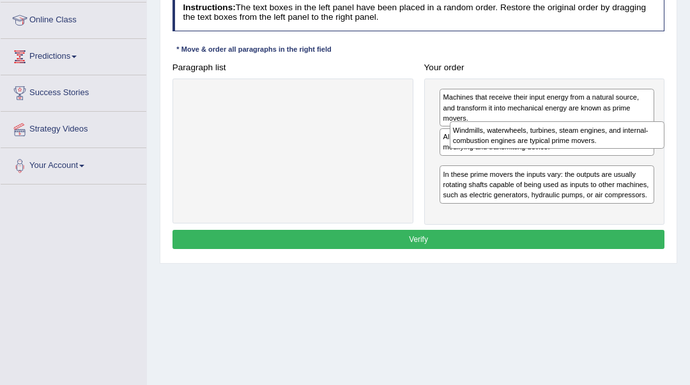
drag, startPoint x: 557, startPoint y: 112, endPoint x: 573, endPoint y: 156, distance: 46.6
click at [573, 156] on div "Windmills, waterwheels, turbines, steam engines, and internal-combustion engine…" at bounding box center [544, 152] width 241 height 146
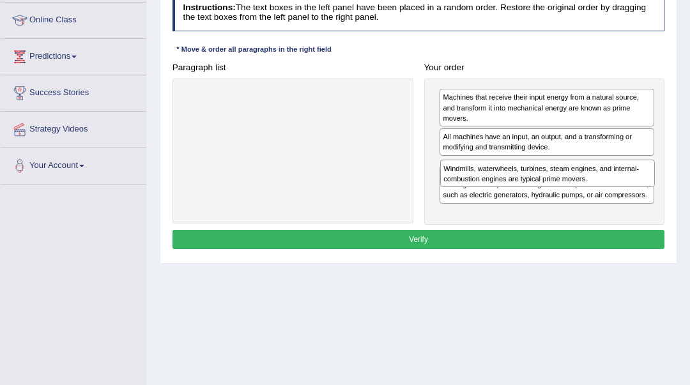
drag, startPoint x: 563, startPoint y: 157, endPoint x: 567, endPoint y: 178, distance: 20.9
click at [567, 178] on div "Windmills, waterwheels, turbines, steam engines, and internal-combustion engine…" at bounding box center [547, 173] width 215 height 27
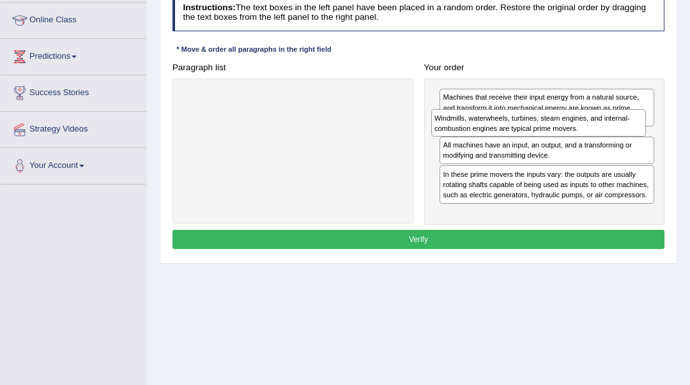
drag, startPoint x: 567, startPoint y: 178, endPoint x: 561, endPoint y: 139, distance: 38.8
click at [561, 139] on div "Machines that receive their input energy from a natural source, and transform i…" at bounding box center [544, 152] width 241 height 146
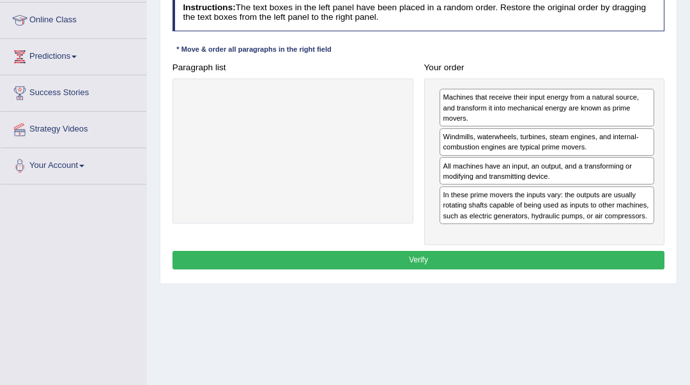
click at [501, 267] on button "Verify" at bounding box center [418, 260] width 492 height 19
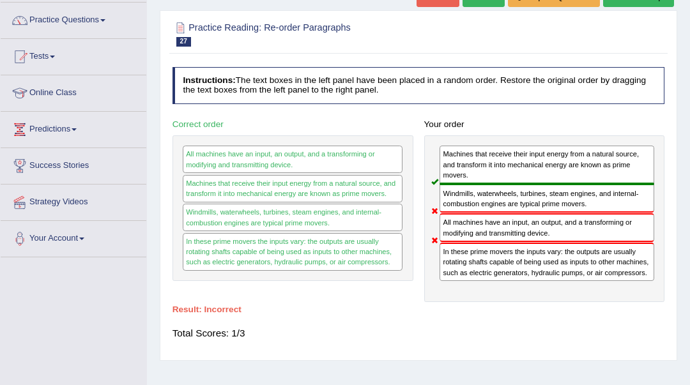
scroll to position [85, 0]
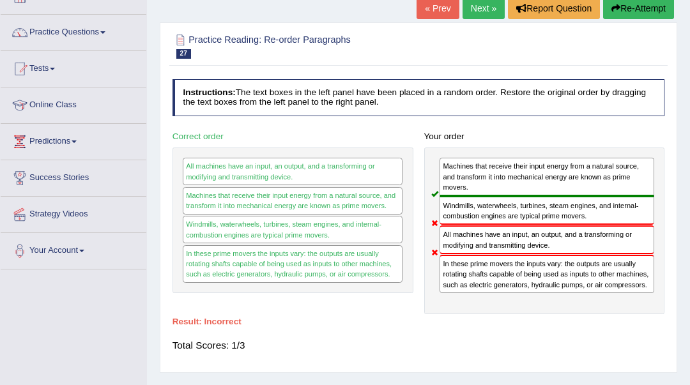
click at [469, 12] on link "Next »" at bounding box center [483, 8] width 42 height 22
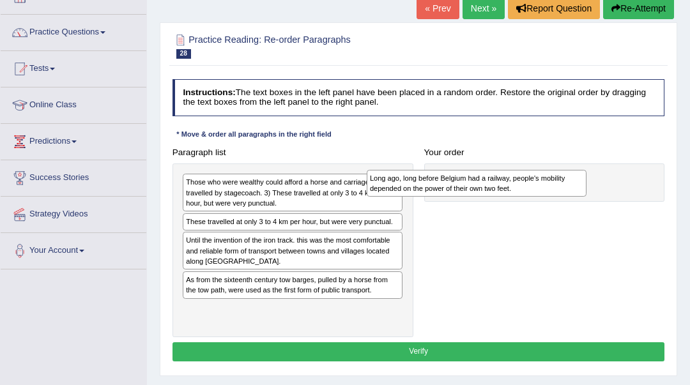
drag, startPoint x: 347, startPoint y: 193, endPoint x: 566, endPoint y: 193, distance: 219.0
click at [566, 193] on div "Long ago, long before Belgium had a railway, people's mobility depended on the …" at bounding box center [477, 183] width 220 height 27
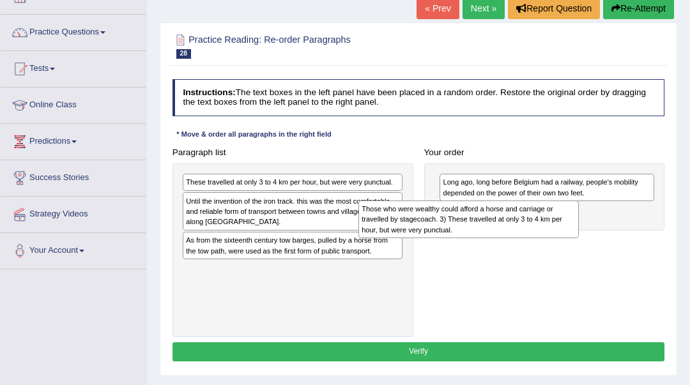
drag, startPoint x: 370, startPoint y: 196, endPoint x: 580, endPoint y: 233, distance: 212.7
click at [580, 233] on div "Paragraph list Those who were wealthy could afford a horse and carriage or trav…" at bounding box center [418, 240] width 503 height 194
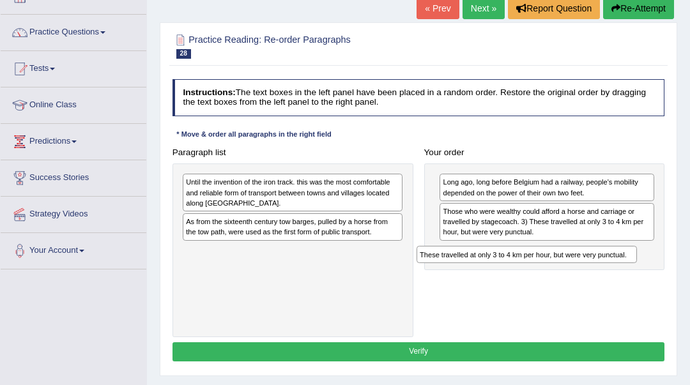
drag, startPoint x: 318, startPoint y: 190, endPoint x: 596, endPoint y: 280, distance: 292.2
click at [596, 280] on div "Paragraph list These travelled at only 3 to 4 km per hour, but were very punctu…" at bounding box center [418, 240] width 503 height 194
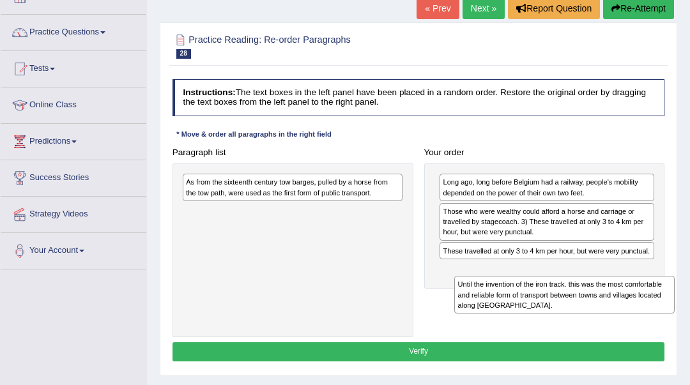
drag, startPoint x: 338, startPoint y: 186, endPoint x: 660, endPoint y: 312, distance: 346.1
click at [660, 312] on div "Until the invention of the iron track. this was the most comfortable and reliab…" at bounding box center [564, 295] width 220 height 38
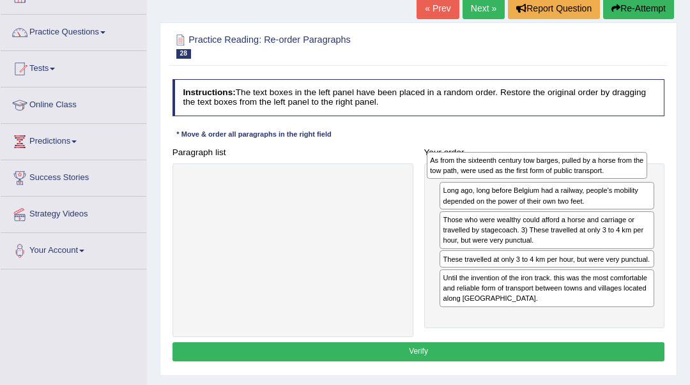
drag, startPoint x: 378, startPoint y: 182, endPoint x: 668, endPoint y: 162, distance: 290.6
click at [668, 162] on div "Paragraph list As from the sixteenth century tow barges, pulled by a horse from…" at bounding box center [418, 240] width 503 height 194
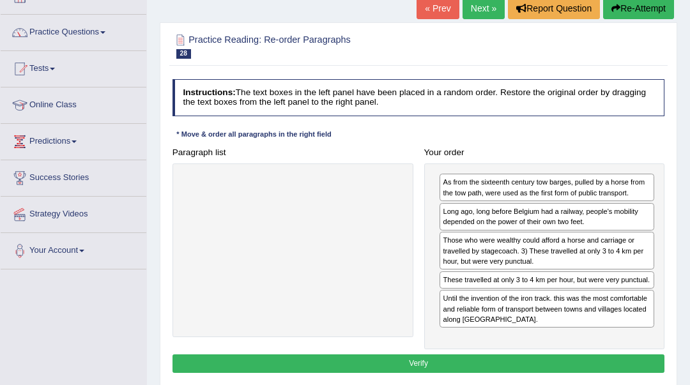
drag, startPoint x: 584, startPoint y: 202, endPoint x: 578, endPoint y: 210, distance: 10.0
click at [578, 210] on div "As from the sixteenth century tow barges, pulled by a horse from the tow path, …" at bounding box center [544, 256] width 241 height 186
click at [436, 370] on button "Verify" at bounding box center [418, 363] width 492 height 19
